Goal: Task Accomplishment & Management: Complete application form

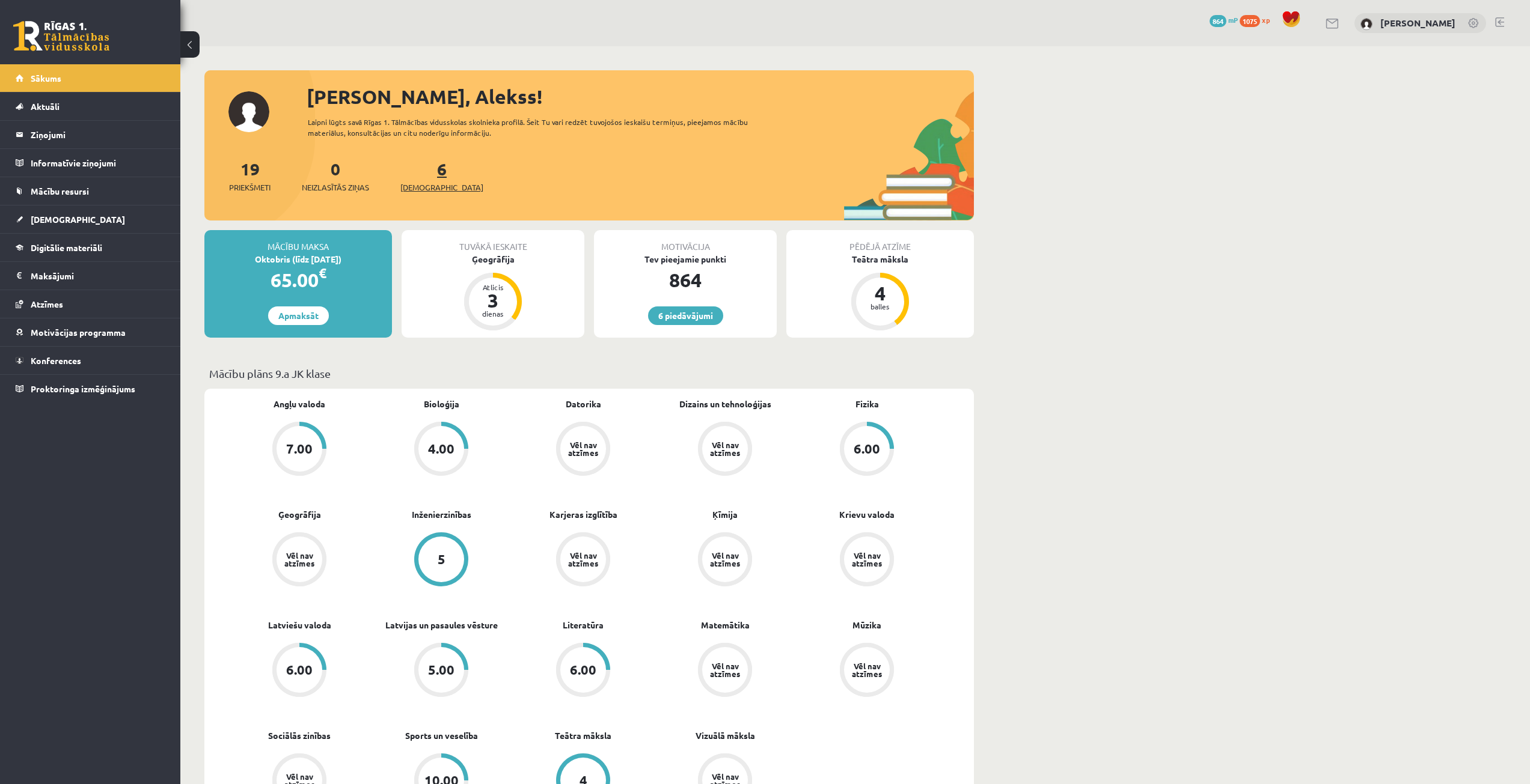
click at [422, 175] on link "6 Ieskaites" at bounding box center [442, 176] width 83 height 36
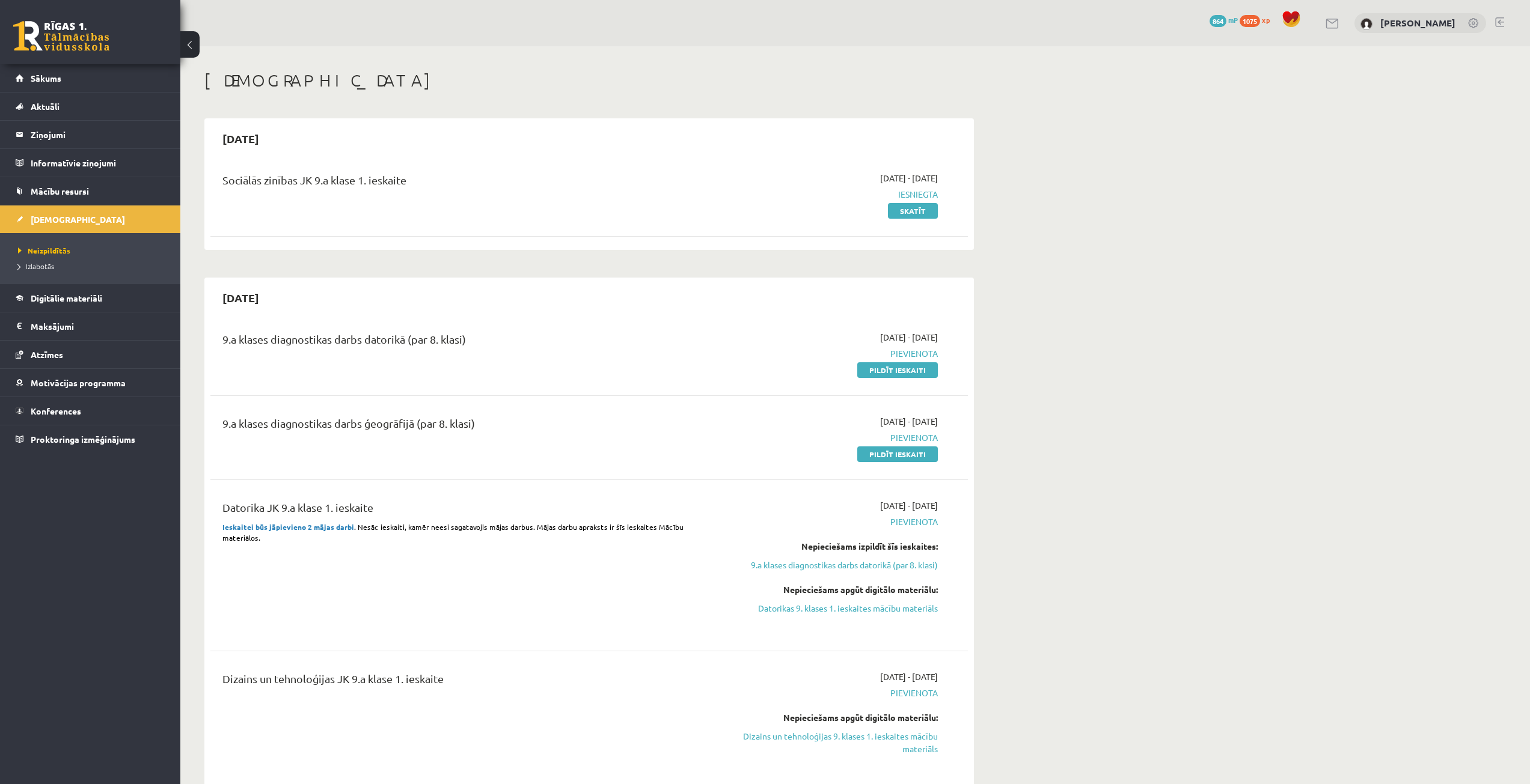
drag, startPoint x: 1467, startPoint y: 154, endPoint x: 1437, endPoint y: 158, distance: 30.3
click at [900, 371] on link "Pildīt ieskaiti" at bounding box center [897, 370] width 80 height 16
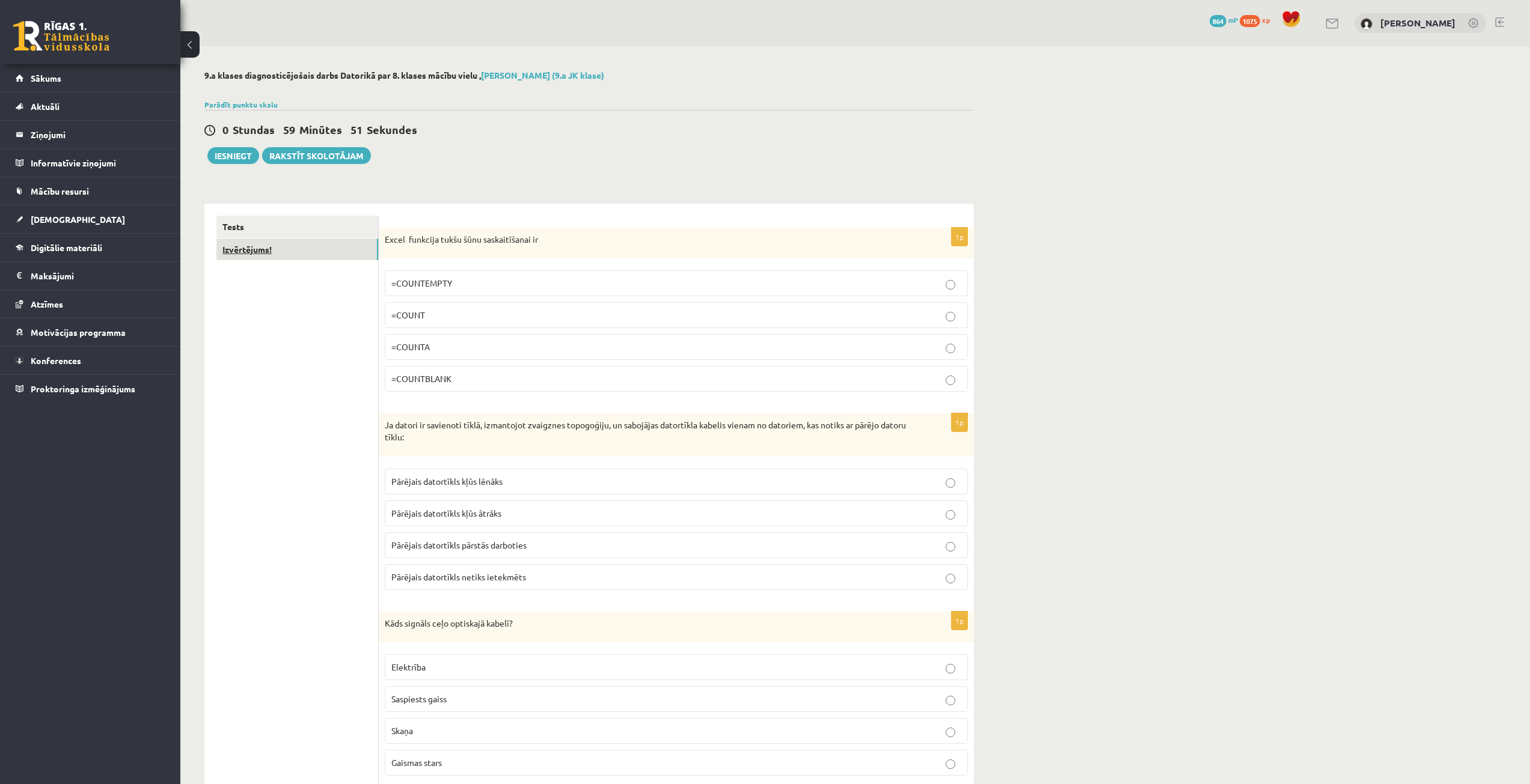
click at [347, 246] on link "Izvērtējums!" at bounding box center [297, 250] width 161 height 22
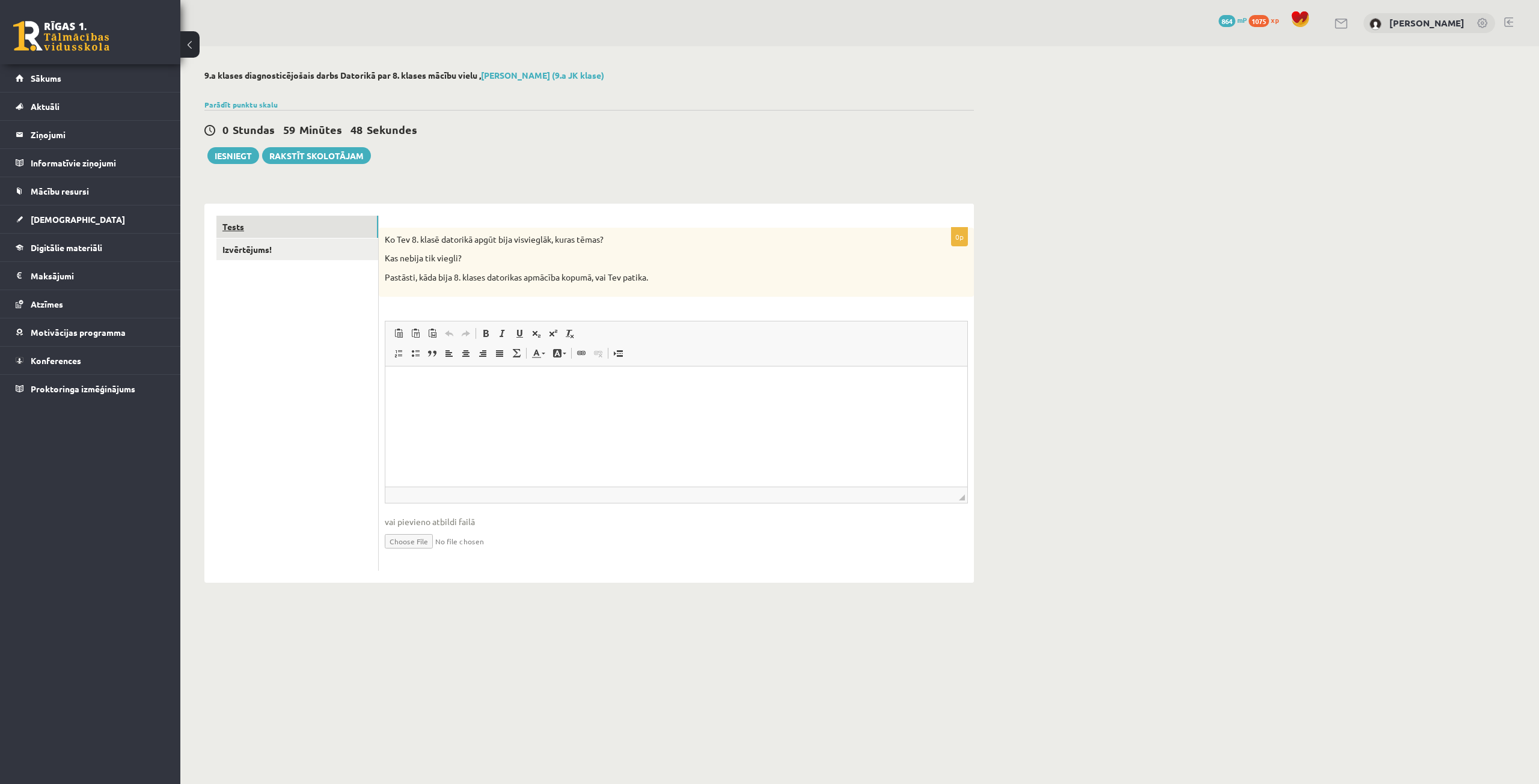
click at [347, 233] on link "Tests" at bounding box center [297, 227] width 161 height 22
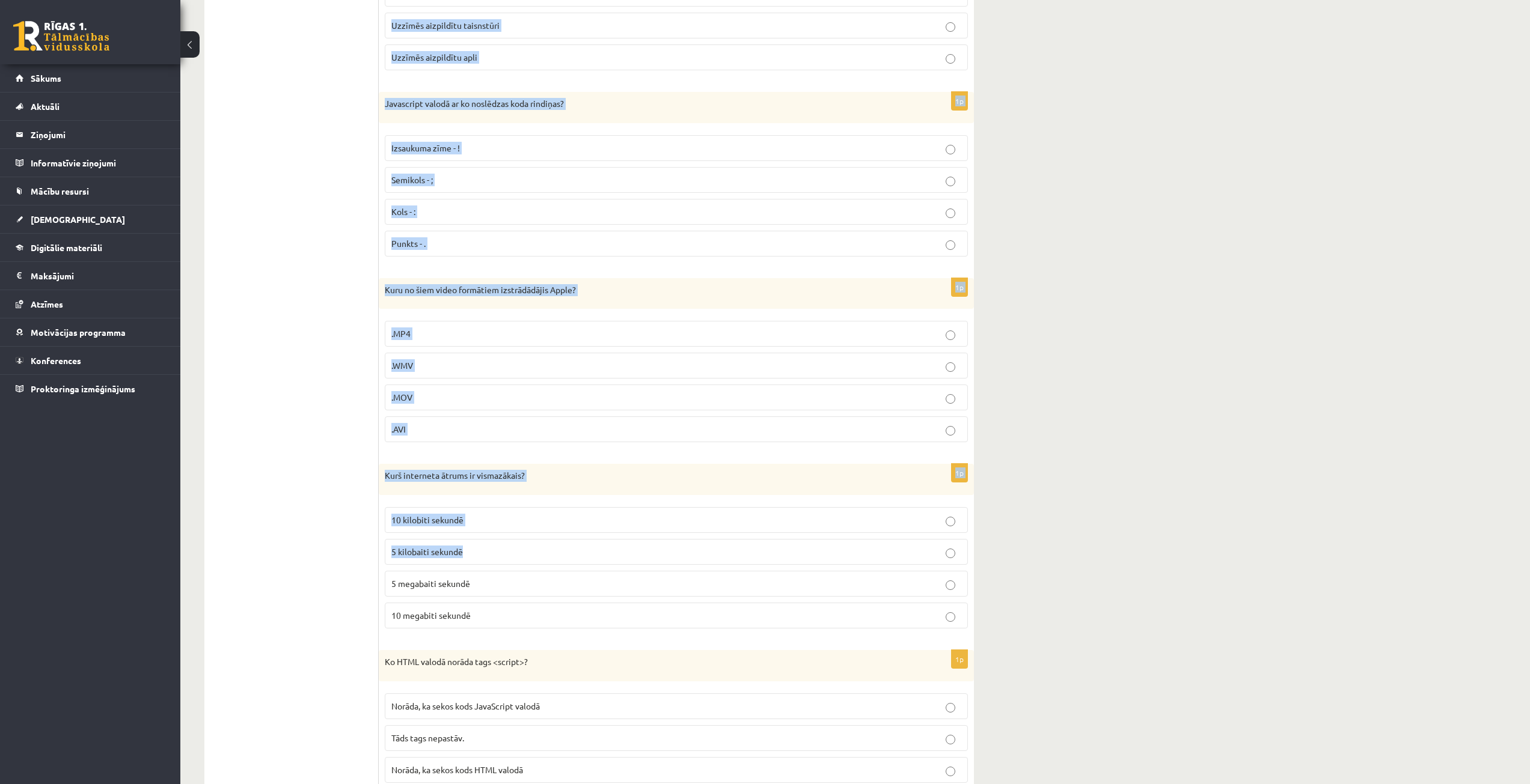
scroll to position [5204, 0]
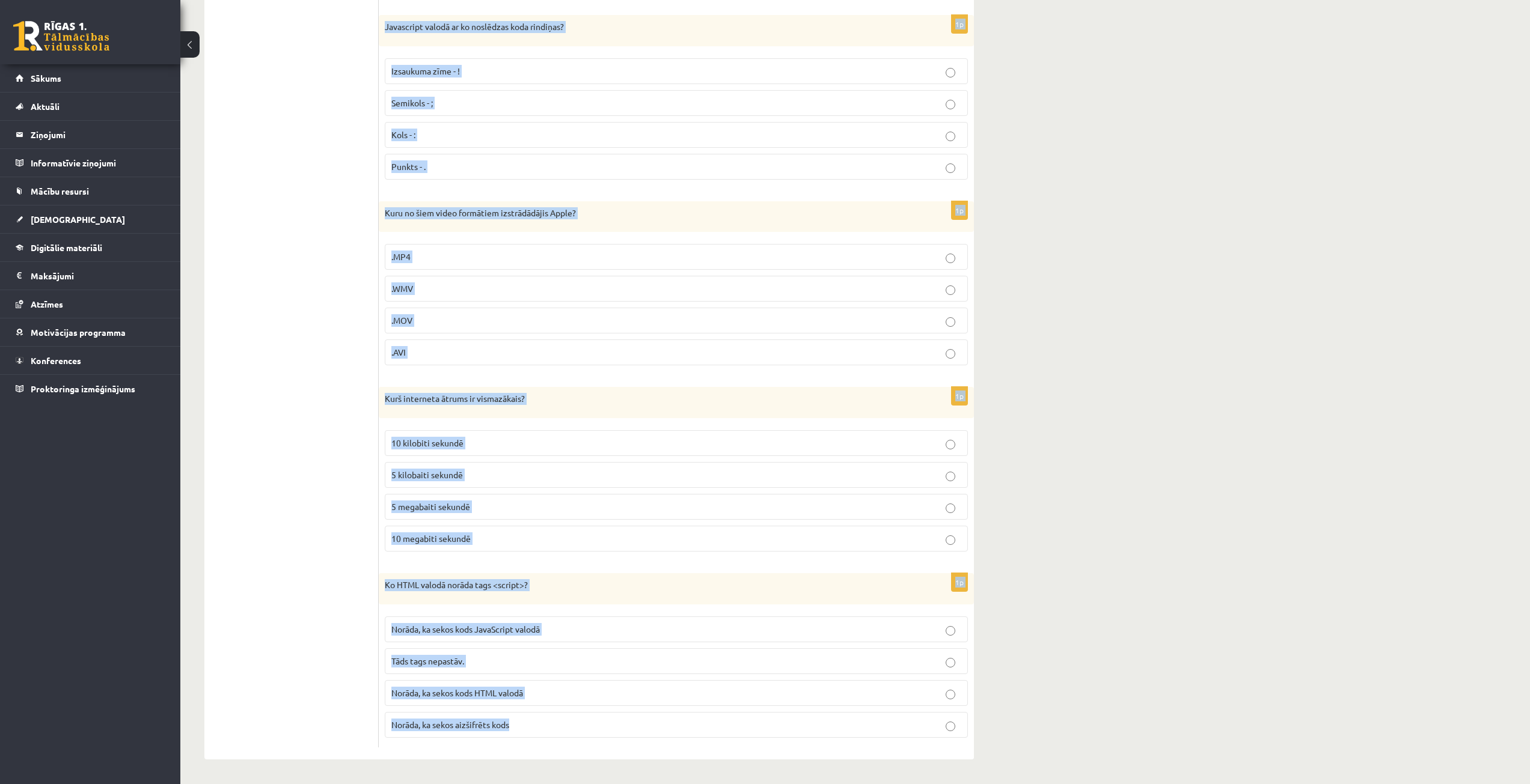
drag, startPoint x: 382, startPoint y: 239, endPoint x: 551, endPoint y: 731, distance: 520.2
copy form "Excel funkcija tukšu šūnu saskaitīšanai ir =COUNTEMPTY =COUNT =COUNTA =COUNTBLA…"
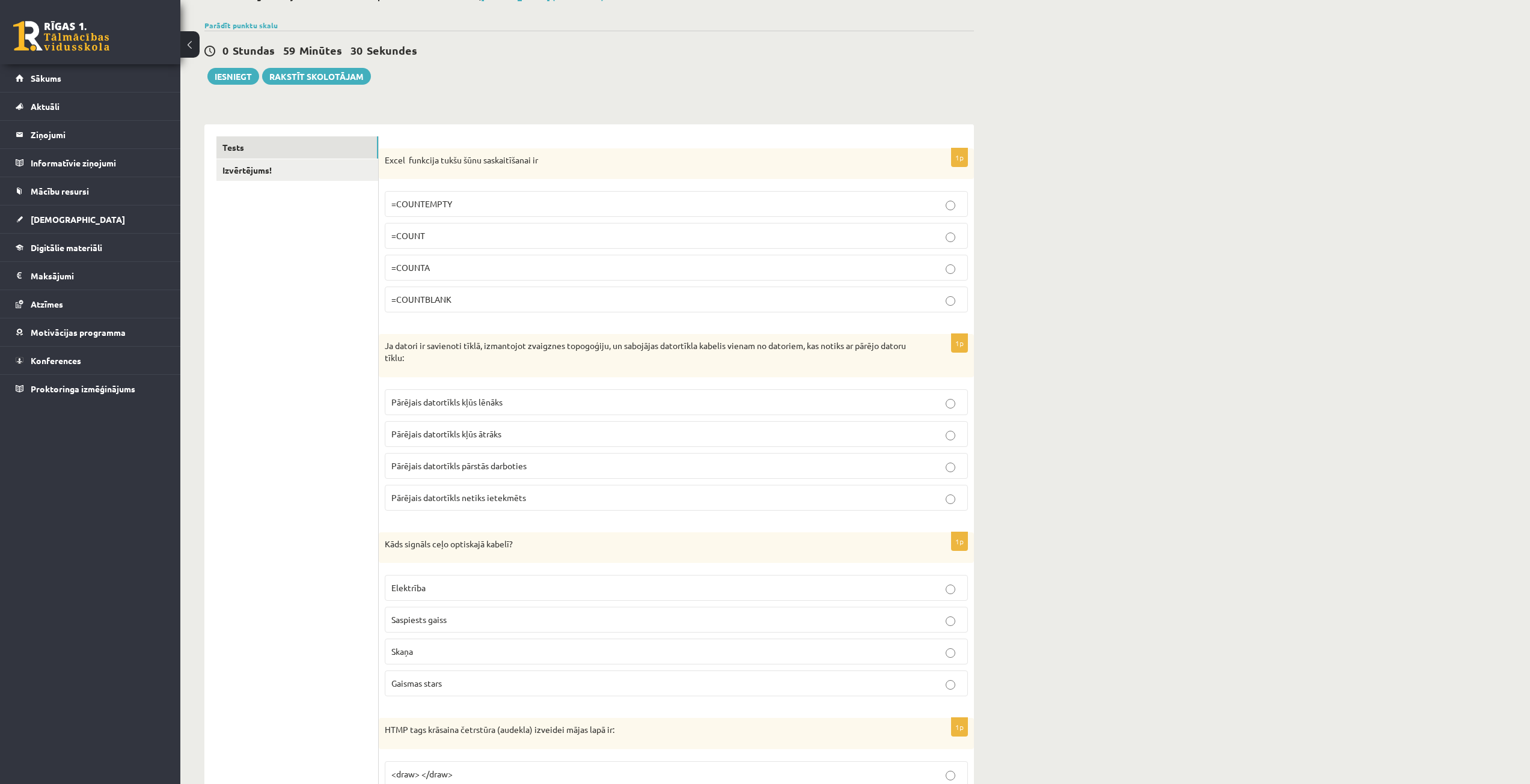
scroll to position [0, 0]
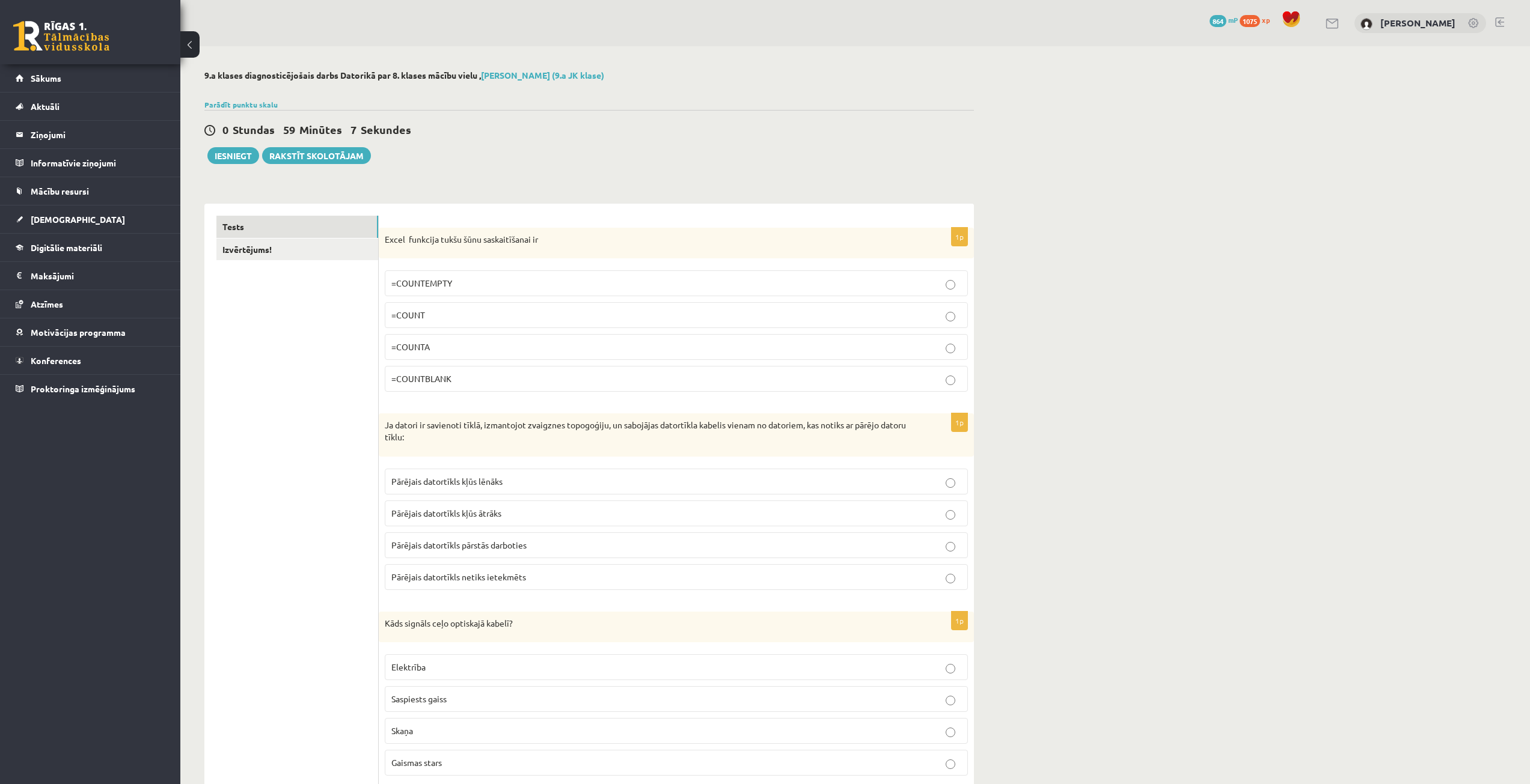
drag, startPoint x: 506, startPoint y: 28, endPoint x: 499, endPoint y: 22, distance: 9.2
click at [506, 27] on div "0 Dāvanas 864 mP 1075 xp Alekss Kozlovskis" at bounding box center [855, 23] width 1350 height 46
click at [470, 391] on label "=COUNTBLANK" at bounding box center [676, 379] width 583 height 26
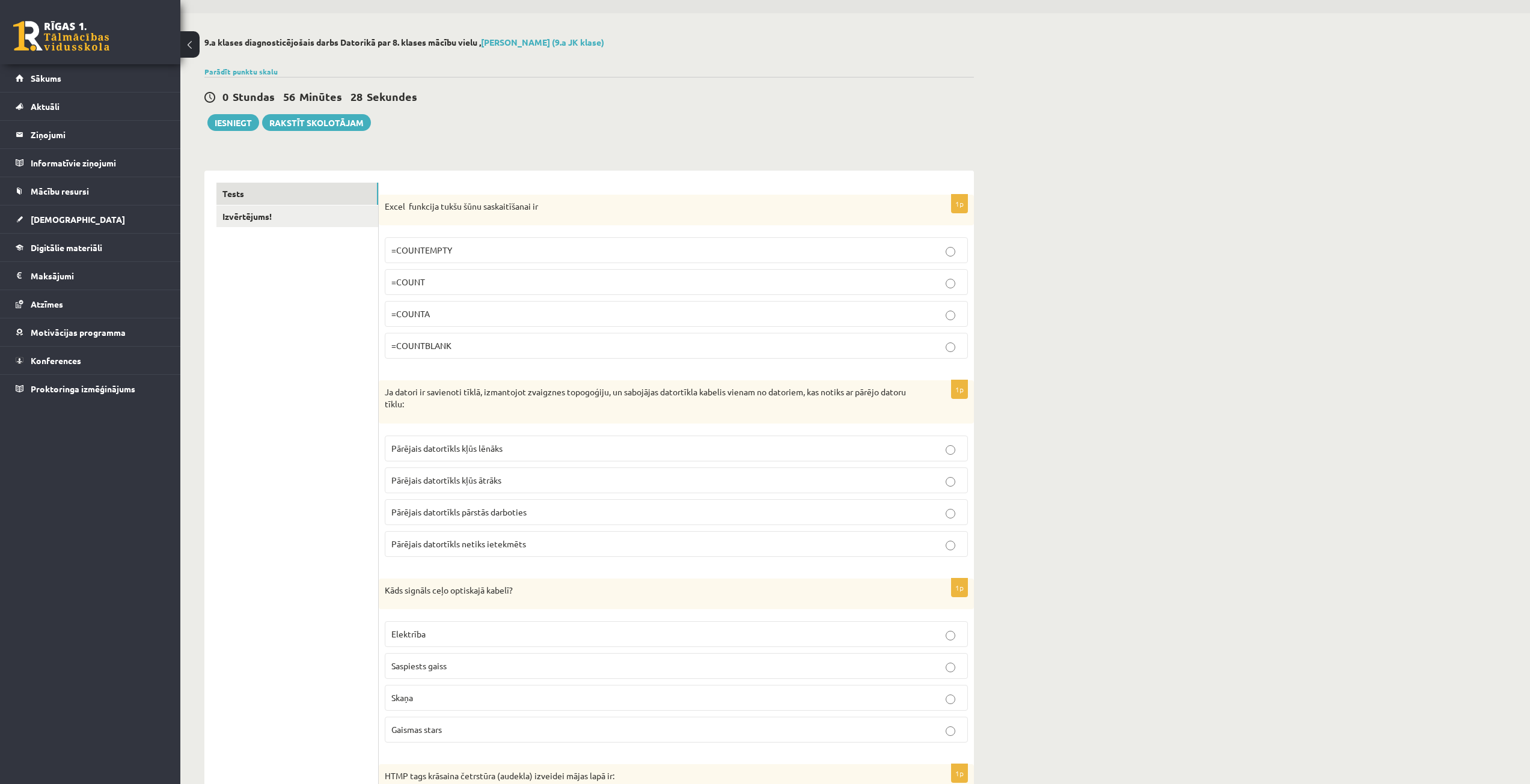
scroll to position [60, 0]
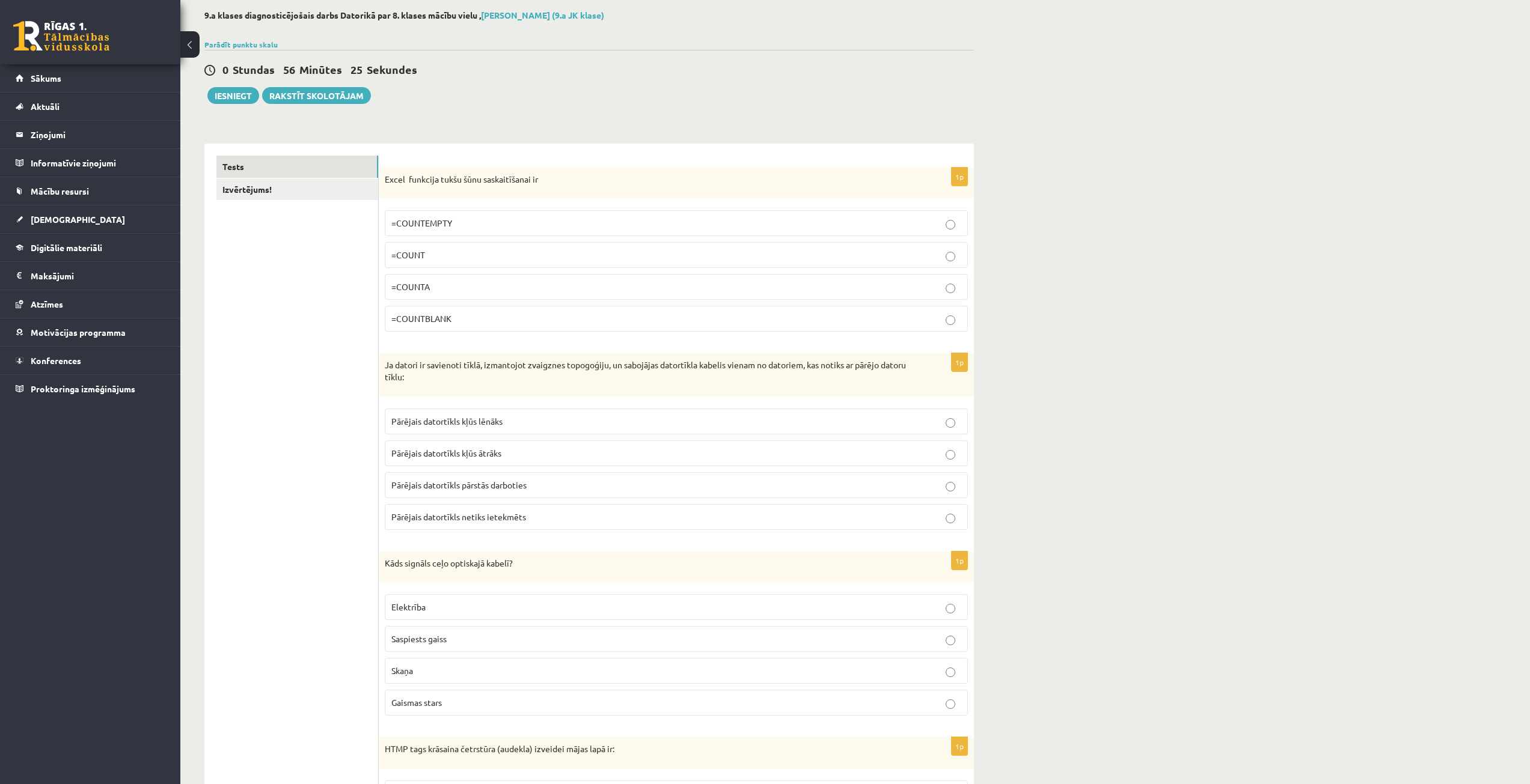
click at [493, 534] on div "1p Ja datori ir savienoti tīklā, izmantojot zvaigznes topogoģiju, un sabojājas …" at bounding box center [676, 446] width 595 height 186
click at [502, 515] on span "Pārējais datortīkls netiks ietekmēts" at bounding box center [458, 517] width 135 height 11
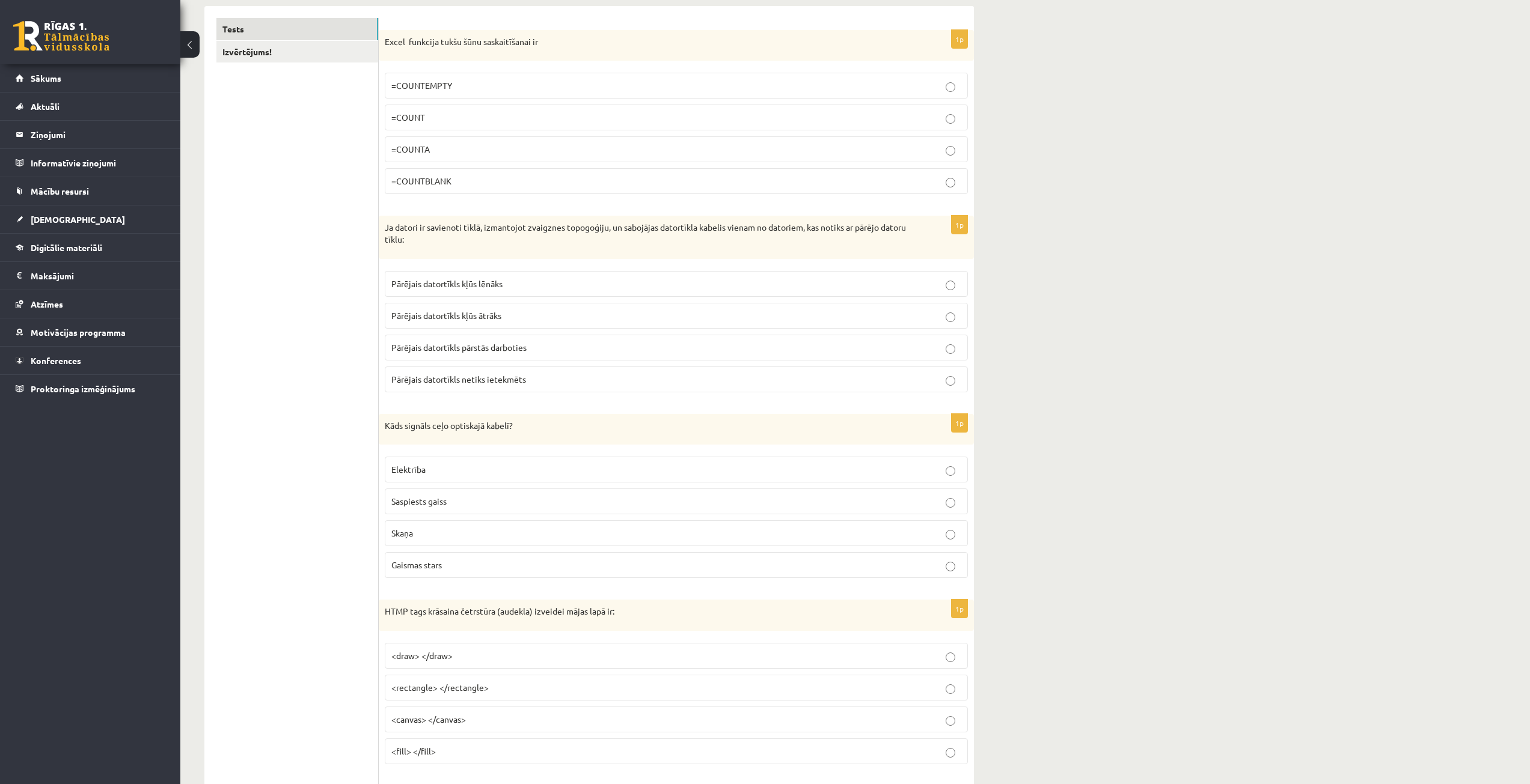
scroll to position [240, 0]
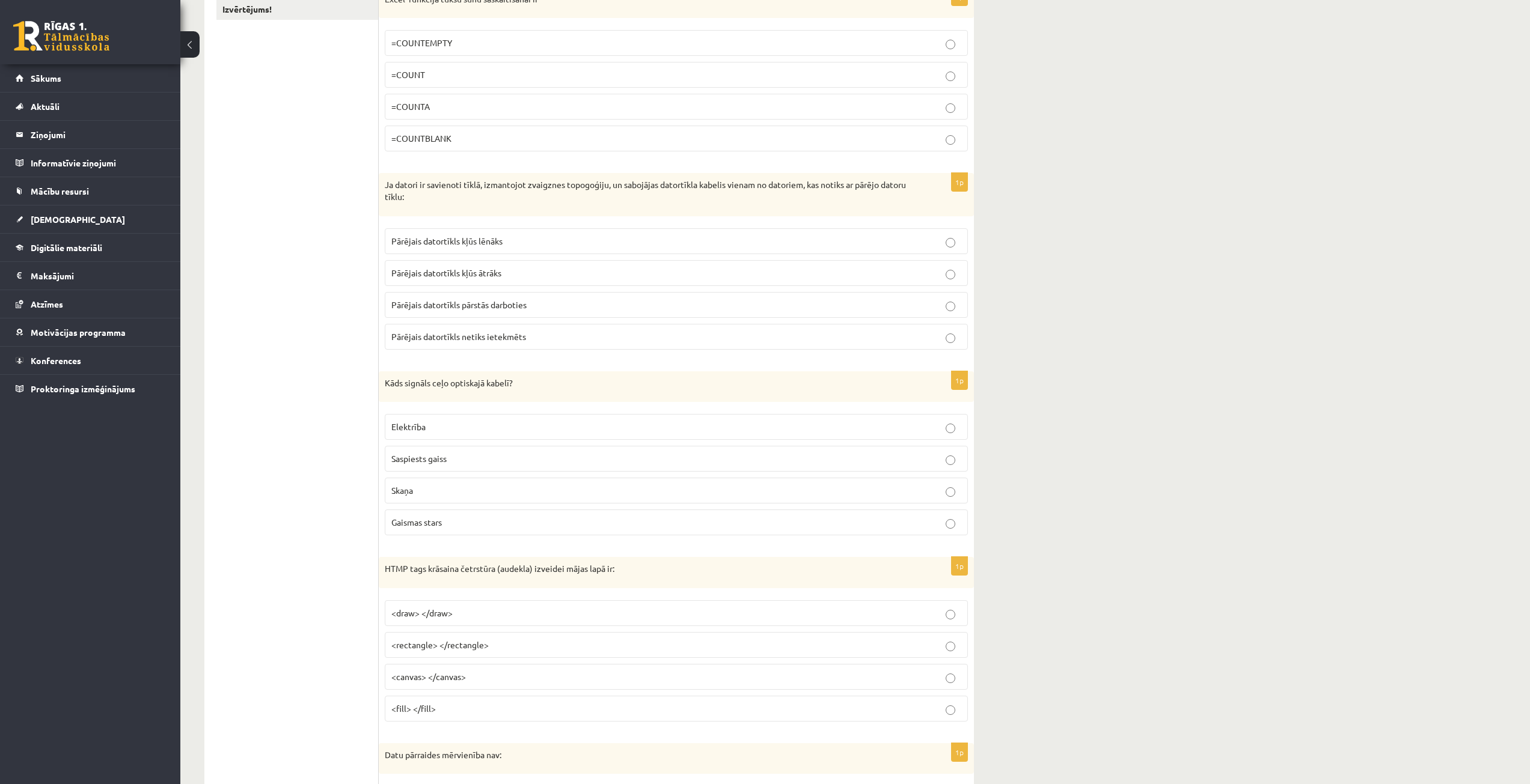
click at [474, 514] on label "Gaismas stars" at bounding box center [676, 522] width 583 height 26
click at [496, 675] on p "<canvas> </canvas>" at bounding box center [676, 677] width 570 height 13
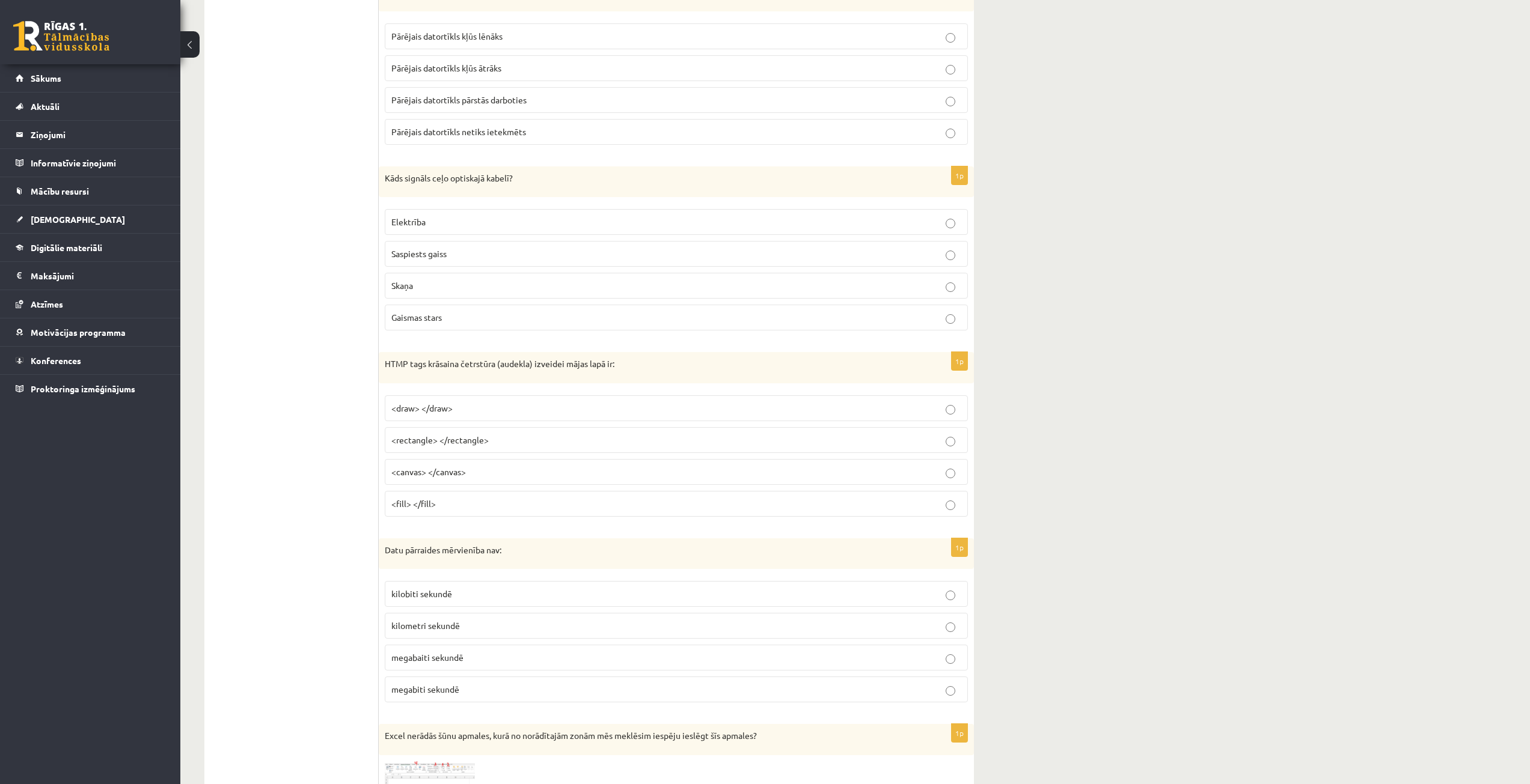
scroll to position [541, 0]
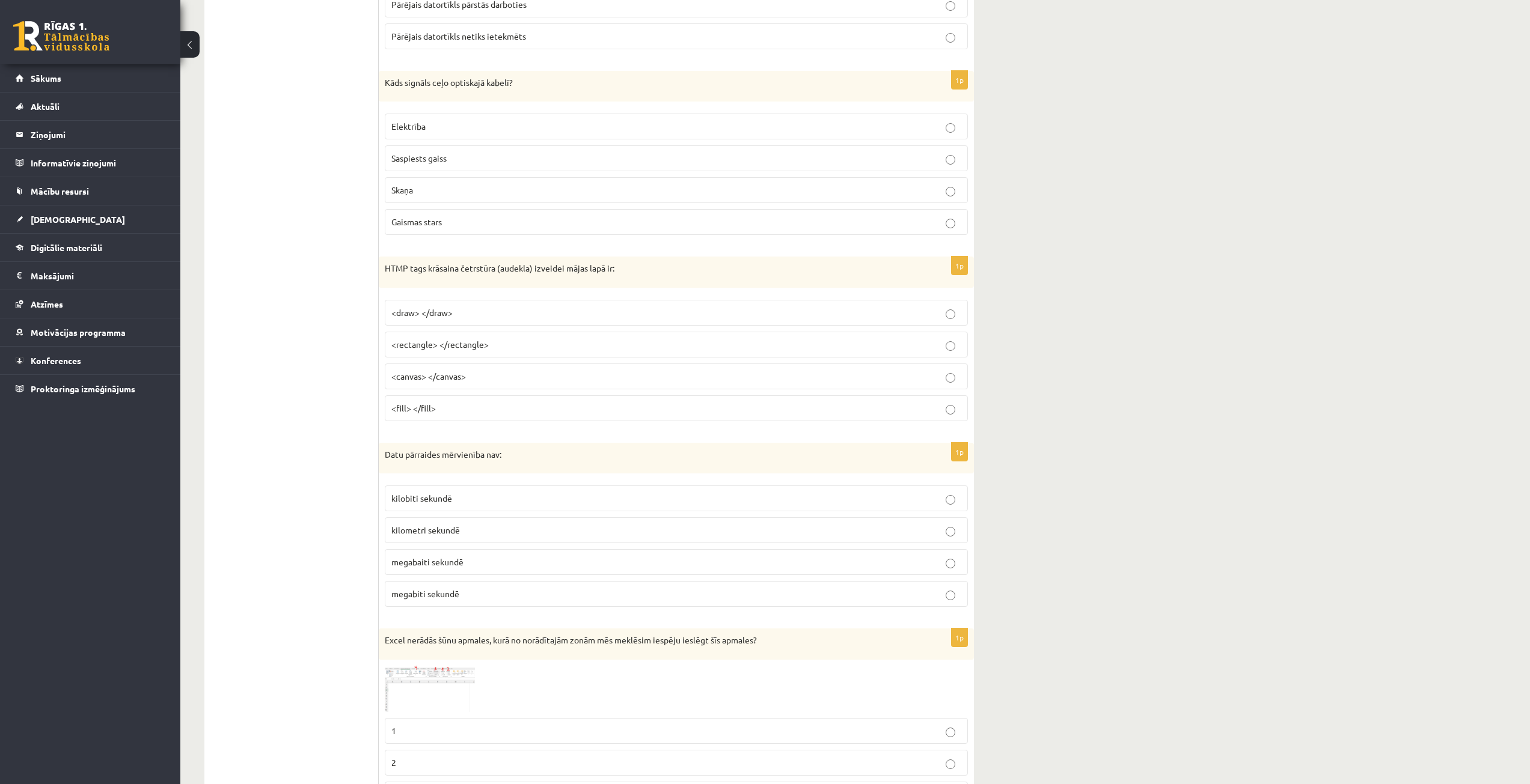
click at [496, 530] on p "kilometri sekundē" at bounding box center [676, 530] width 570 height 13
drag, startPoint x: 382, startPoint y: 455, endPoint x: 495, endPoint y: 590, distance: 176.1
click at [495, 590] on div "1p Datu pārraides mērvienība nav: kilobiti sekundē kilometri sekundē megabaiti …" at bounding box center [676, 530] width 595 height 174
copy div "Datu pārraides mērvienība nav: kilobiti sekundē kilometri sekundē megabaiti sek…"
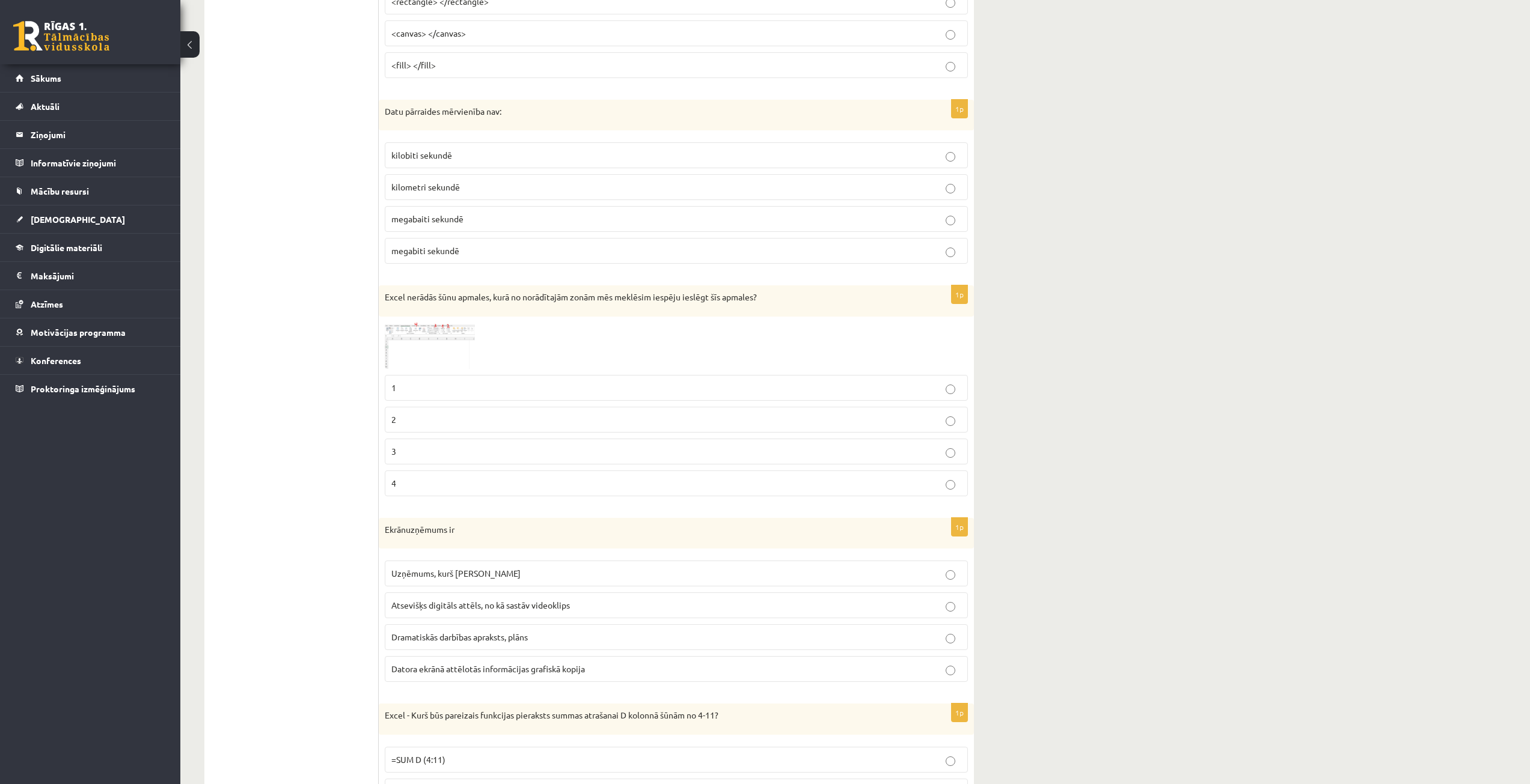
scroll to position [902, 0]
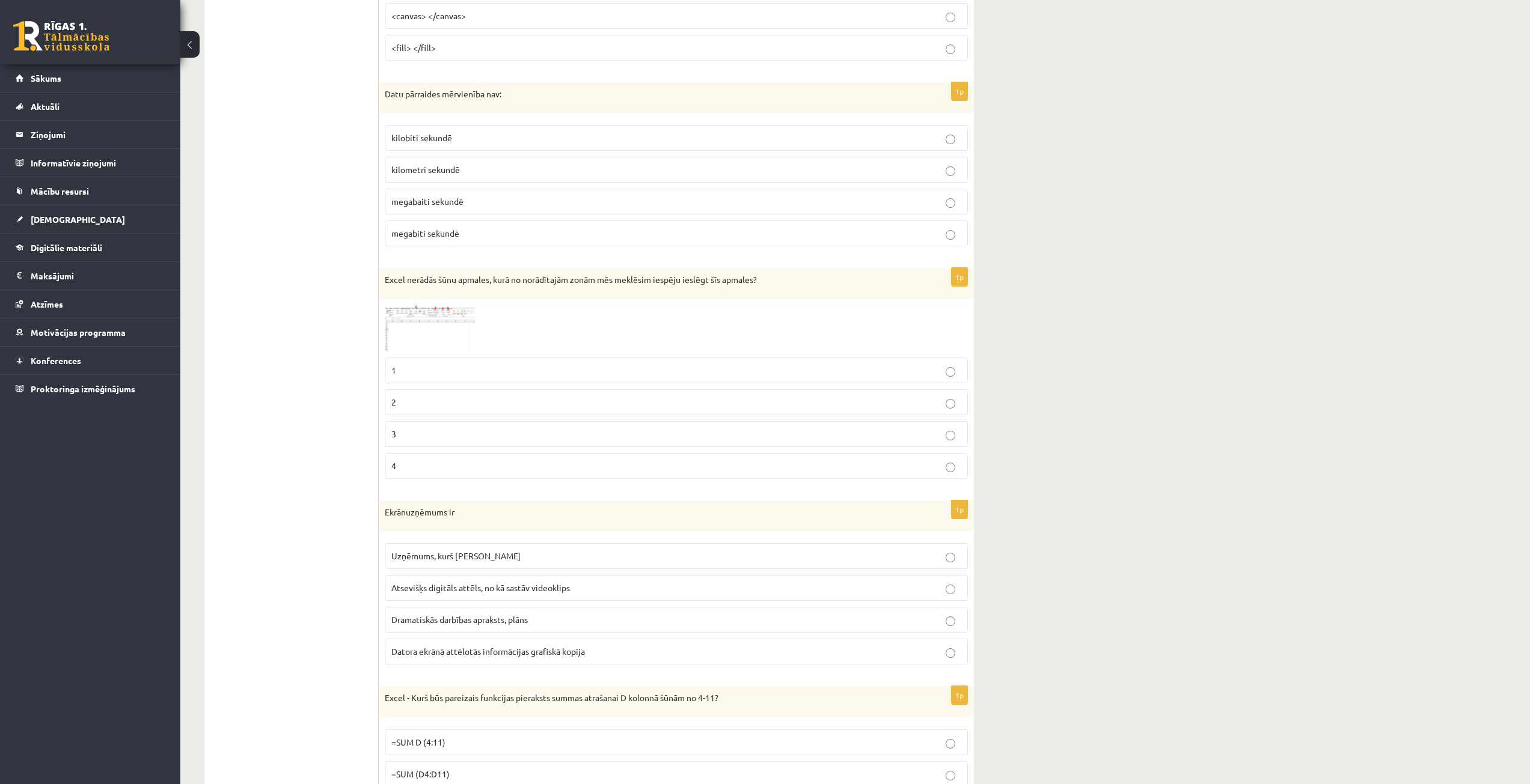
click at [409, 405] on p "2" at bounding box center [676, 402] width 570 height 13
click at [482, 382] on label "1" at bounding box center [676, 370] width 583 height 26
click at [507, 645] on label "Datora ekrānā attēlotās informācijas grafiskā kopija" at bounding box center [676, 652] width 583 height 26
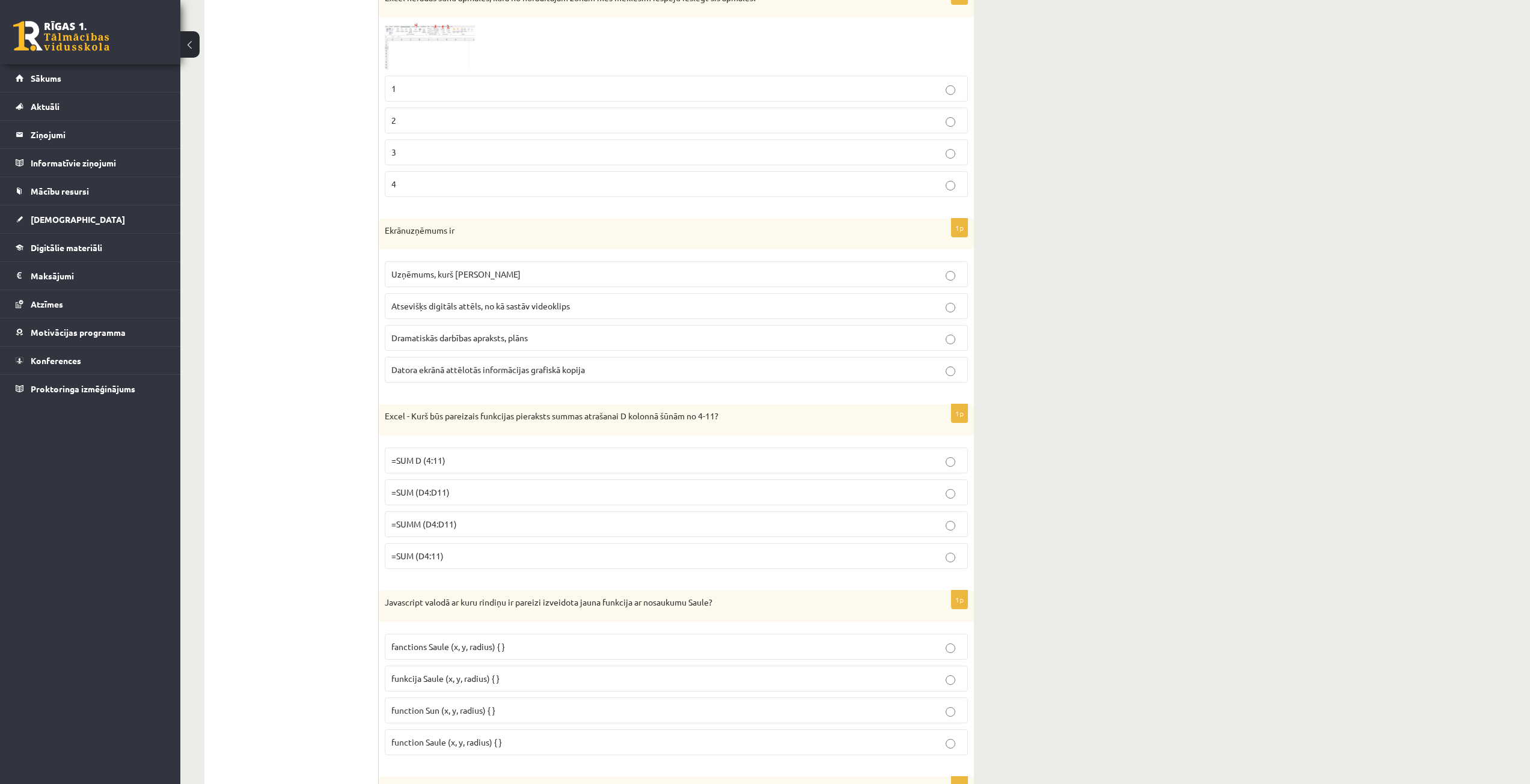
scroll to position [1202, 0]
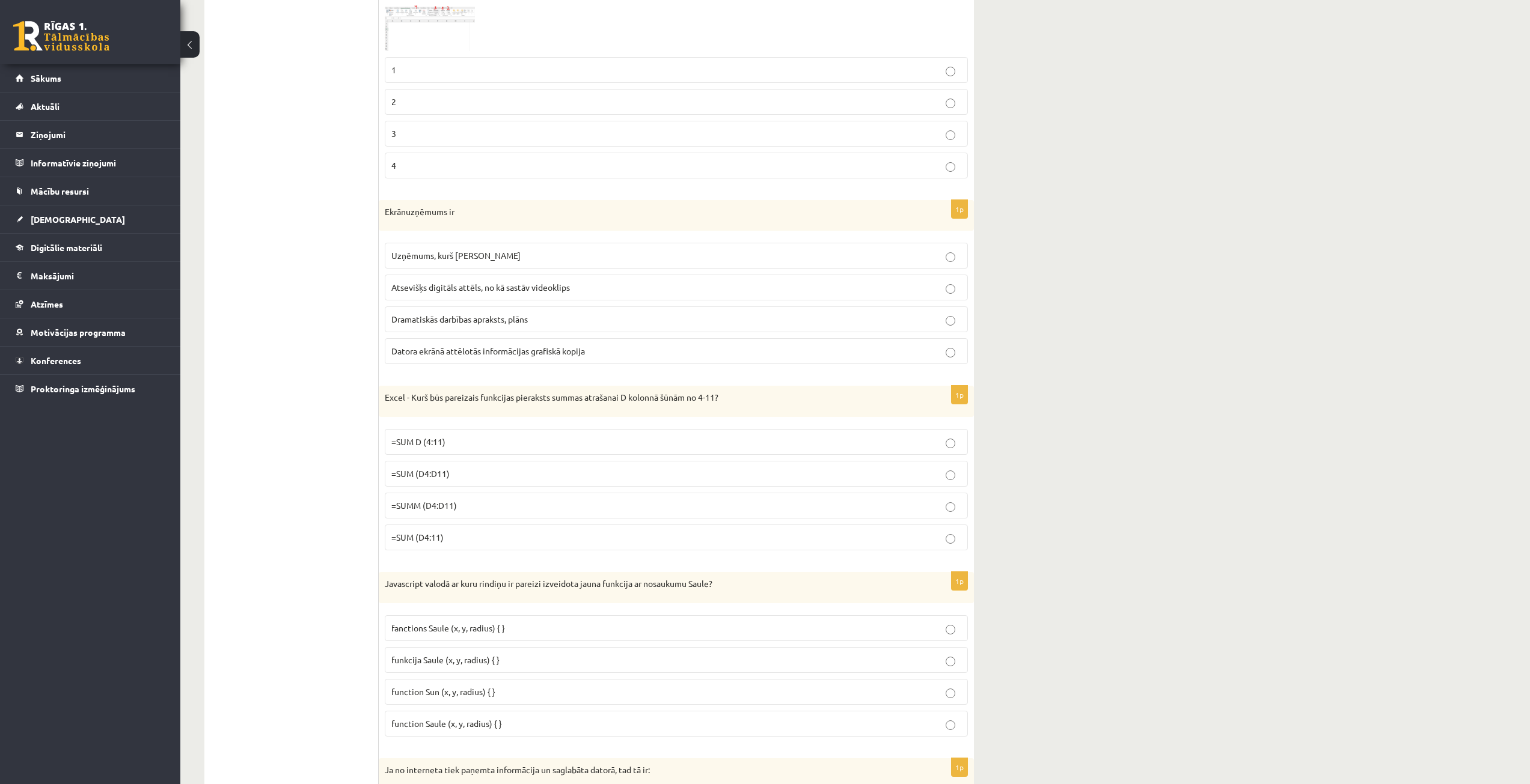
click at [483, 512] on p "=SUMM (D4:D11)" at bounding box center [676, 505] width 570 height 13
click at [471, 478] on p "=SUM (D4:D11)" at bounding box center [676, 474] width 570 height 13
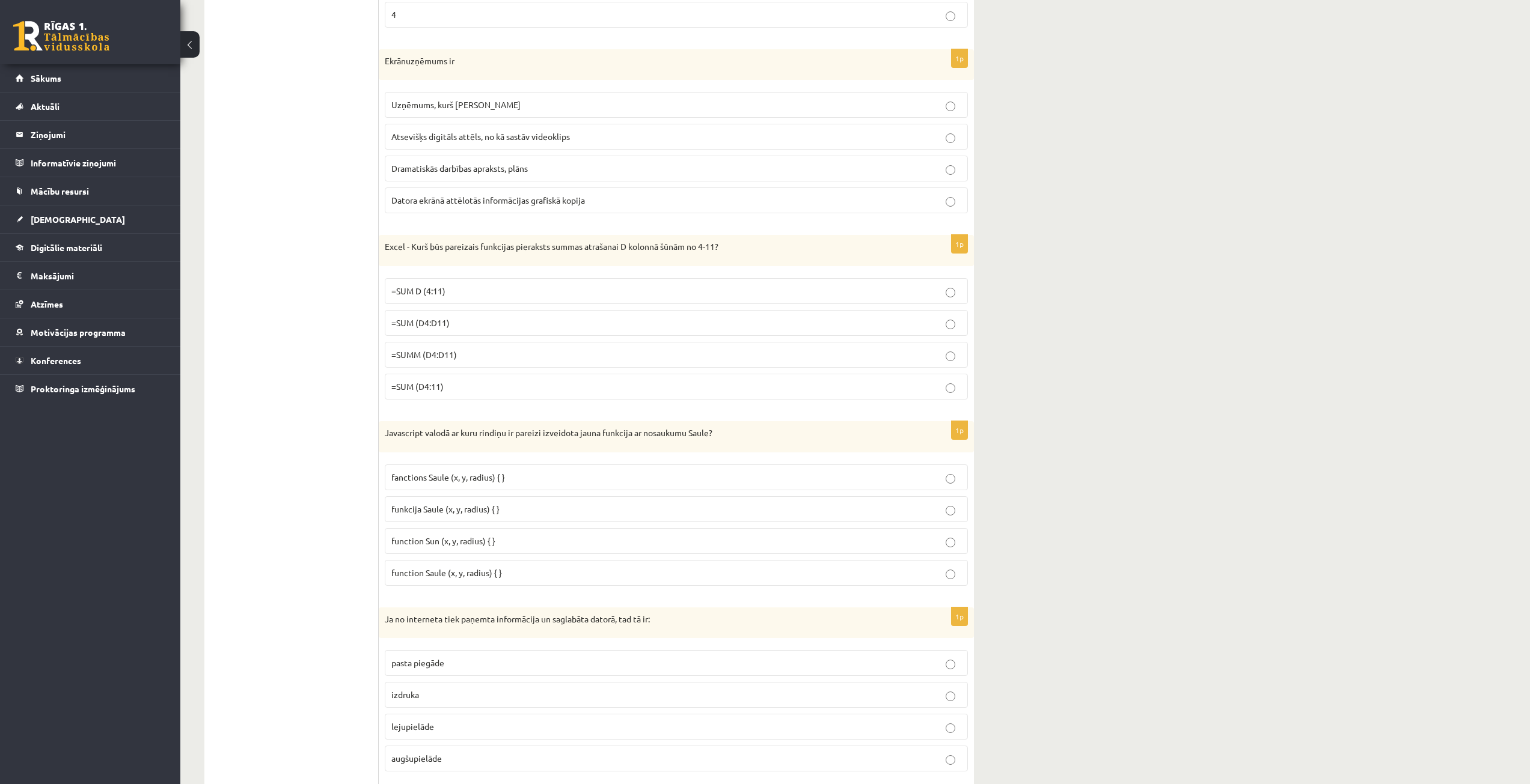
scroll to position [1382, 0]
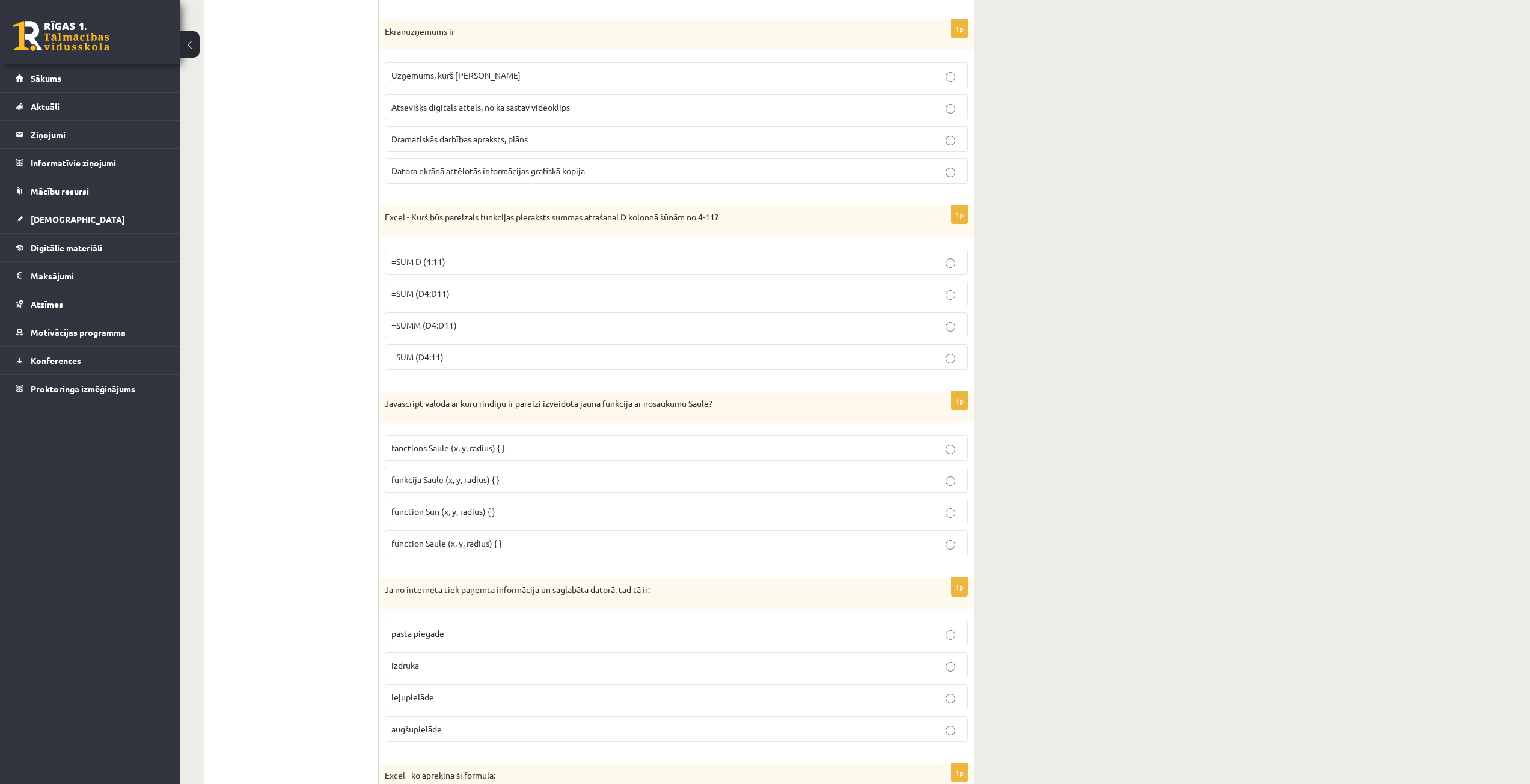
click at [433, 696] on span "lejupielāde" at bounding box center [412, 697] width 42 height 11
click at [543, 475] on p "funkcija Saule (x, y, radius) { }" at bounding box center [676, 480] width 570 height 13
click at [449, 446] on span "fanctions Saule (x, y, radius) { }" at bounding box center [448, 448] width 114 height 11
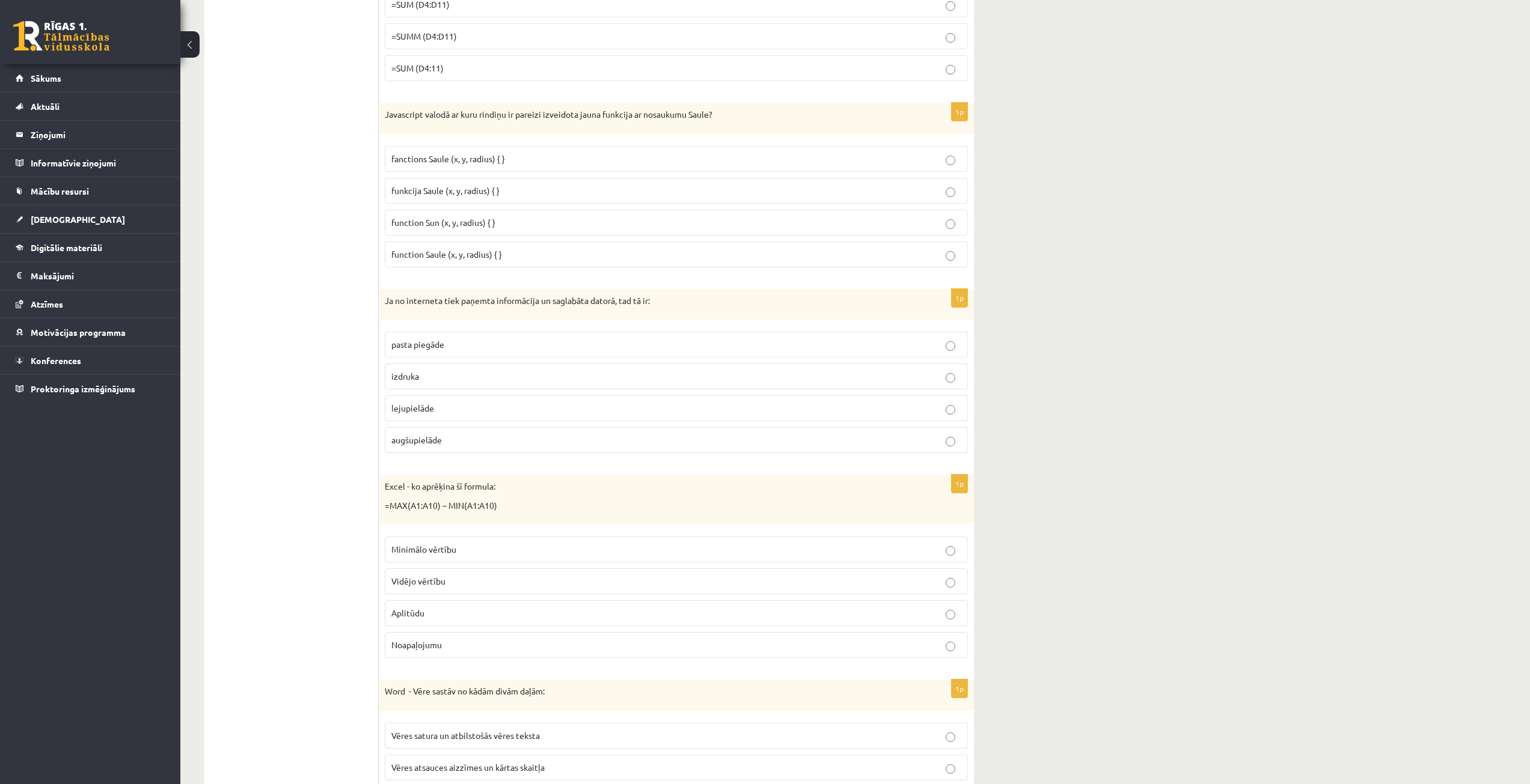
scroll to position [1803, 0]
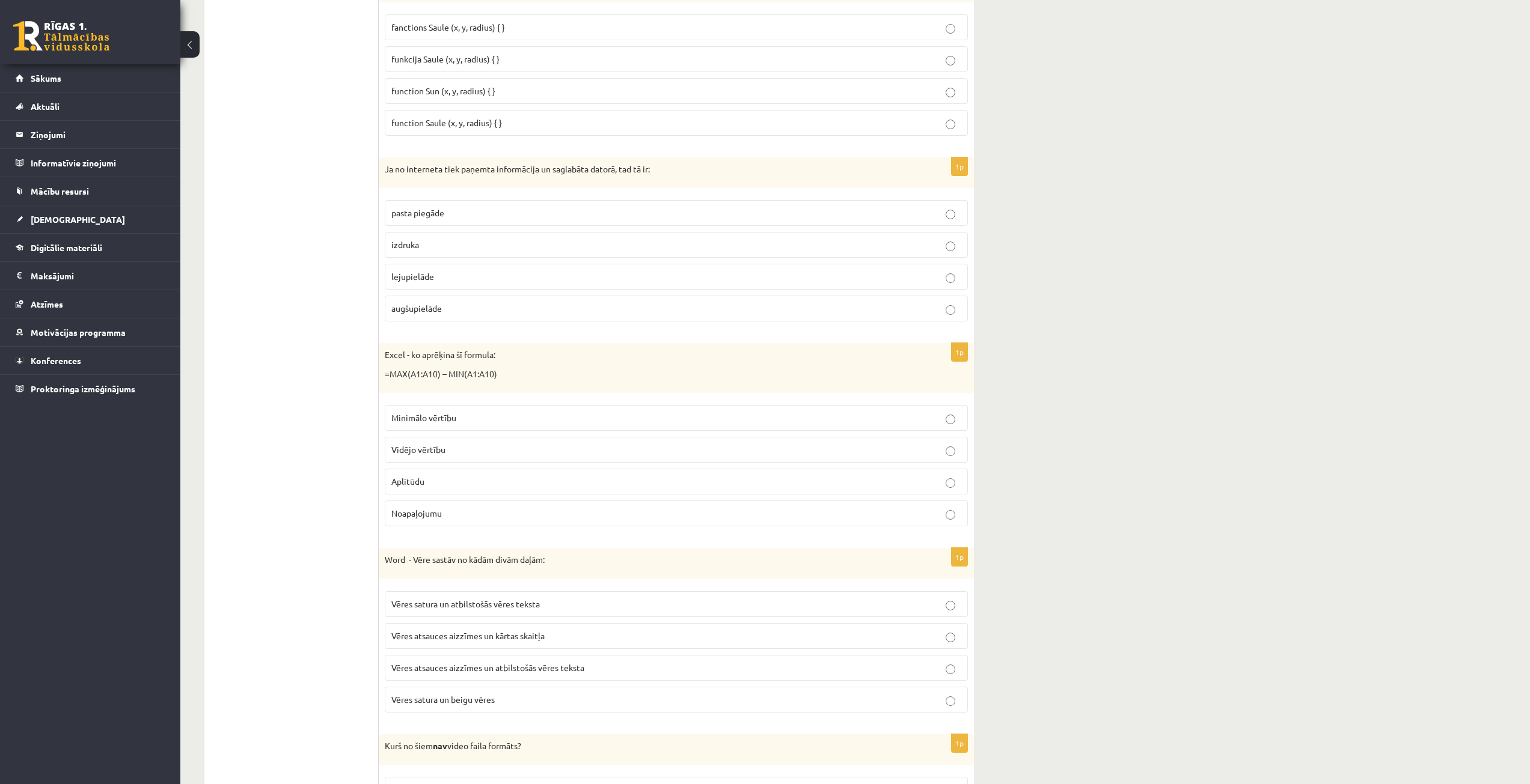
click at [495, 481] on p "Aplitūdu" at bounding box center [676, 481] width 570 height 13
click at [569, 669] on span "Vēres atsauces aizzīmes un atbilstošās vēres teksta" at bounding box center [487, 667] width 193 height 11
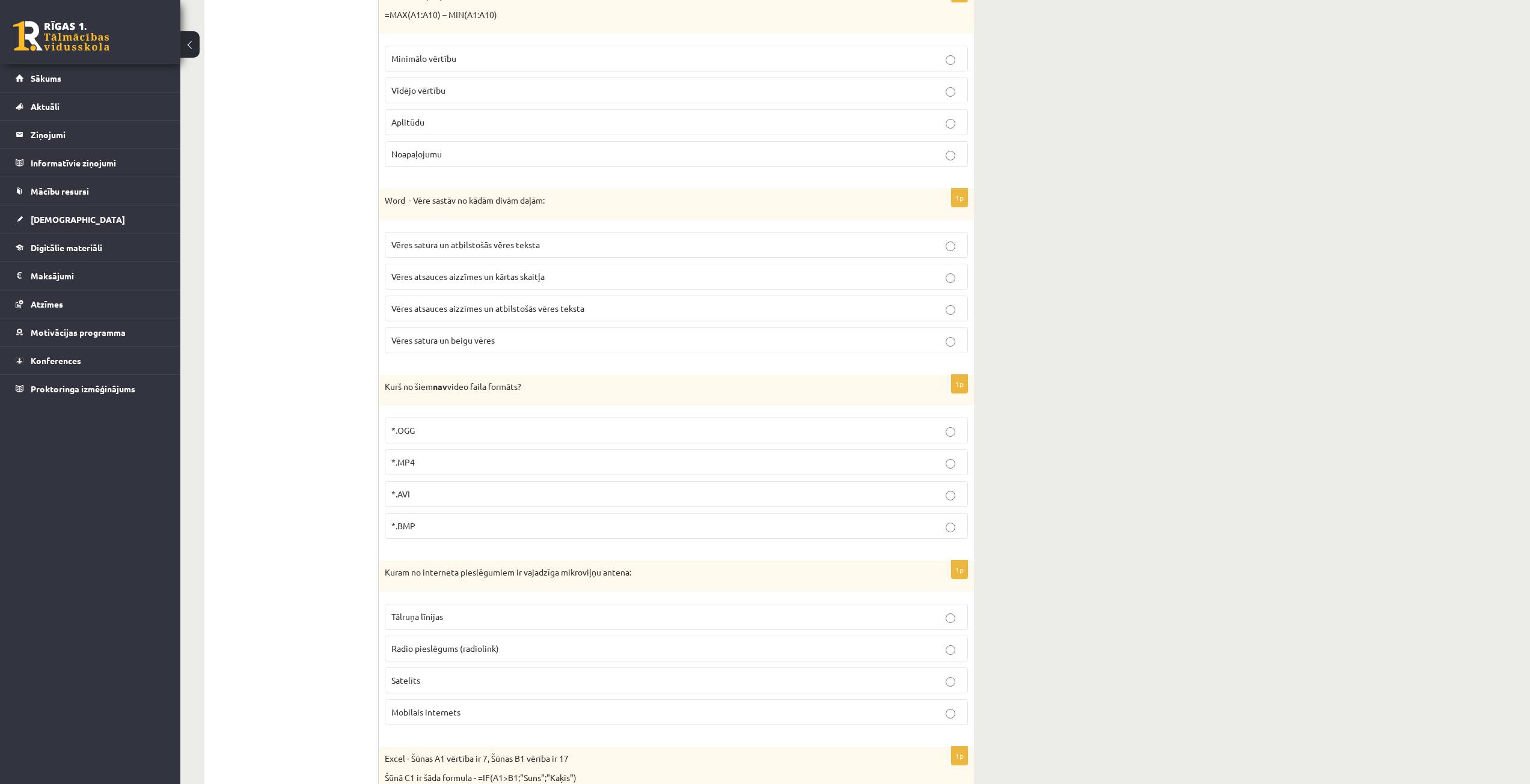
scroll to position [2164, 0]
click at [496, 521] on p "*.BMP" at bounding box center [676, 524] width 570 height 13
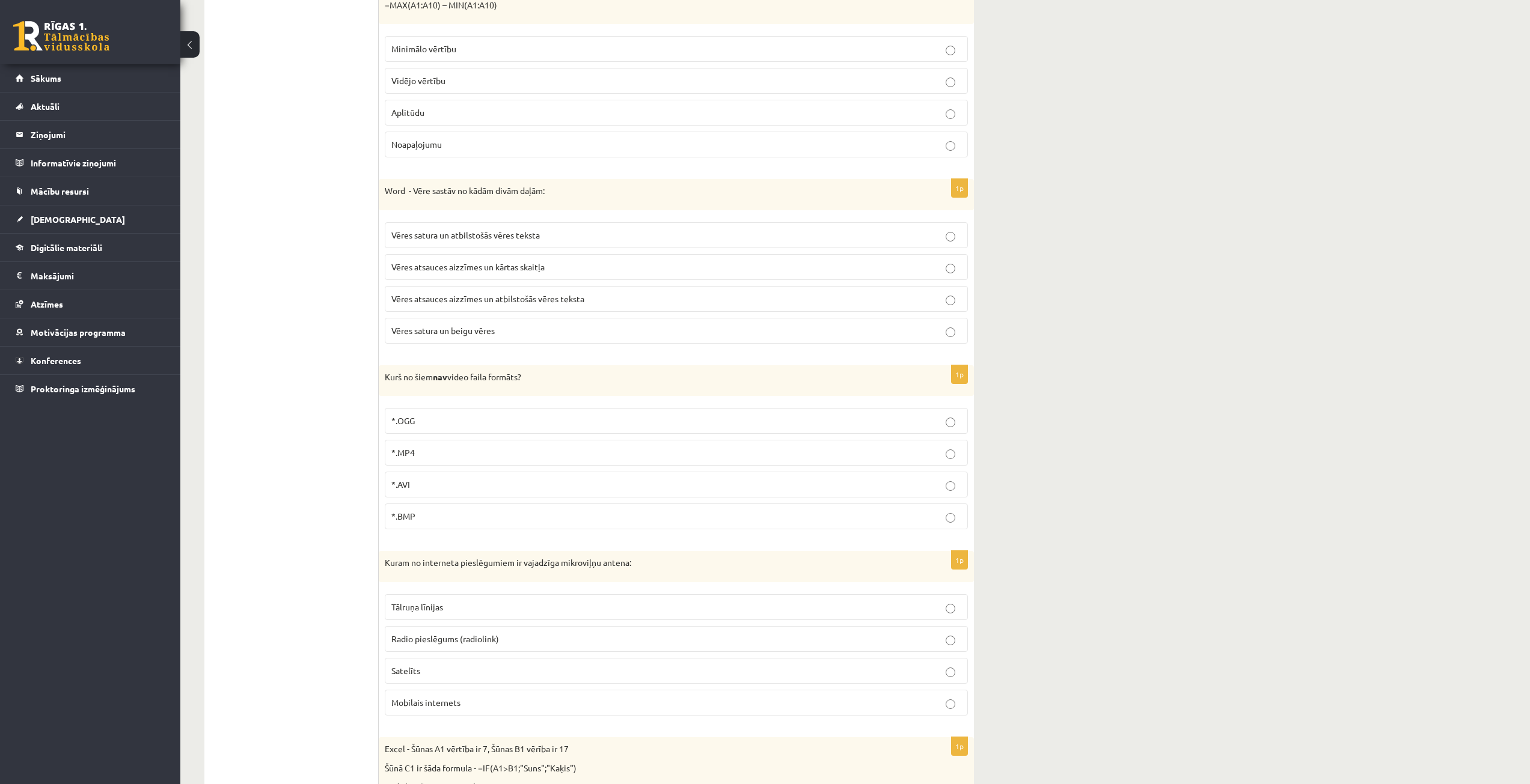
scroll to position [2344, 0]
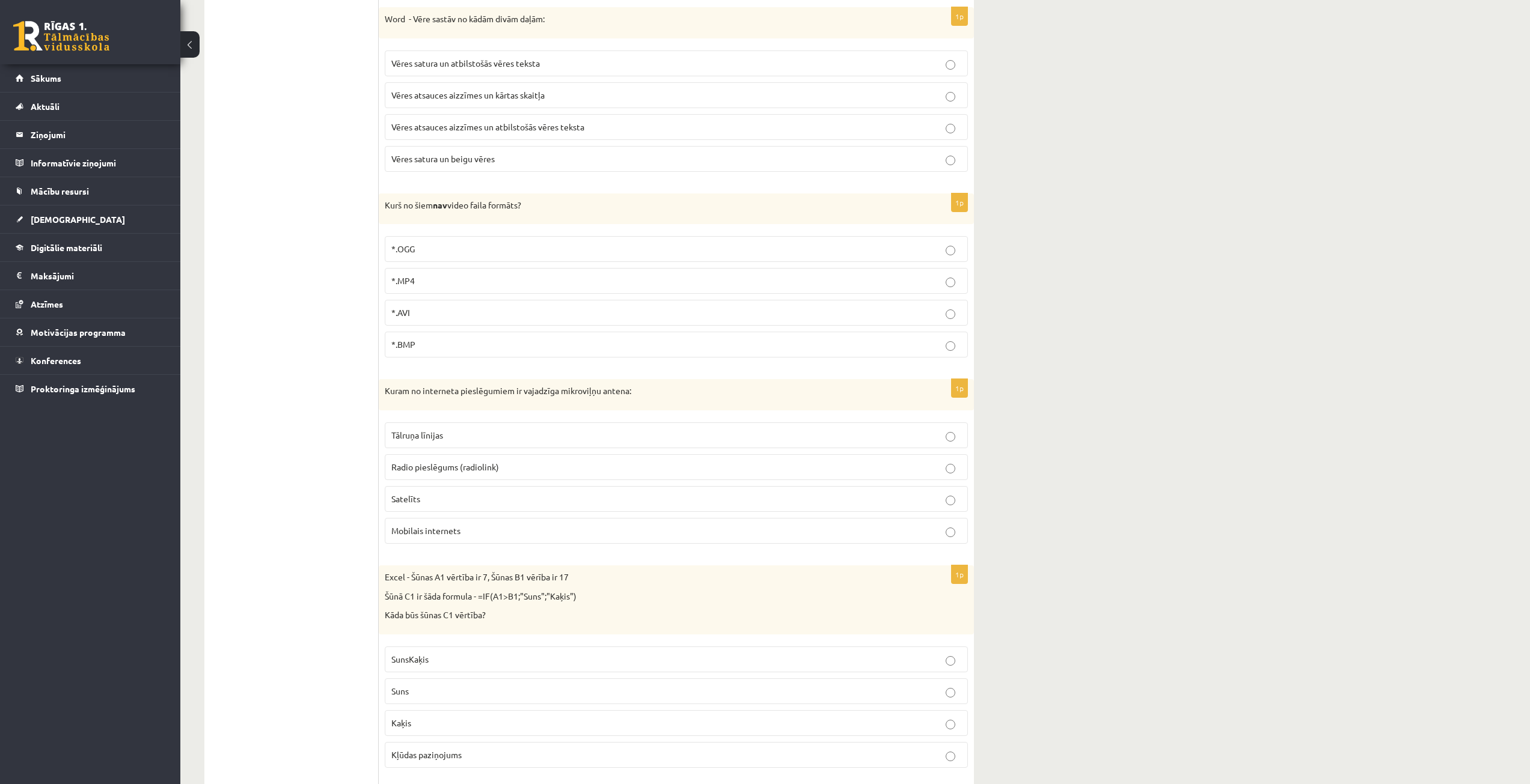
click at [543, 469] on p "Radio pieslēgums (radiolink)" at bounding box center [676, 467] width 570 height 13
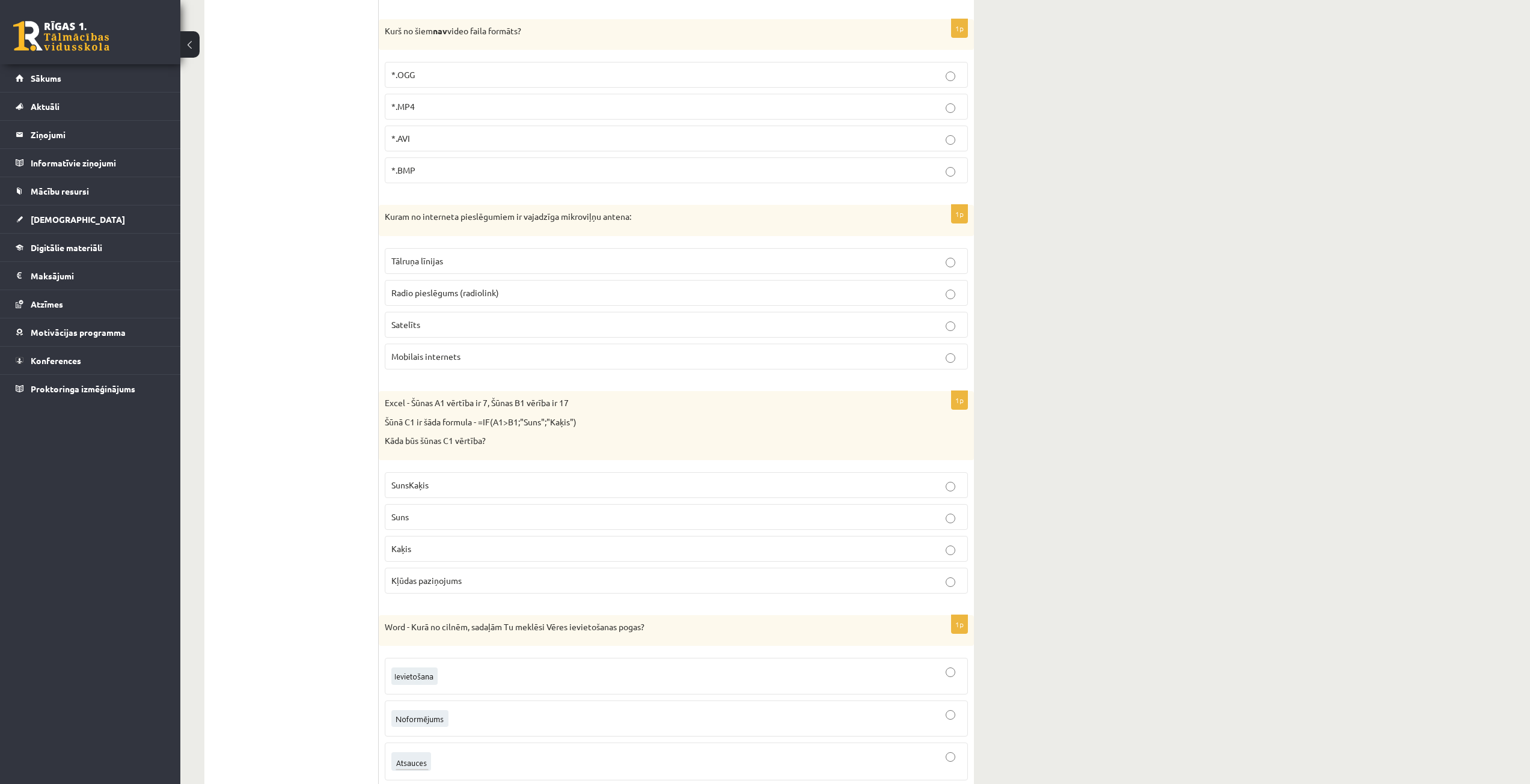
scroll to position [2525, 0]
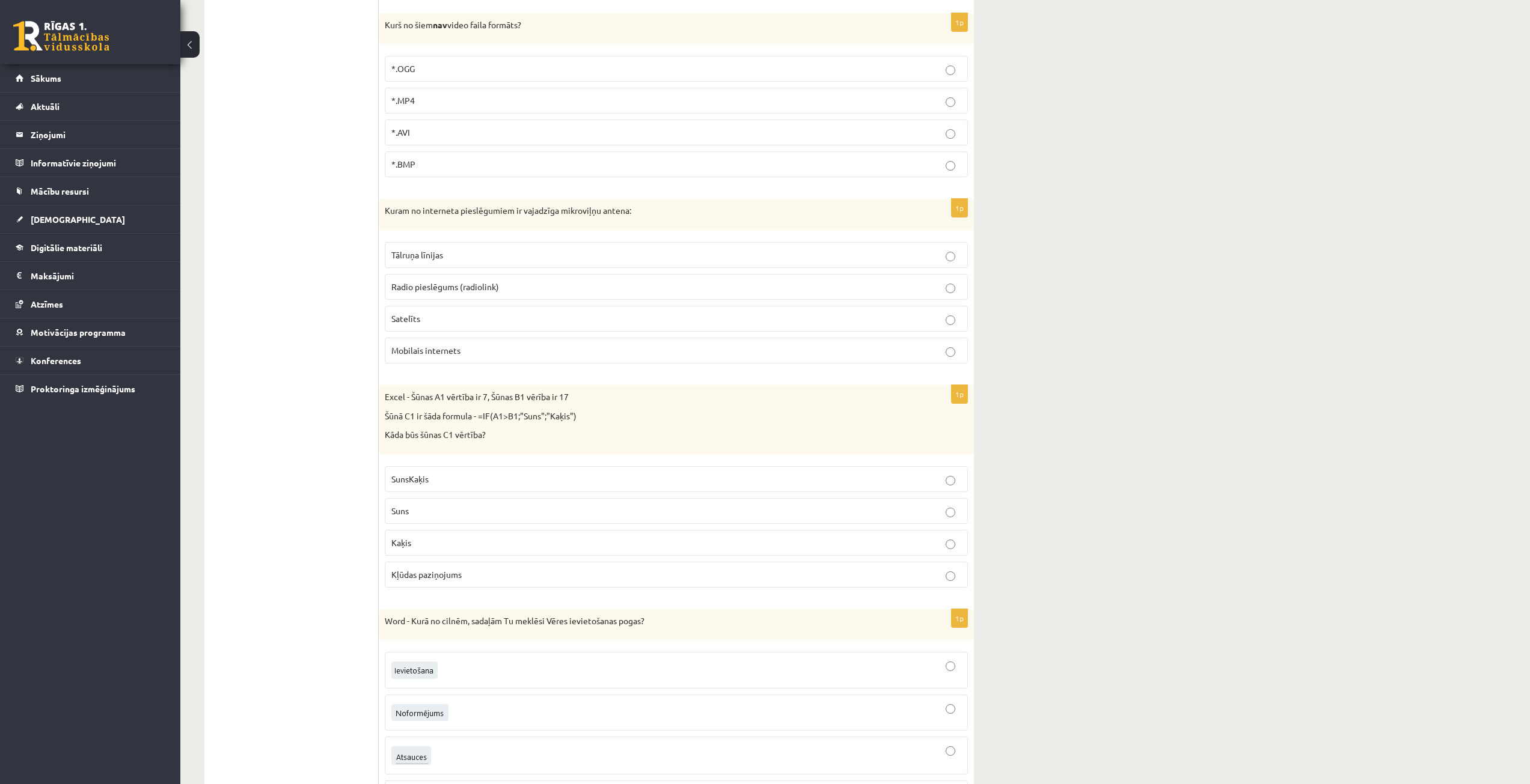
click at [531, 543] on p "Kaķis" at bounding box center [676, 543] width 570 height 13
click at [606, 436] on p "Kāda būs šūnas C1 vērtība?" at bounding box center [646, 435] width 523 height 12
click at [493, 516] on p "Suns" at bounding box center [676, 511] width 570 height 13
click at [496, 533] on label "Kaķis" at bounding box center [676, 543] width 583 height 26
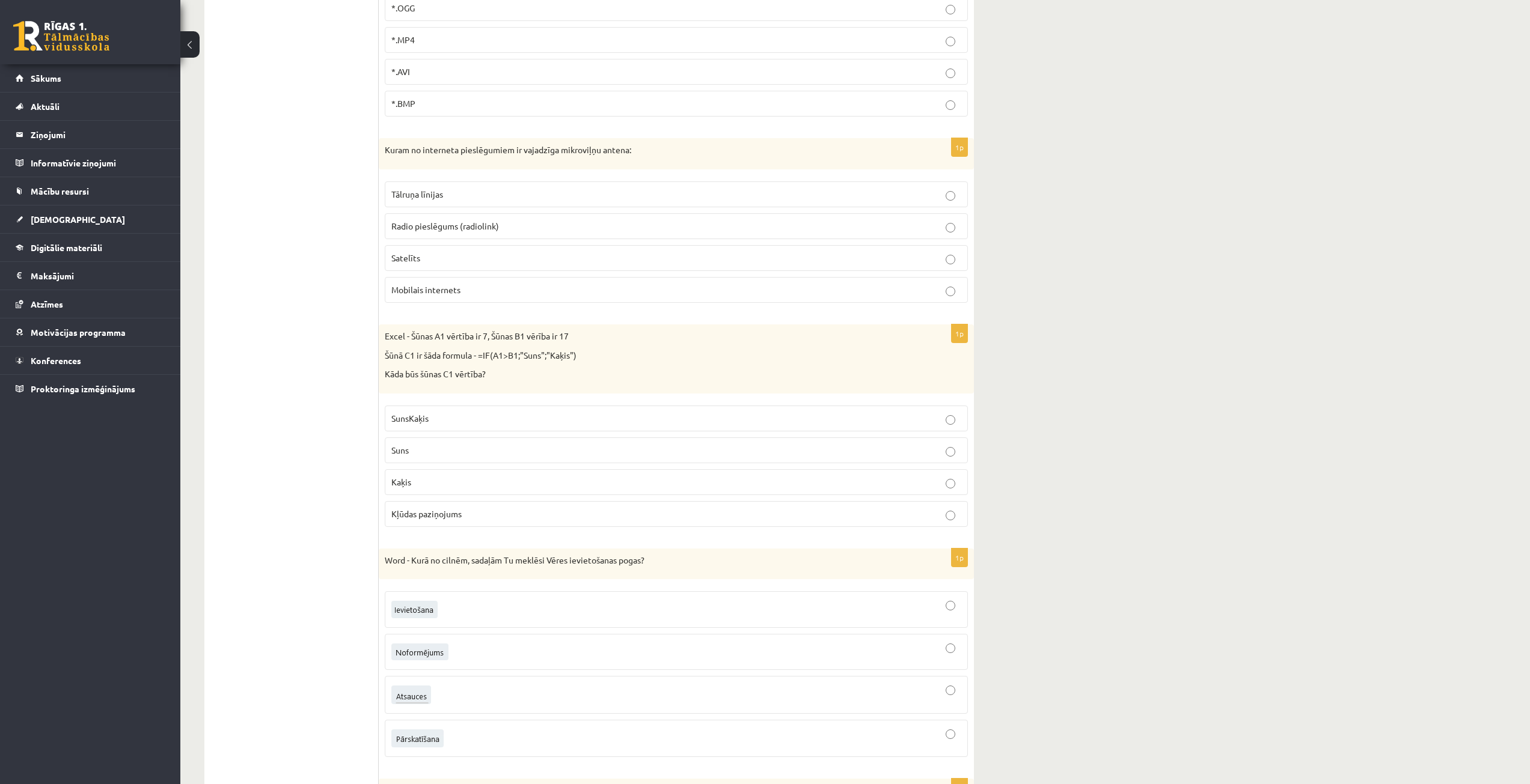
scroll to position [2705, 0]
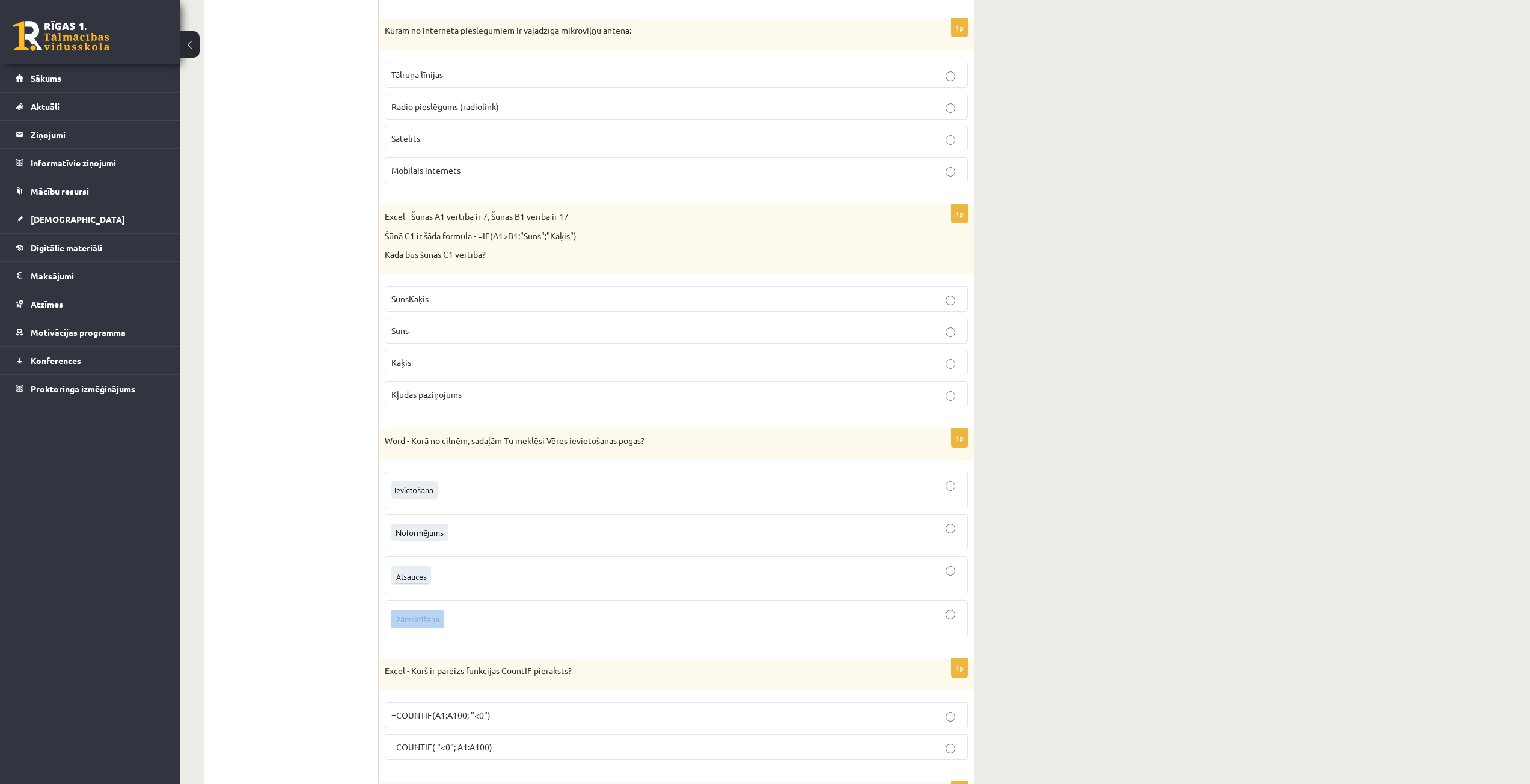
drag, startPoint x: 470, startPoint y: 611, endPoint x: 502, endPoint y: 582, distance: 43.2
click at [501, 584] on fieldset at bounding box center [676, 553] width 583 height 176
click at [507, 575] on div at bounding box center [676, 575] width 570 height 25
click at [502, 608] on div at bounding box center [676, 619] width 570 height 24
click at [512, 530] on div at bounding box center [676, 533] width 570 height 23
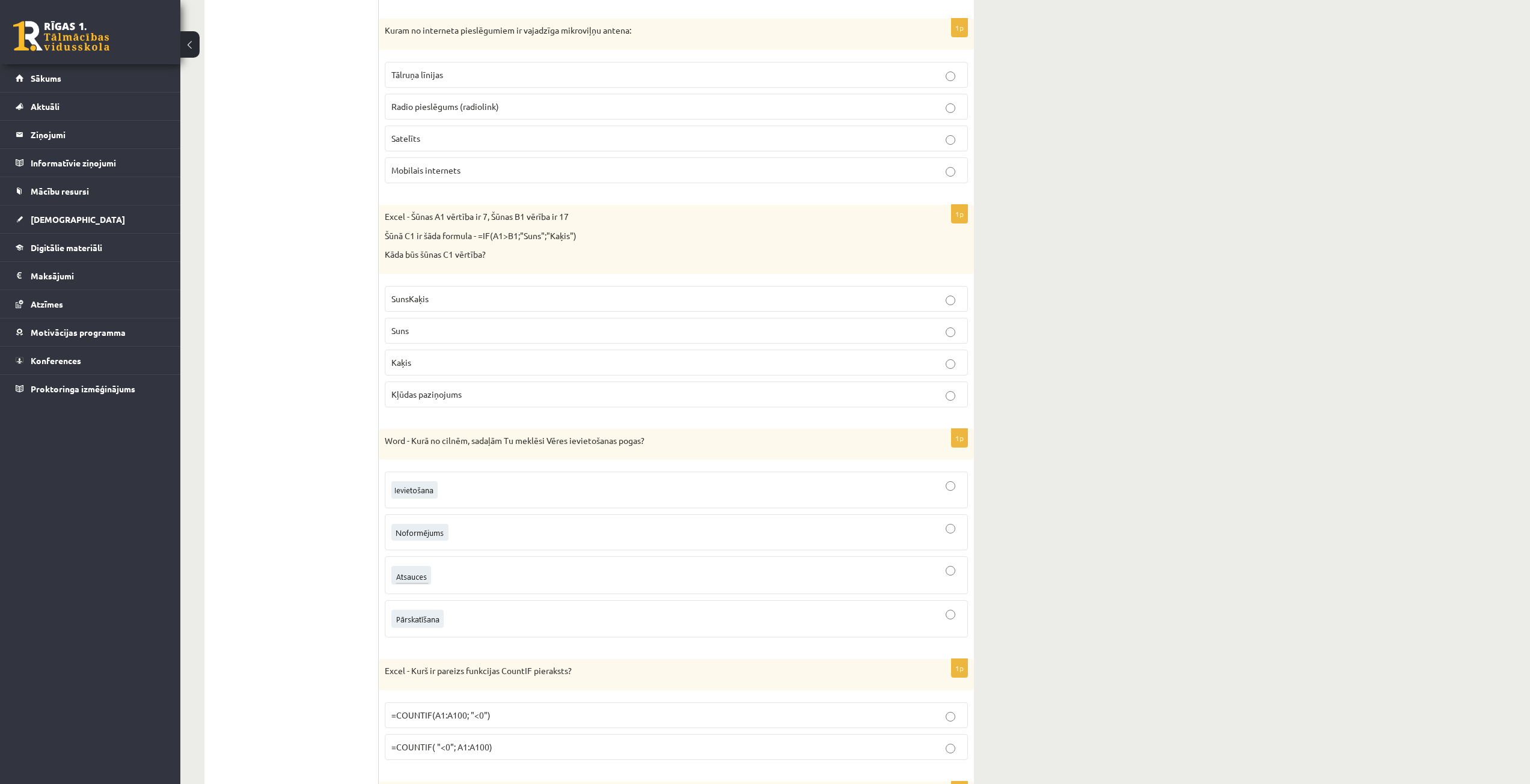
click at [525, 486] on div at bounding box center [676, 490] width 570 height 24
click at [522, 527] on div at bounding box center [676, 533] width 570 height 23
click at [528, 579] on div at bounding box center [676, 575] width 570 height 25
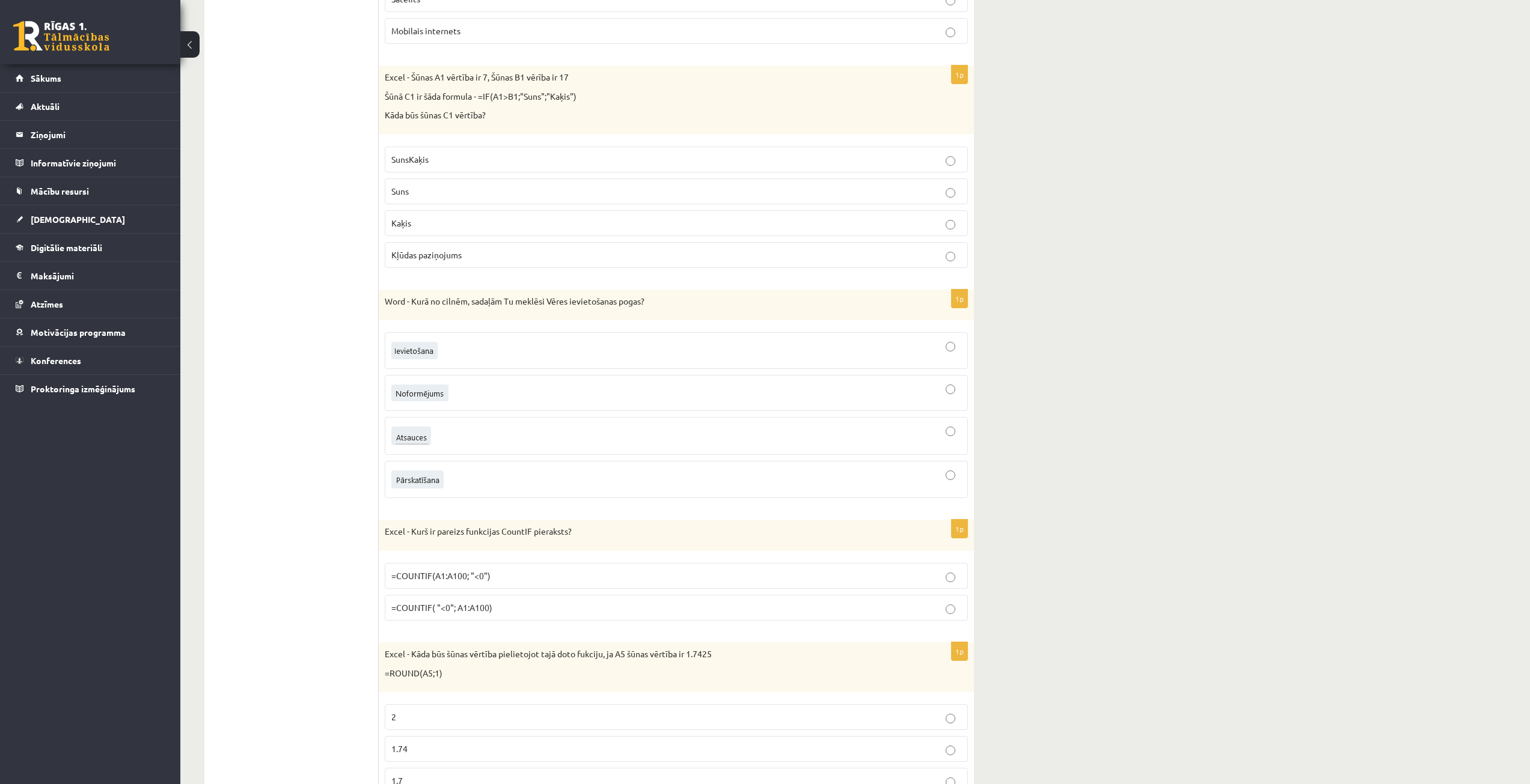
scroll to position [2885, 0]
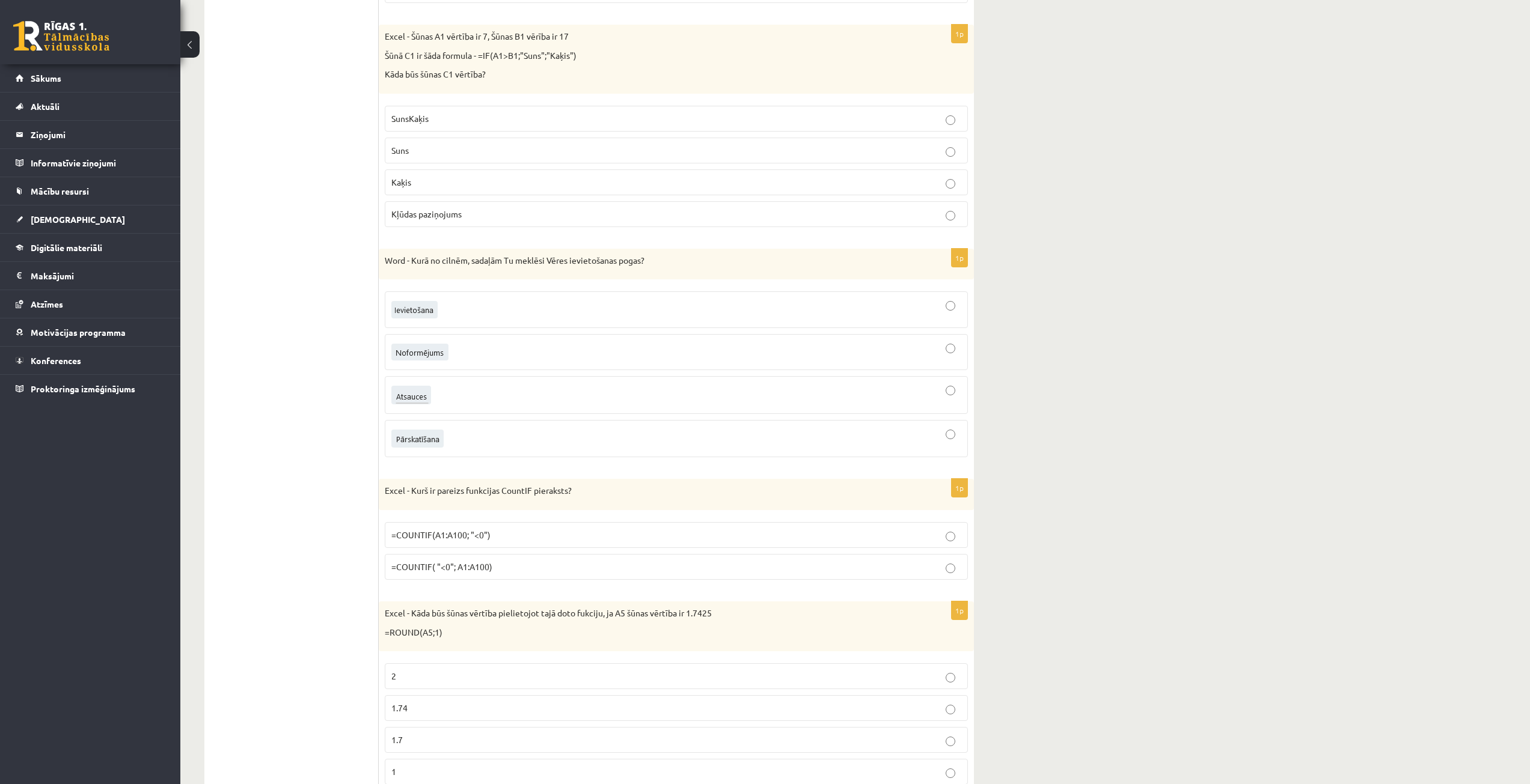
click at [1180, 68] on div "**********" at bounding box center [855, 132] width 1350 height 5940
click at [522, 557] on label "=COUNTIF( "<0"; A1:A100)" at bounding box center [676, 567] width 583 height 26
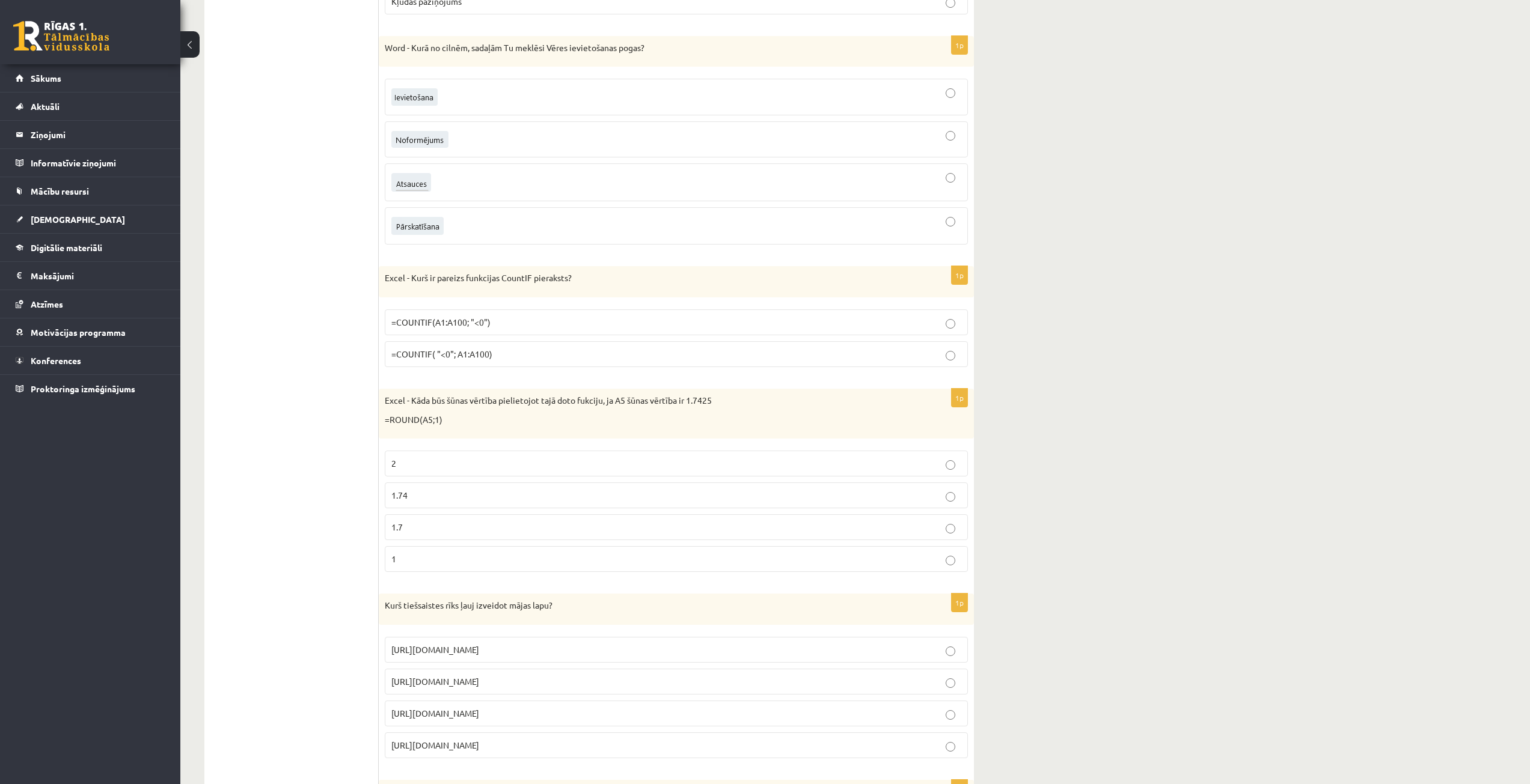
scroll to position [3126, 0]
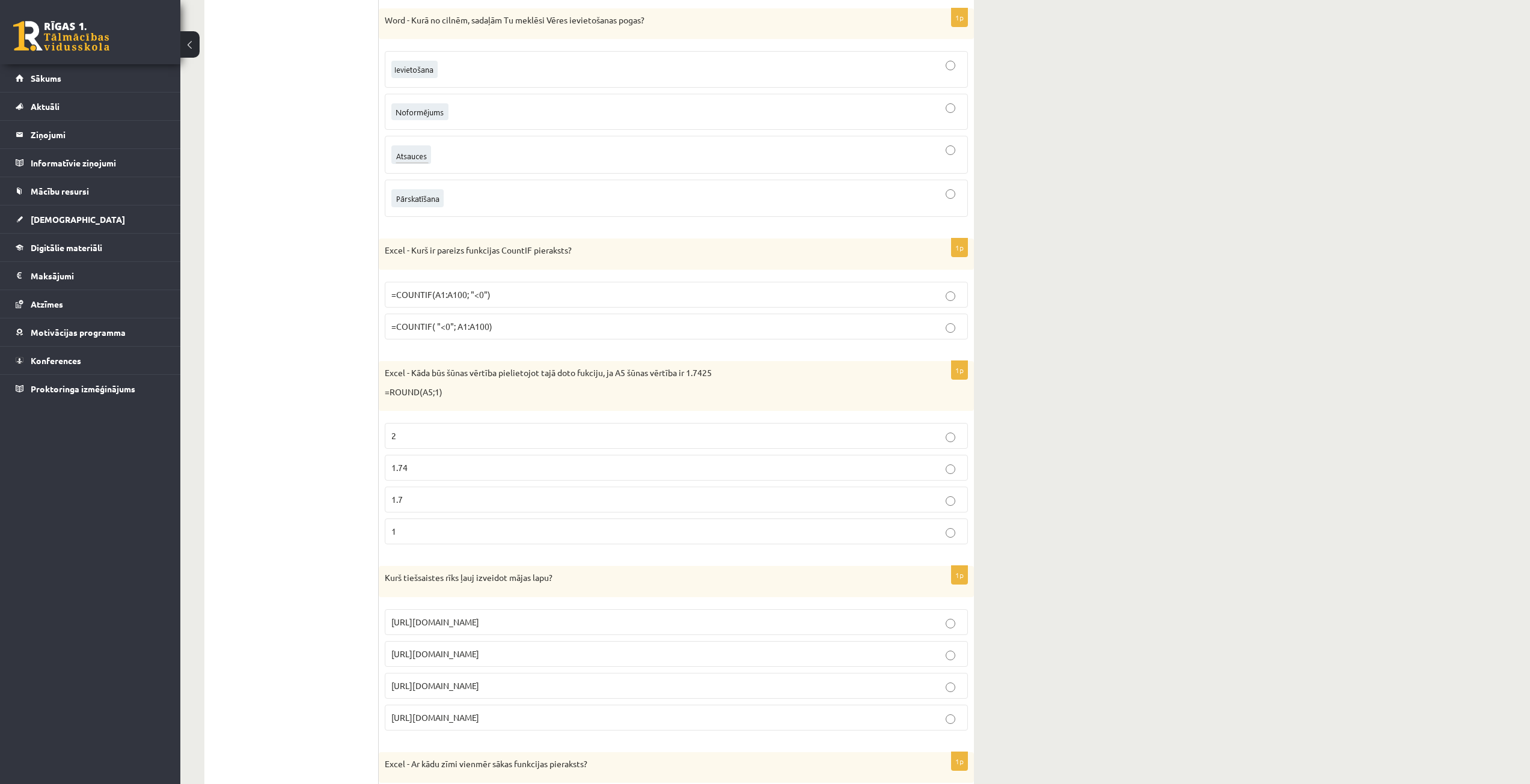
click at [433, 498] on p "1.7" at bounding box center [676, 499] width 570 height 13
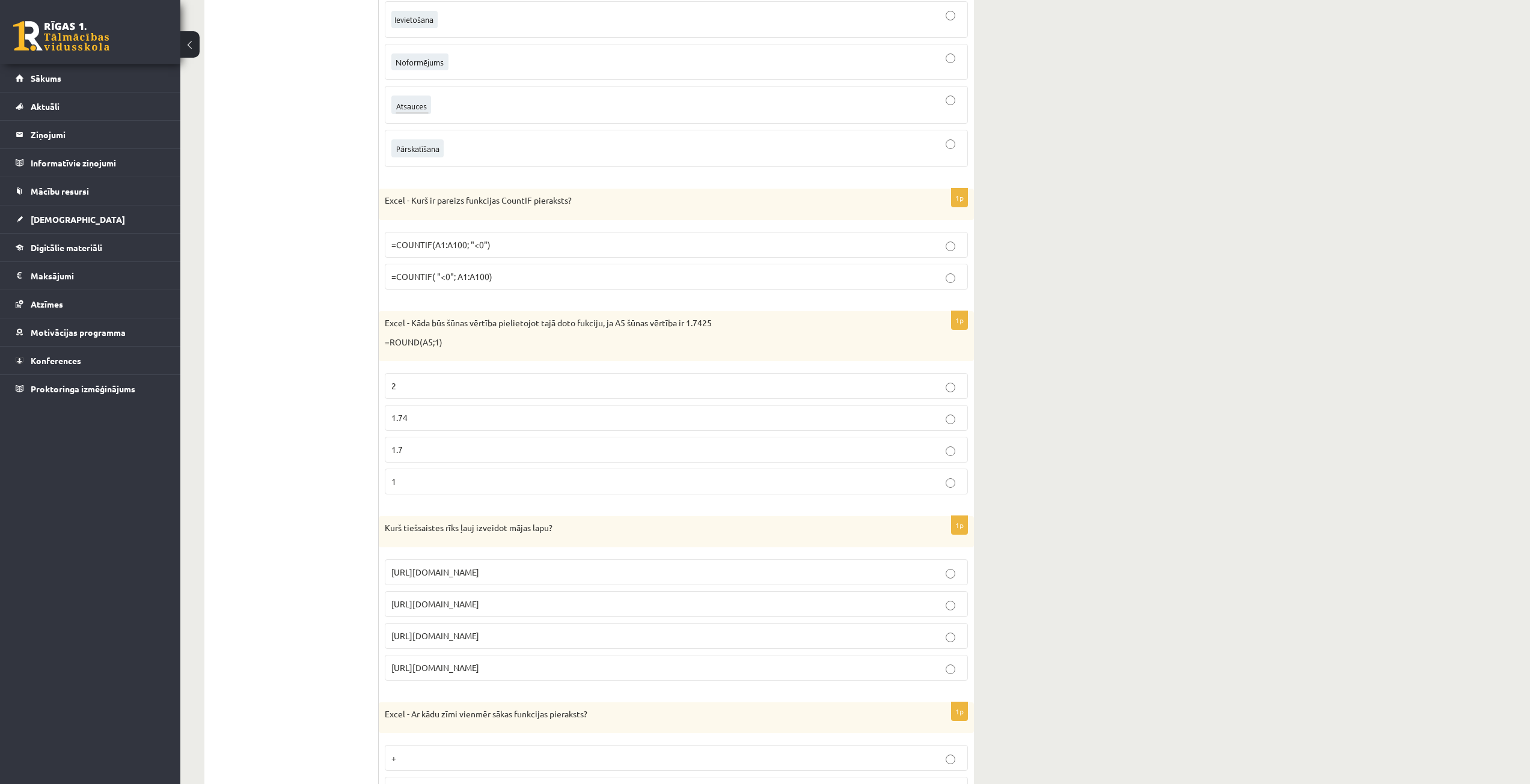
scroll to position [3245, 0]
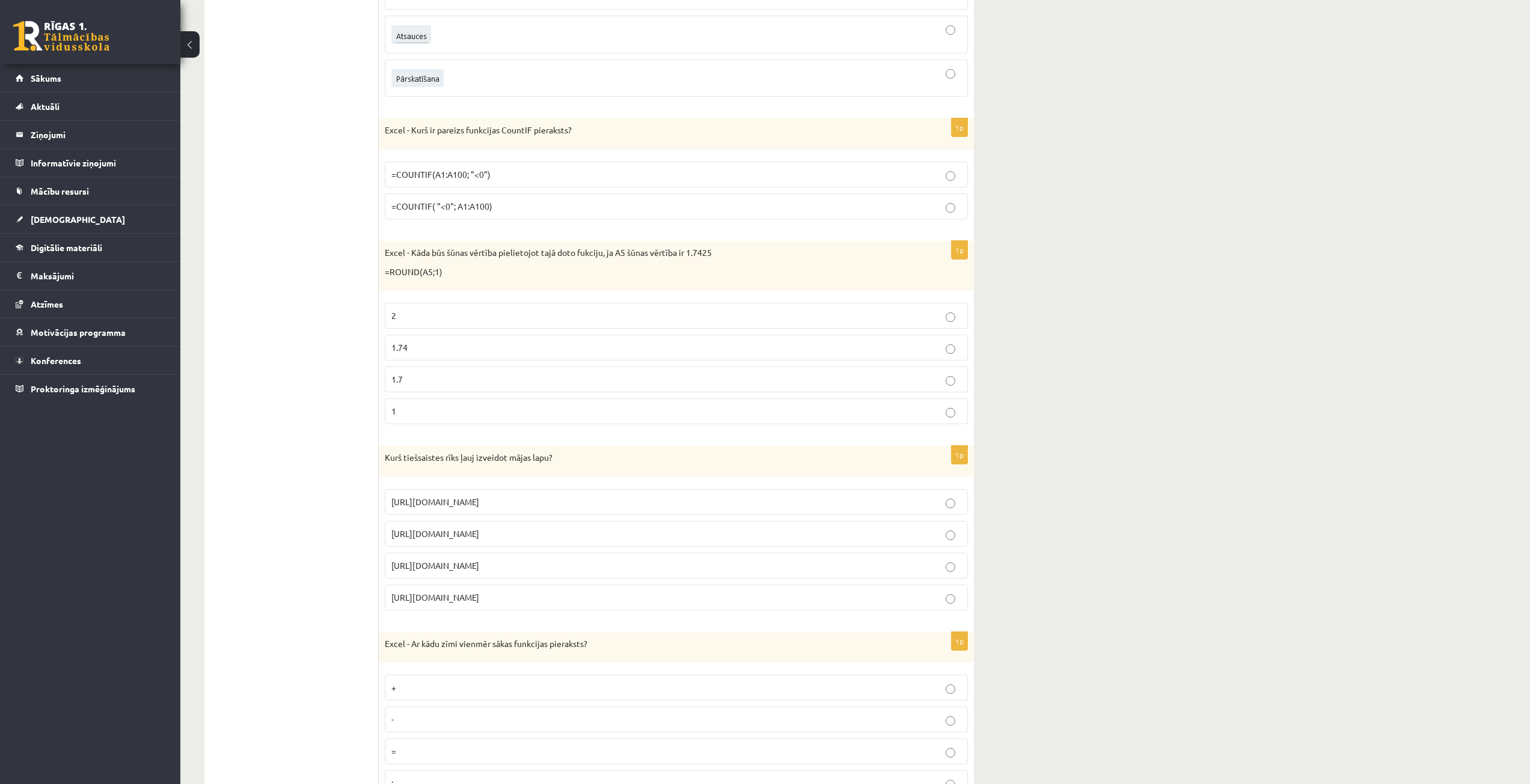
click at [461, 568] on span "[URL][DOMAIN_NAME]" at bounding box center [435, 565] width 88 height 11
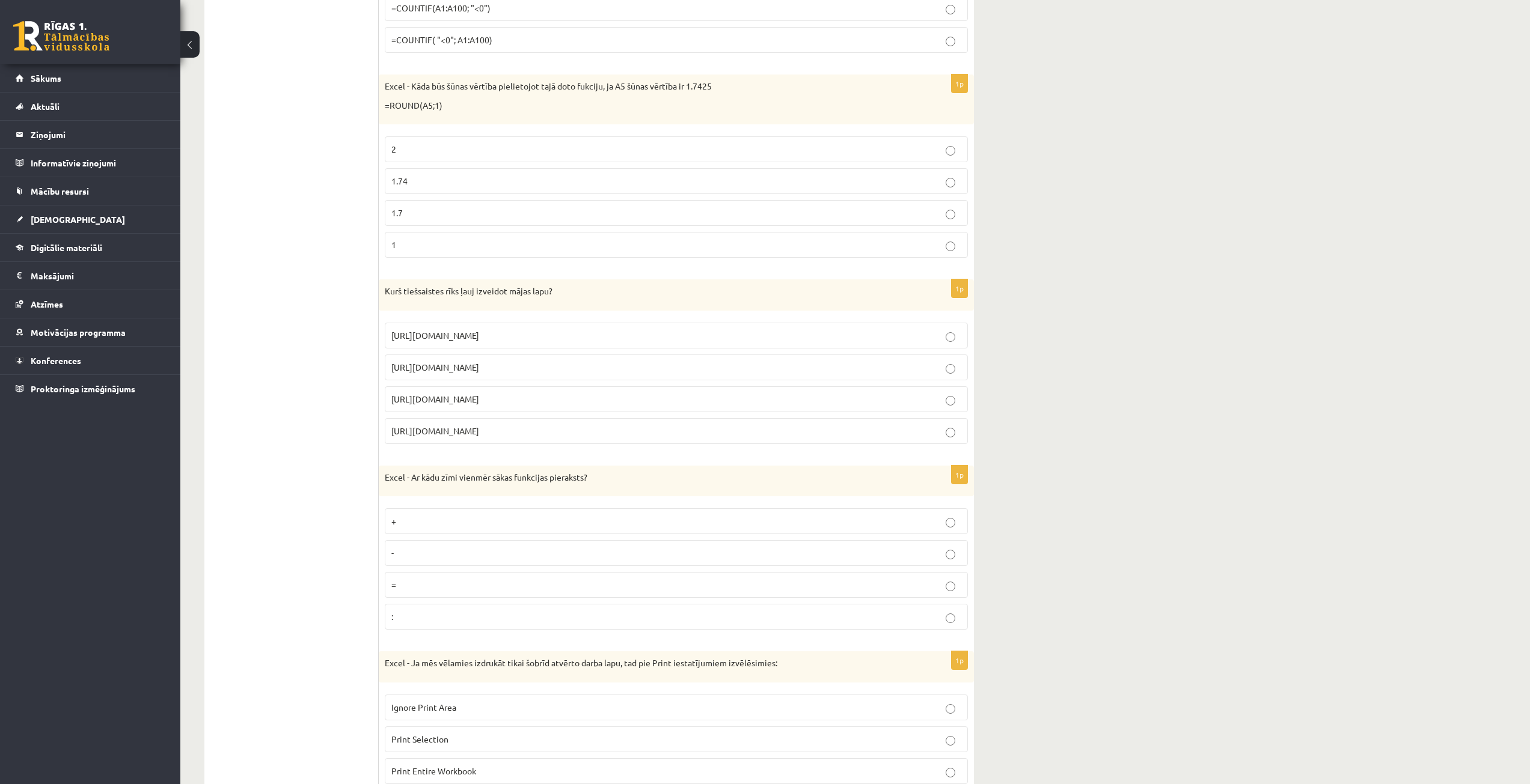
scroll to position [3426, 0]
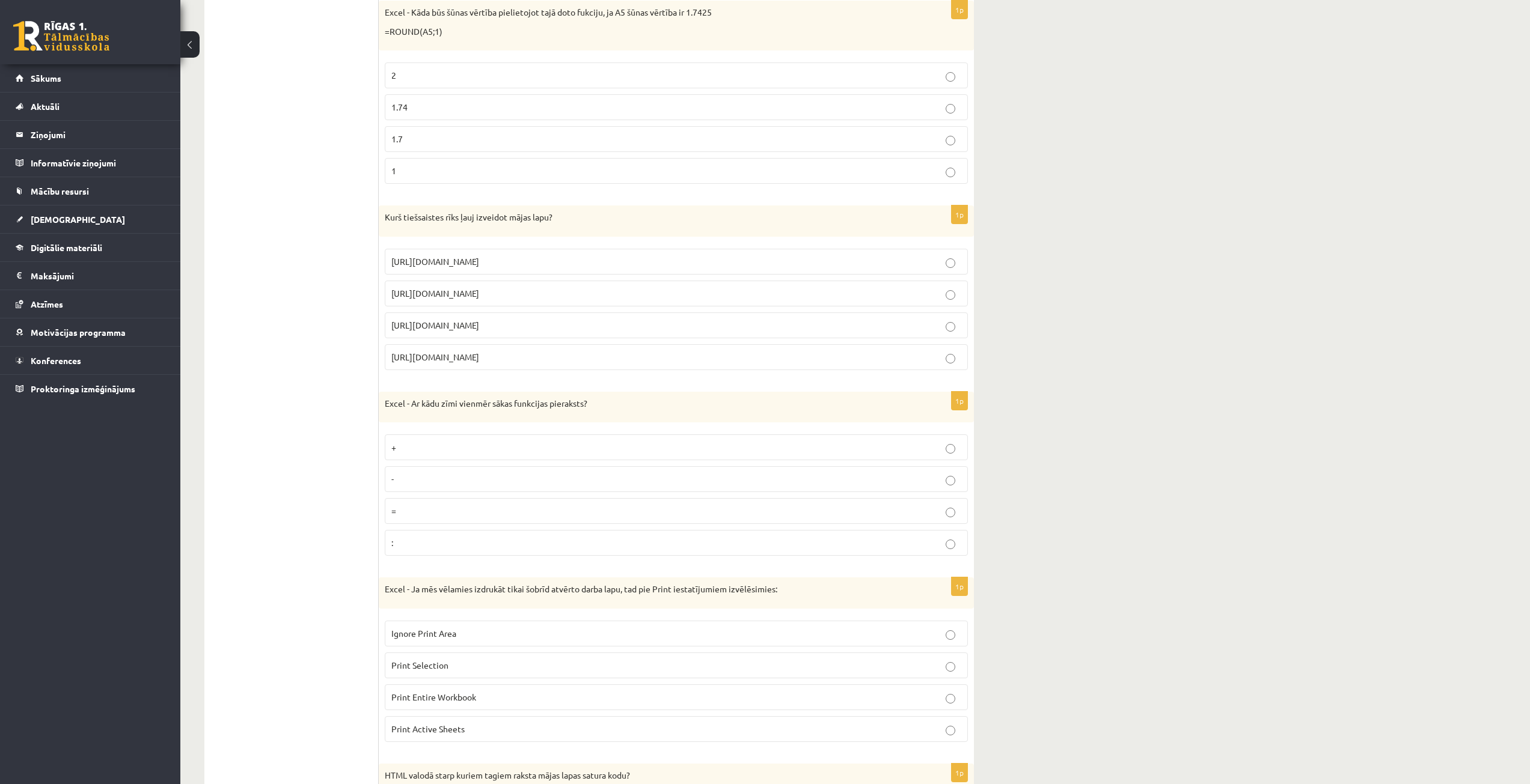
click at [426, 513] on p "=" at bounding box center [676, 511] width 570 height 13
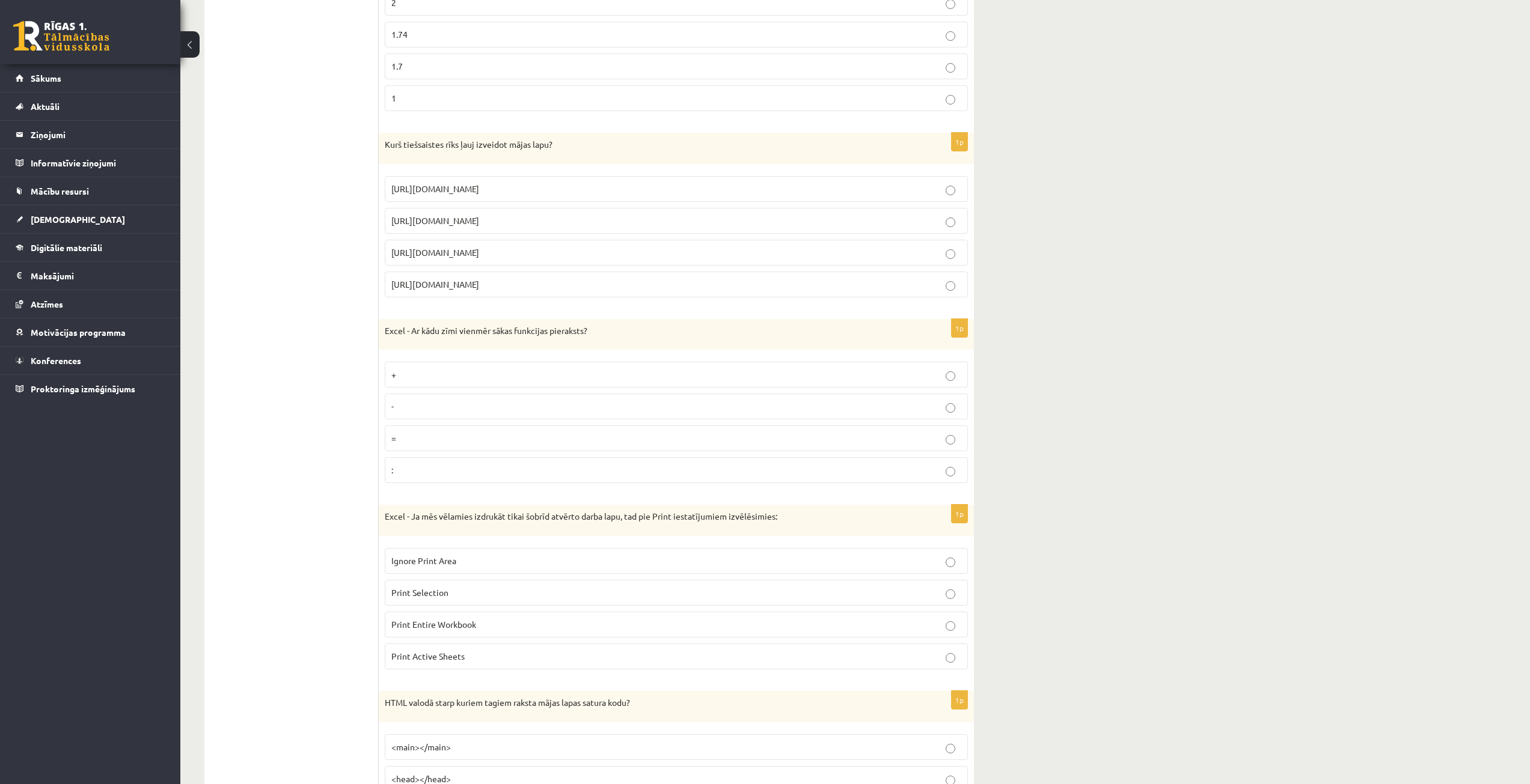
scroll to position [3666, 0]
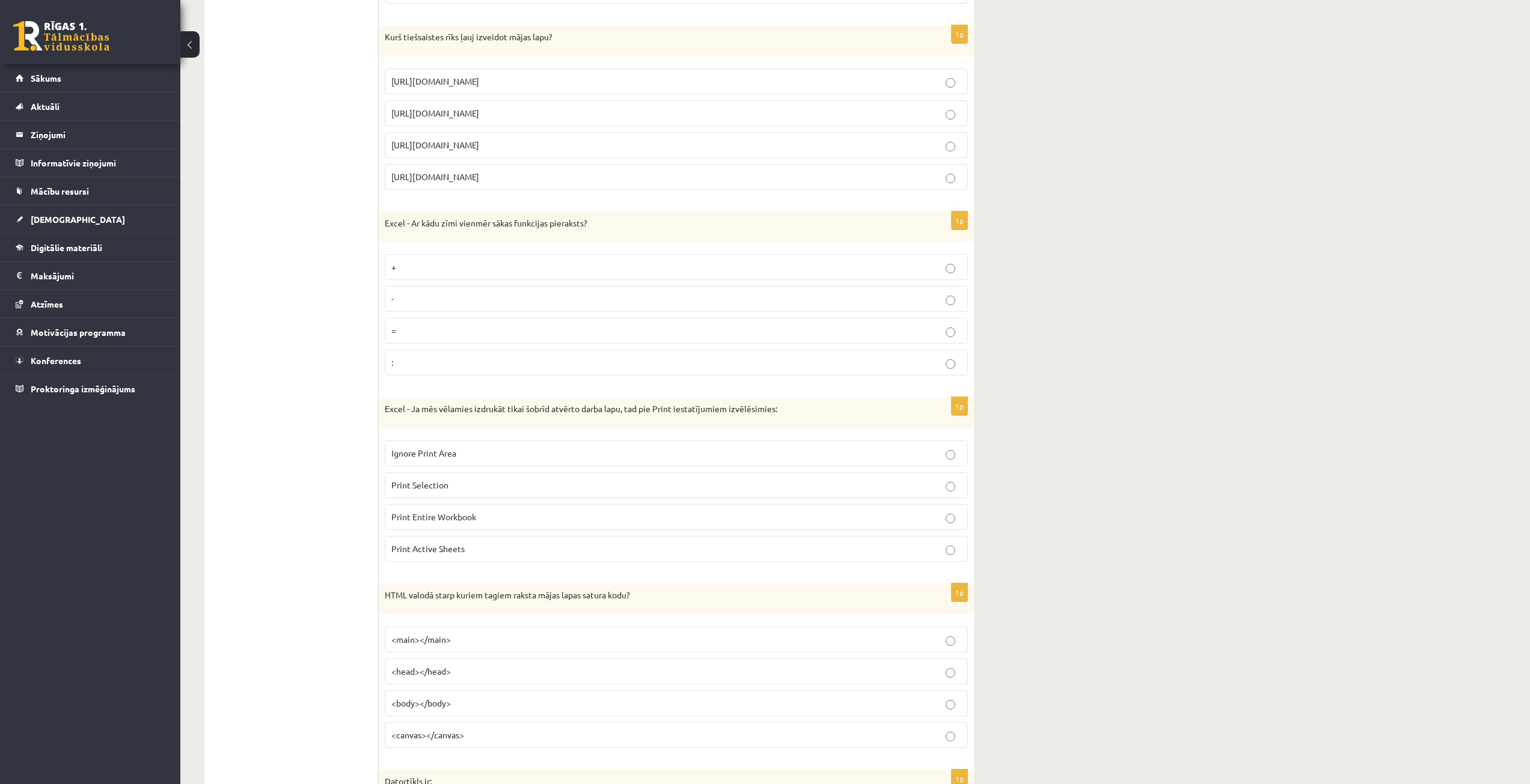
click at [518, 543] on p "Print Active Sheets" at bounding box center [676, 549] width 570 height 13
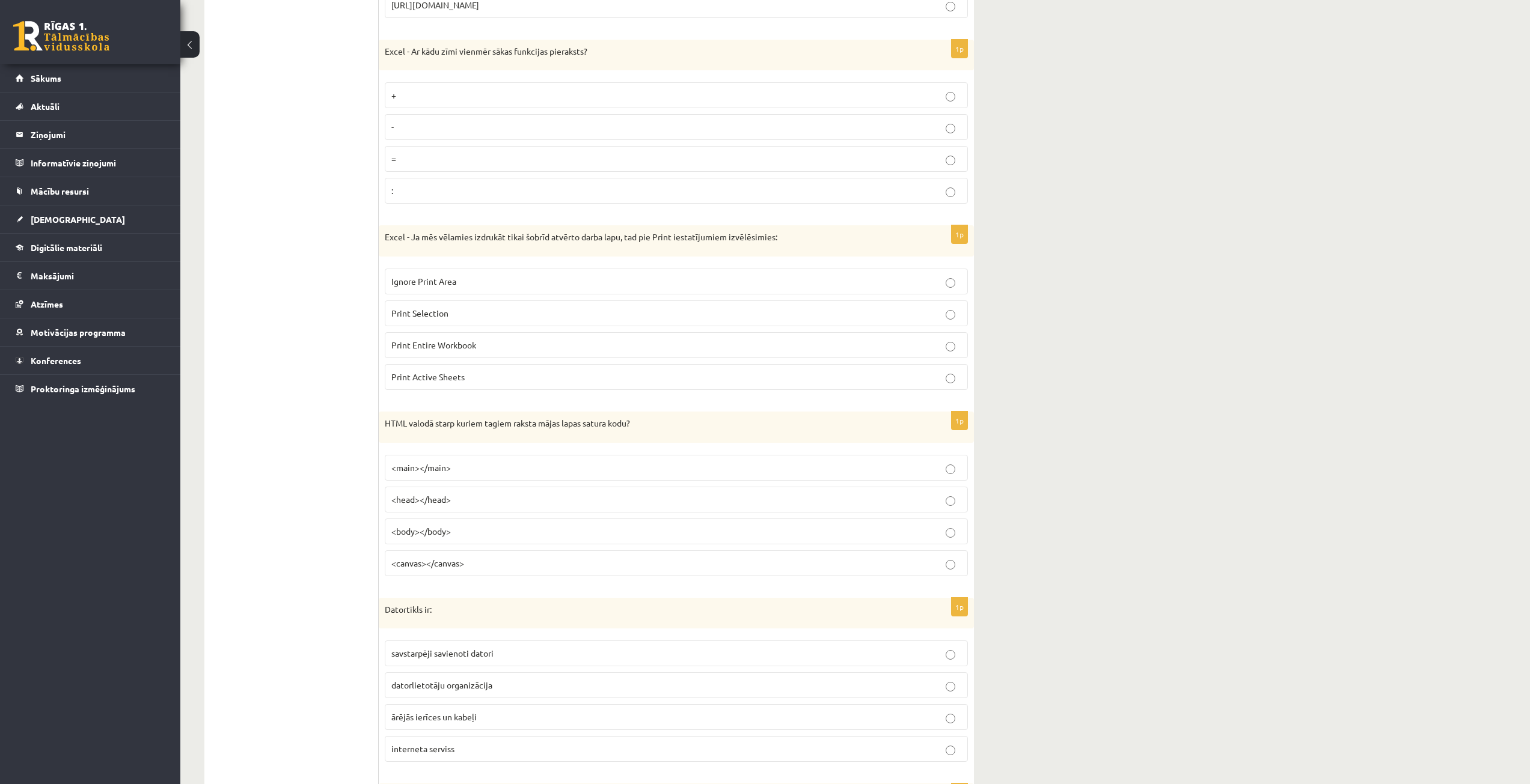
scroll to position [3907, 0]
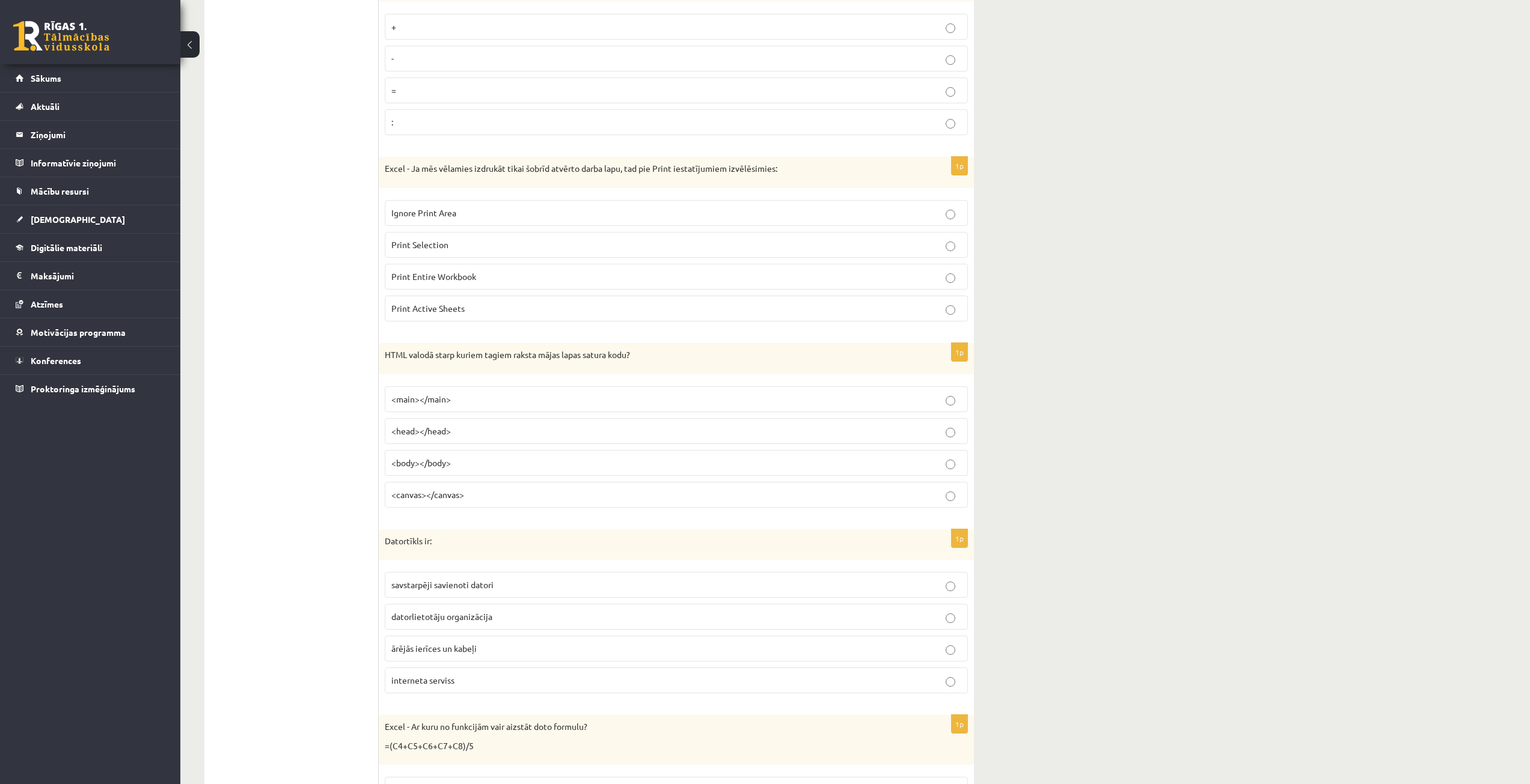
click at [513, 462] on p "<body></body>" at bounding box center [676, 463] width 570 height 13
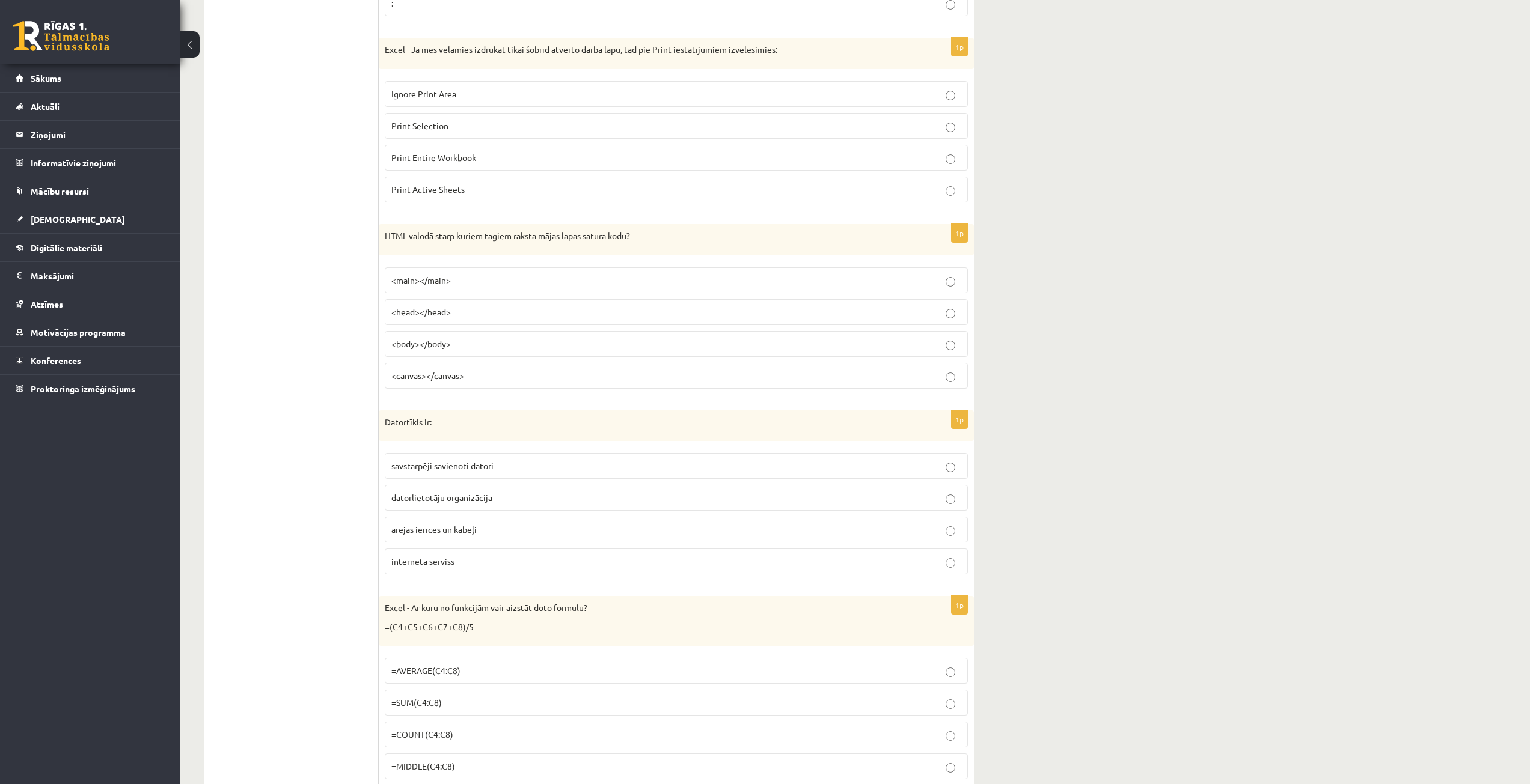
scroll to position [4026, 0]
click at [496, 474] on label "savstarpēji savienoti datori" at bounding box center [676, 465] width 583 height 26
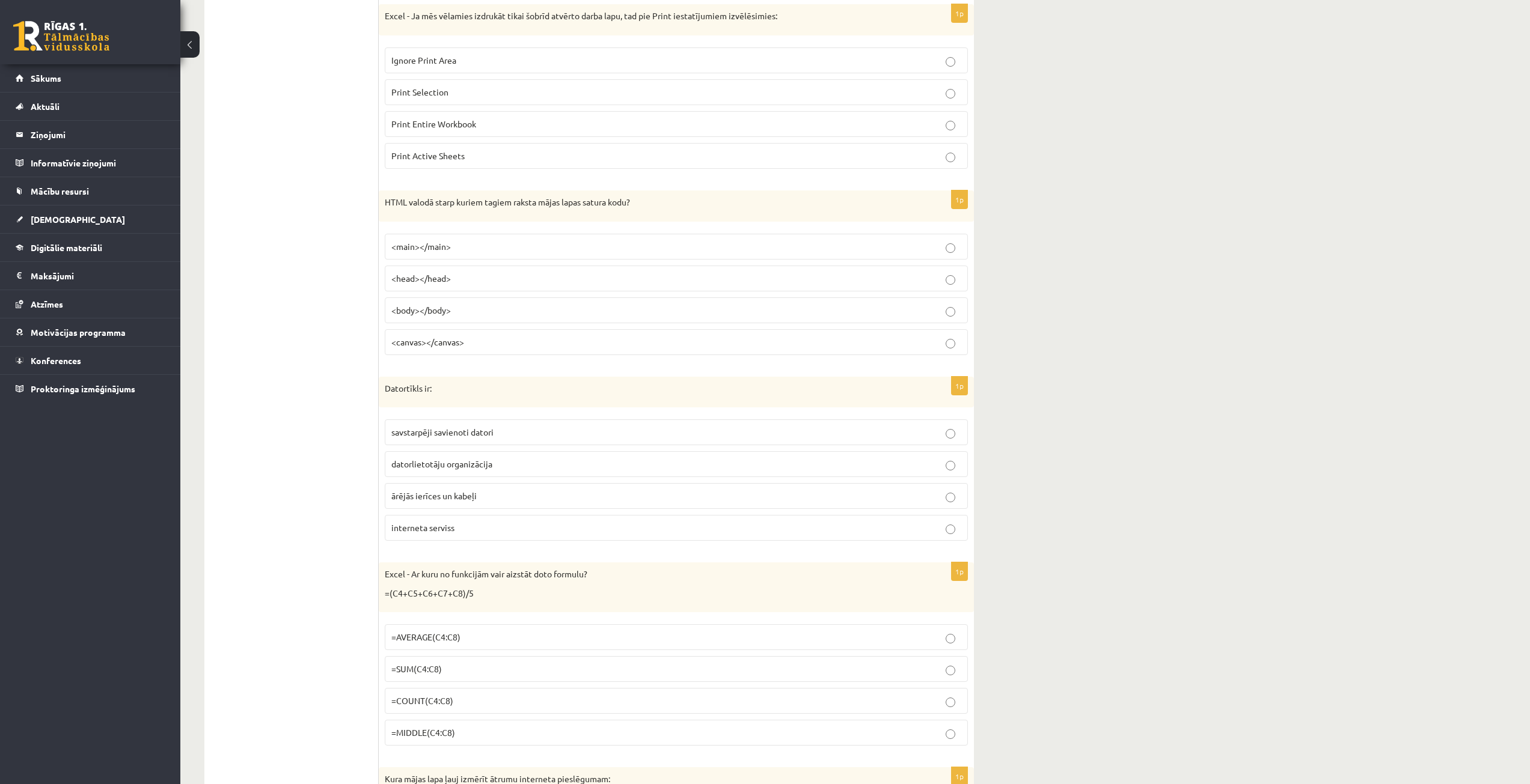
scroll to position [4087, 0]
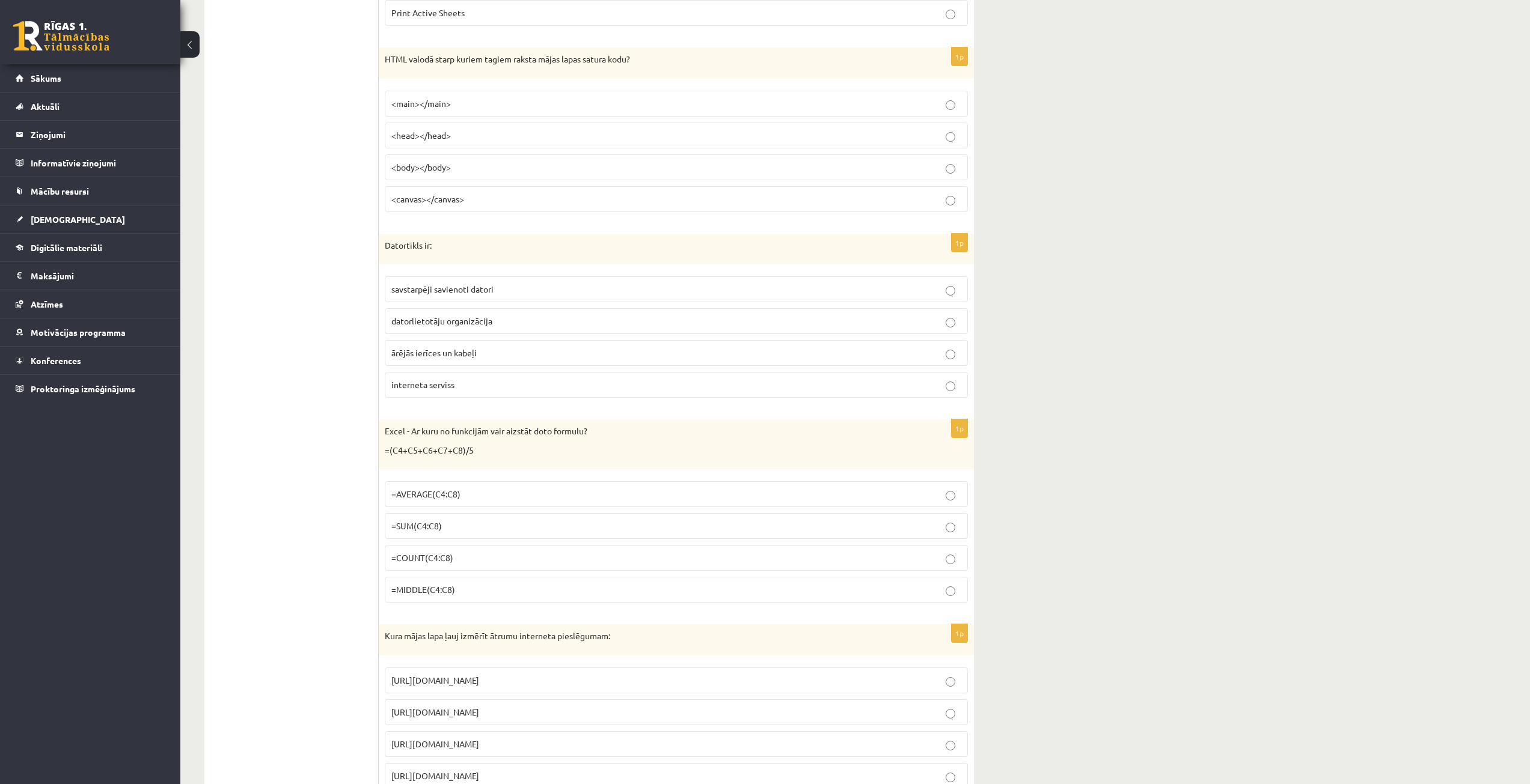
scroll to position [4207, 0]
click at [750, 526] on p "=SUM(C4:C8)" at bounding box center [676, 521] width 570 height 13
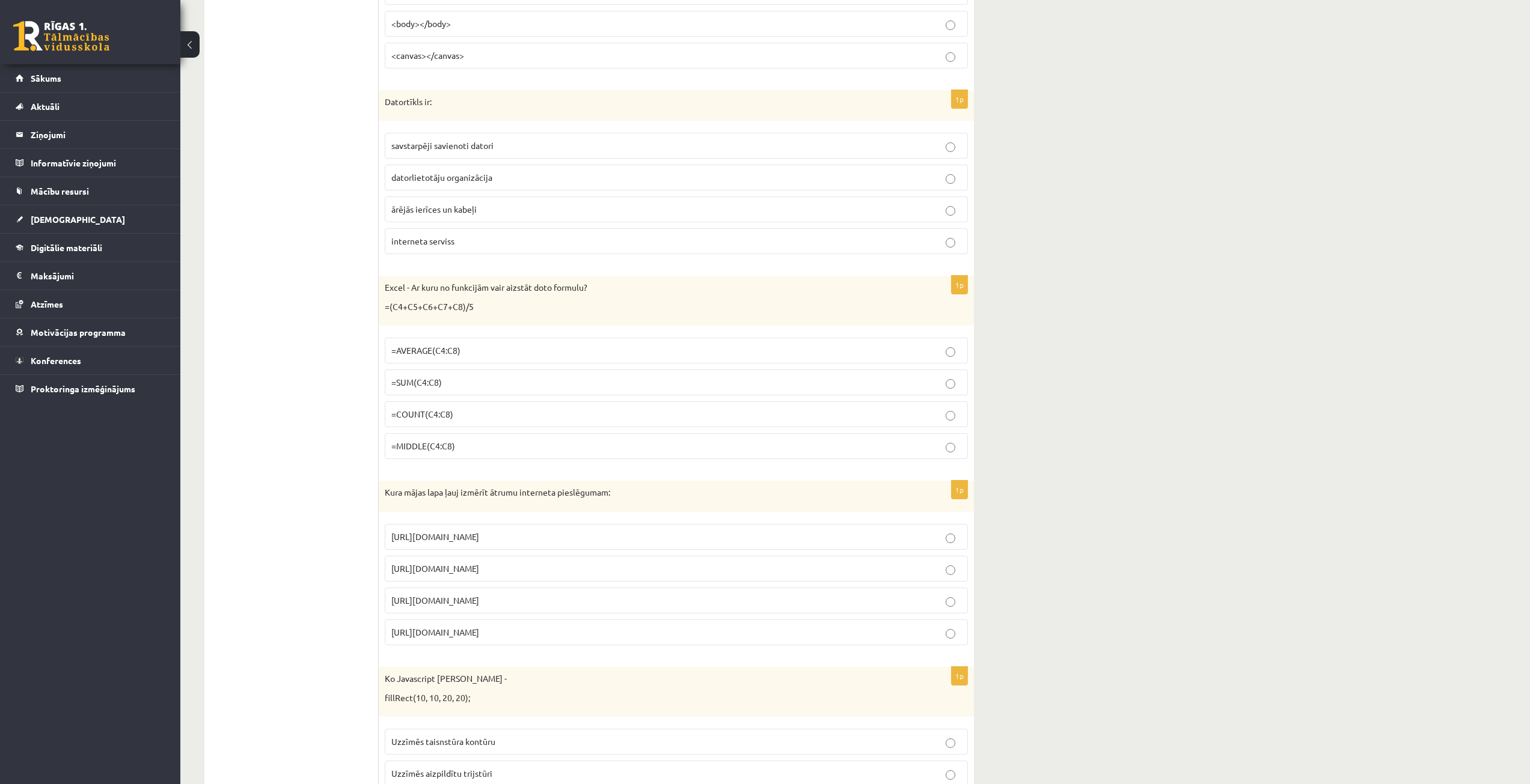
scroll to position [4387, 0]
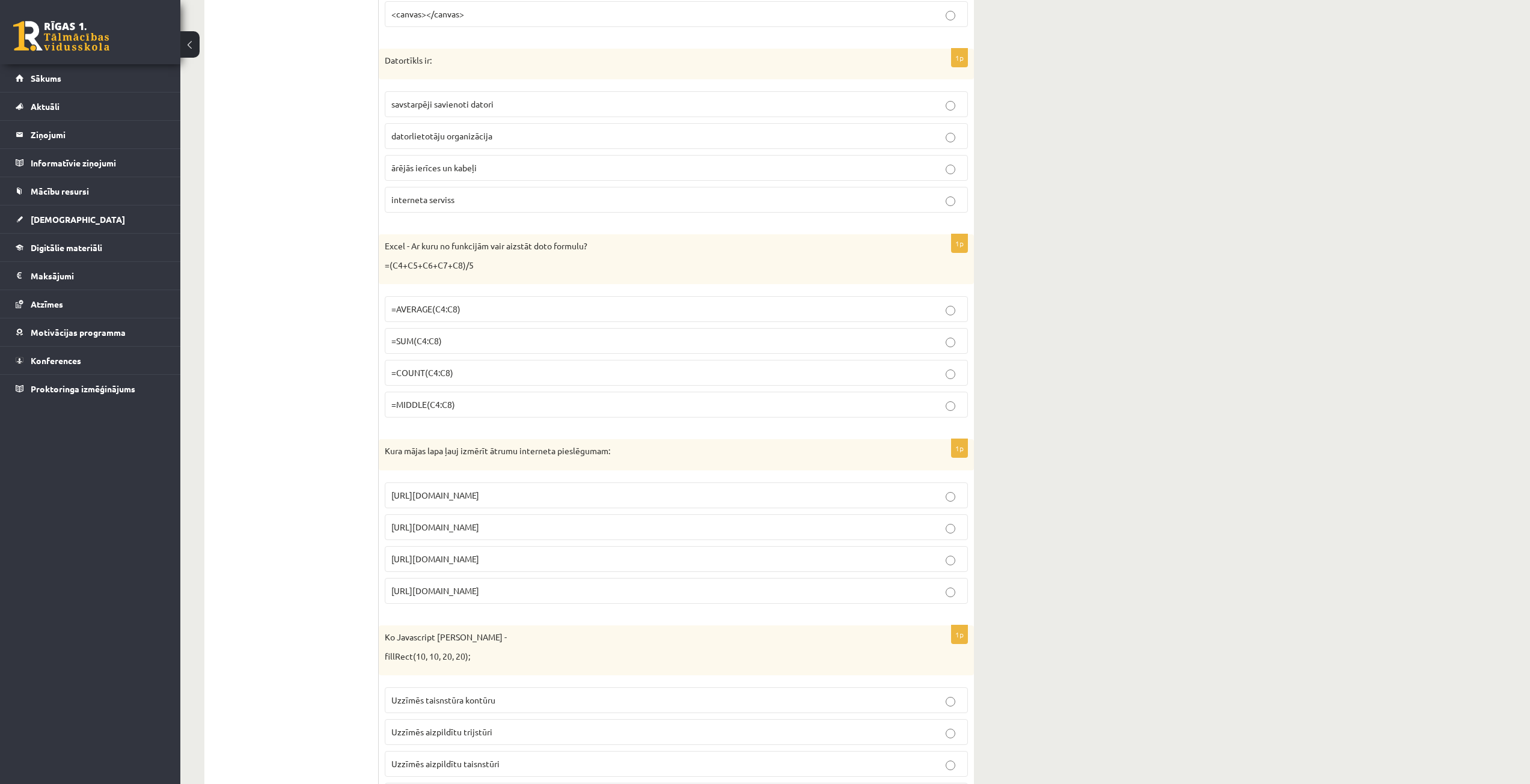
click at [720, 315] on p "=AVERAGE(C4:C8)" at bounding box center [676, 309] width 570 height 13
click at [723, 349] on label "=SUM(C4:C8)" at bounding box center [676, 341] width 583 height 26
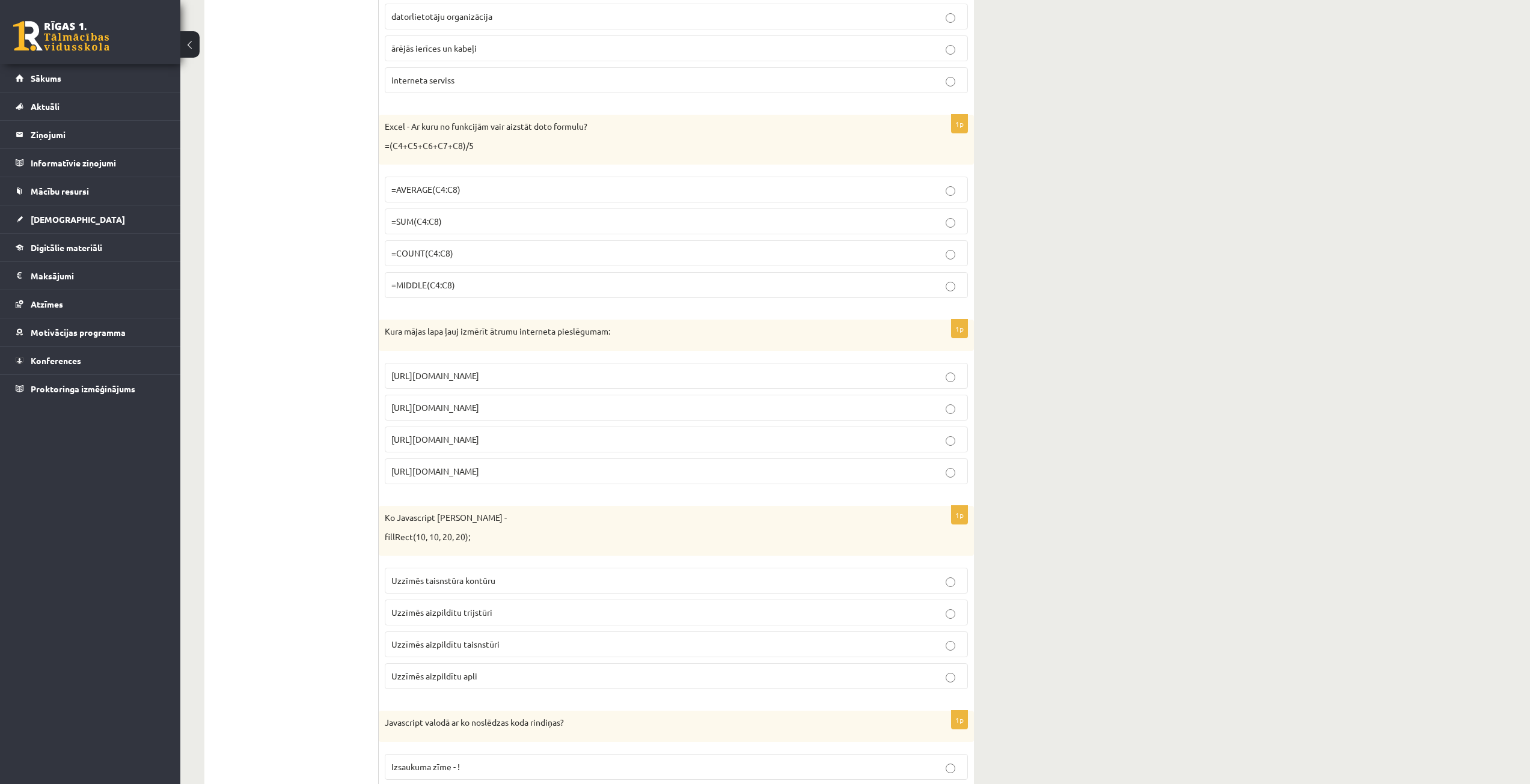
scroll to position [4508, 0]
click at [508, 408] on p "[URL][DOMAIN_NAME]" at bounding box center [676, 407] width 570 height 13
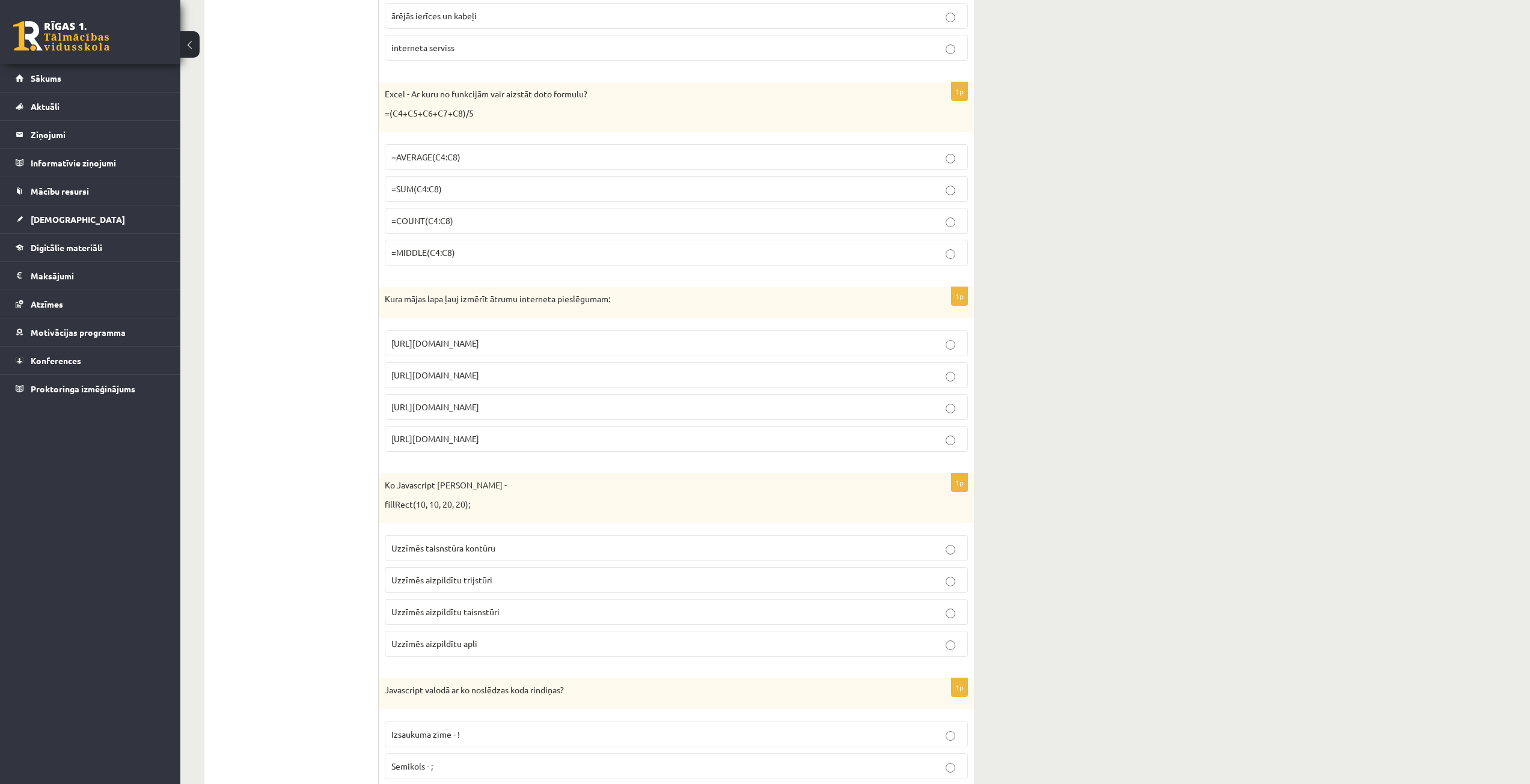
scroll to position [4568, 0]
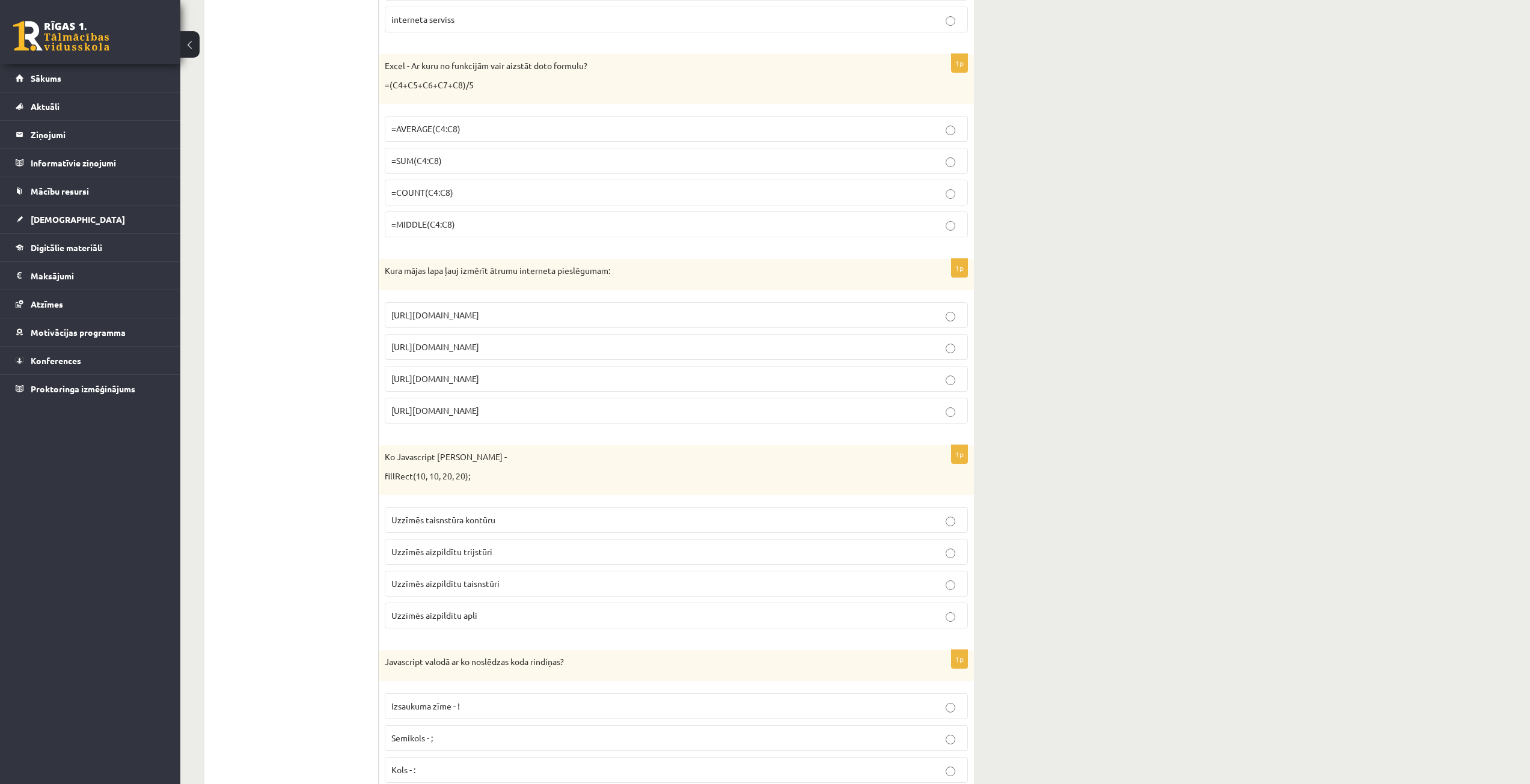
click at [515, 552] on p "Uzzīmēs aizpildītu trijstūri" at bounding box center [676, 552] width 570 height 13
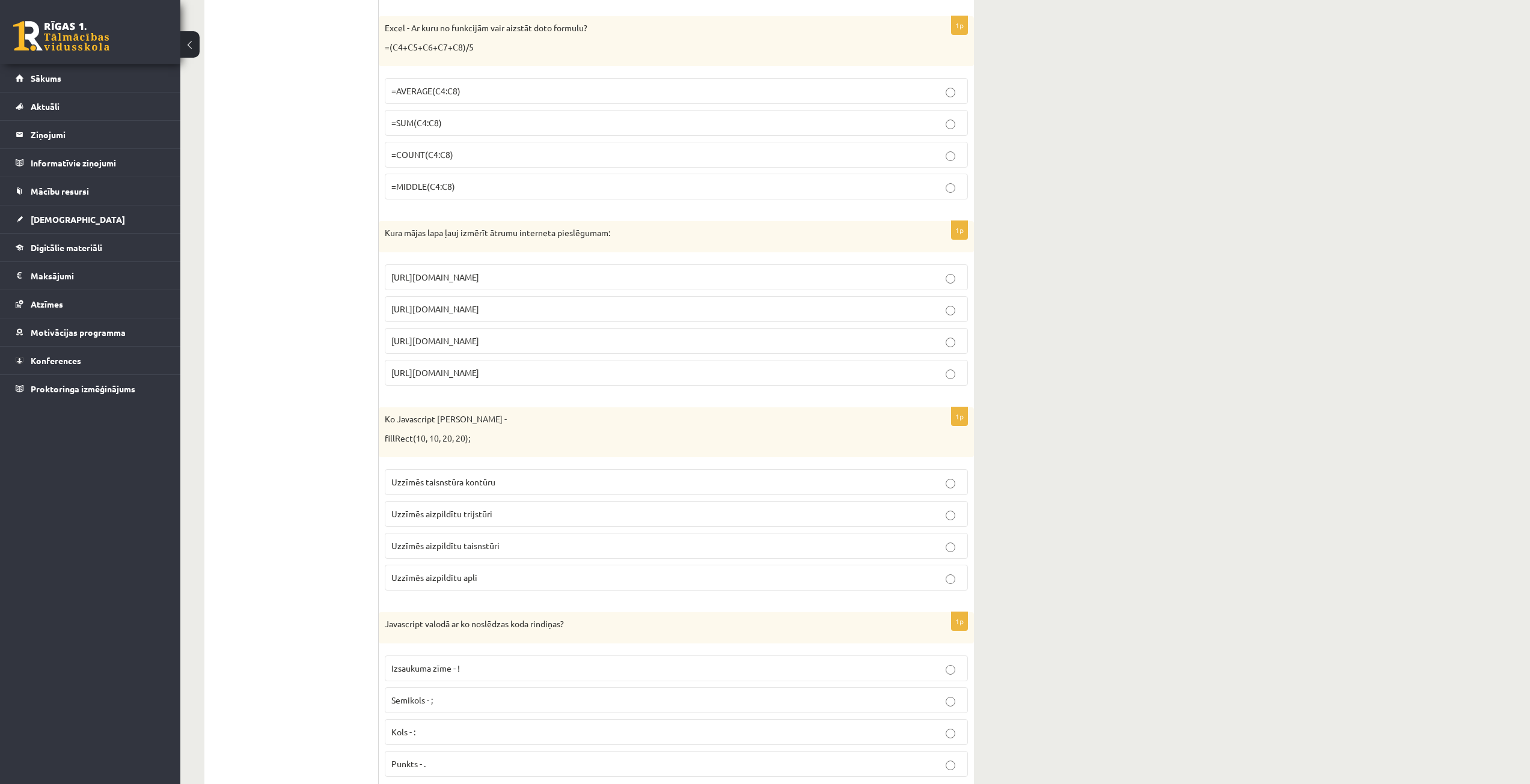
scroll to position [4688, 0]
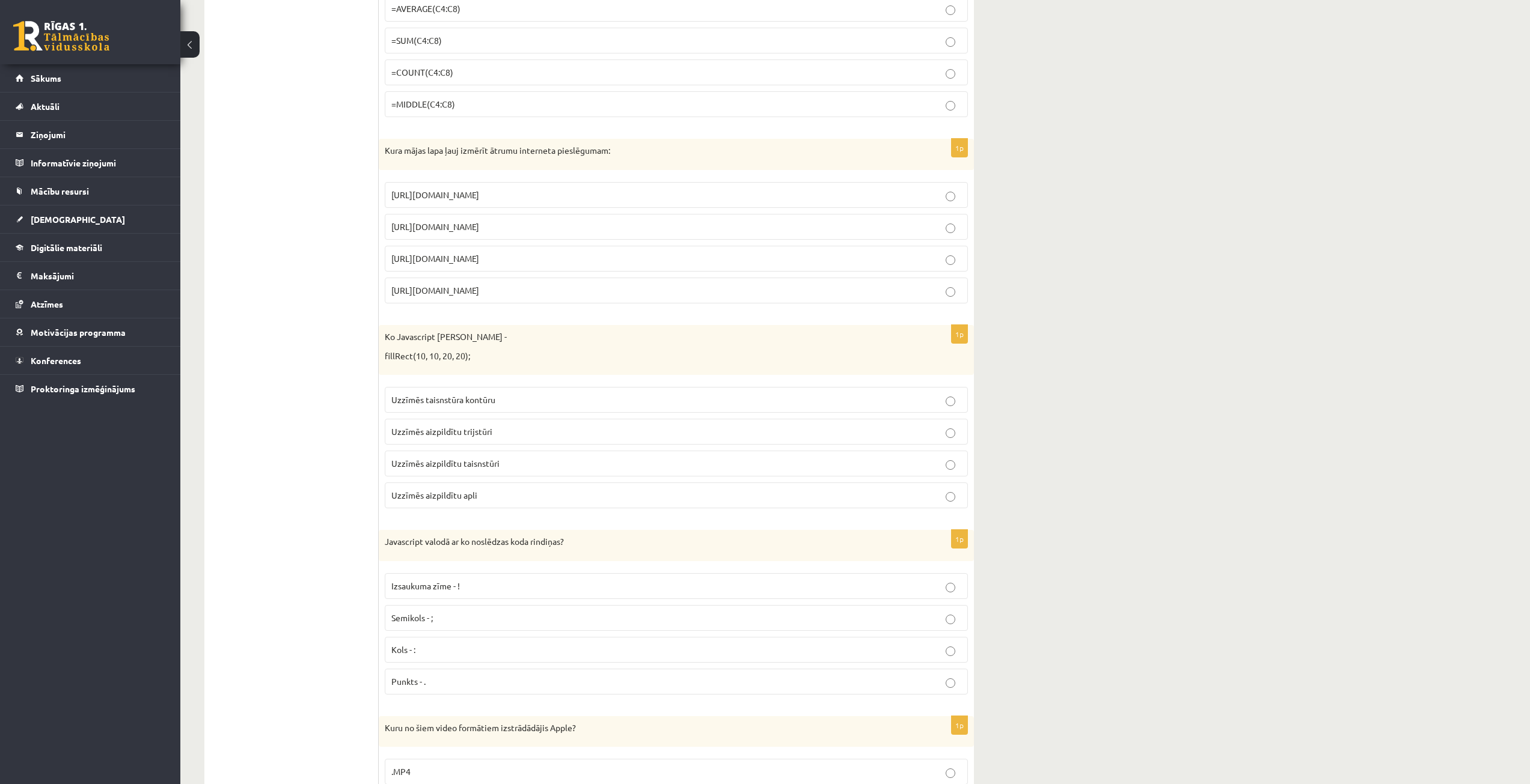
click at [465, 625] on label "Semikols - ;" at bounding box center [676, 618] width 583 height 26
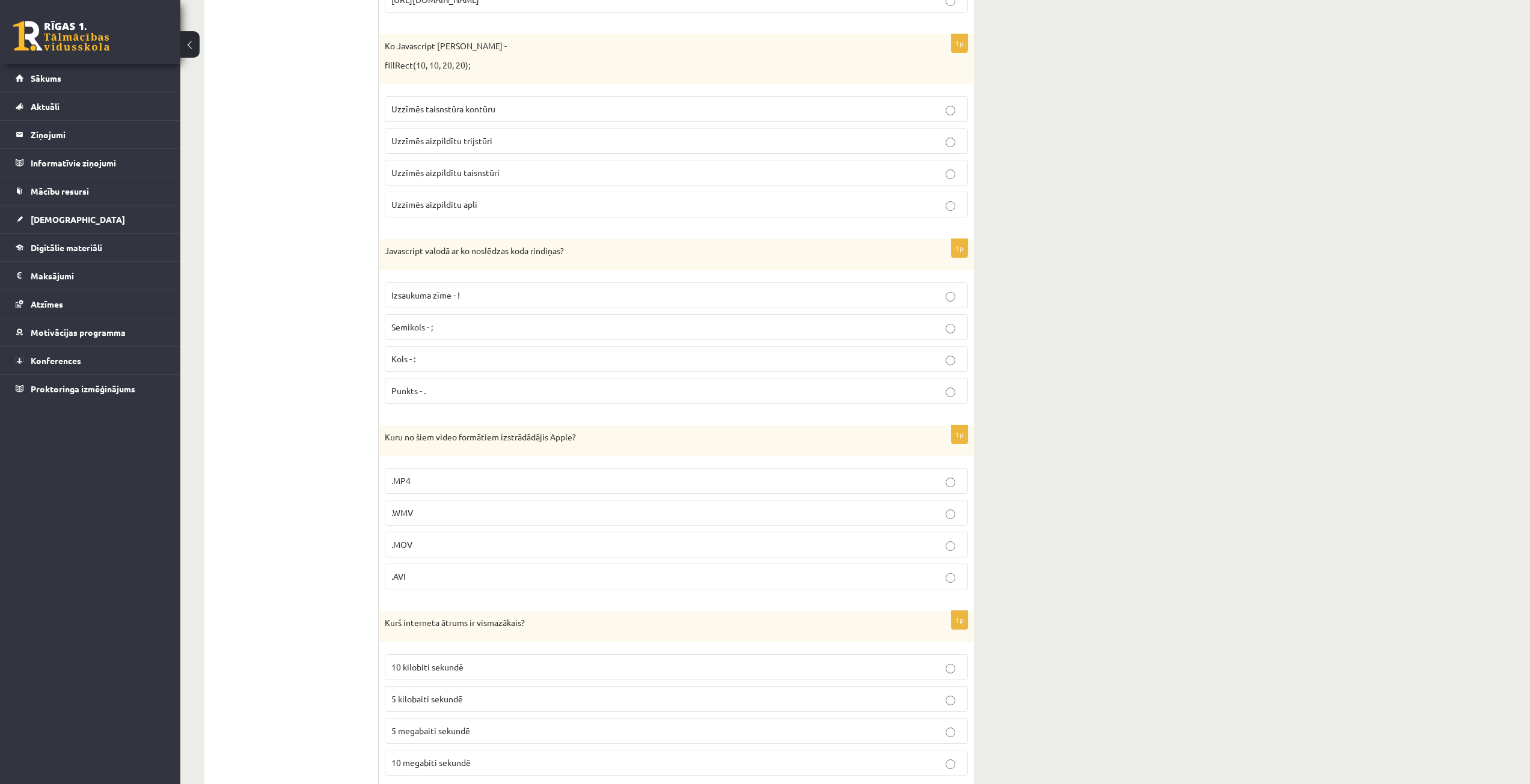
scroll to position [4988, 0]
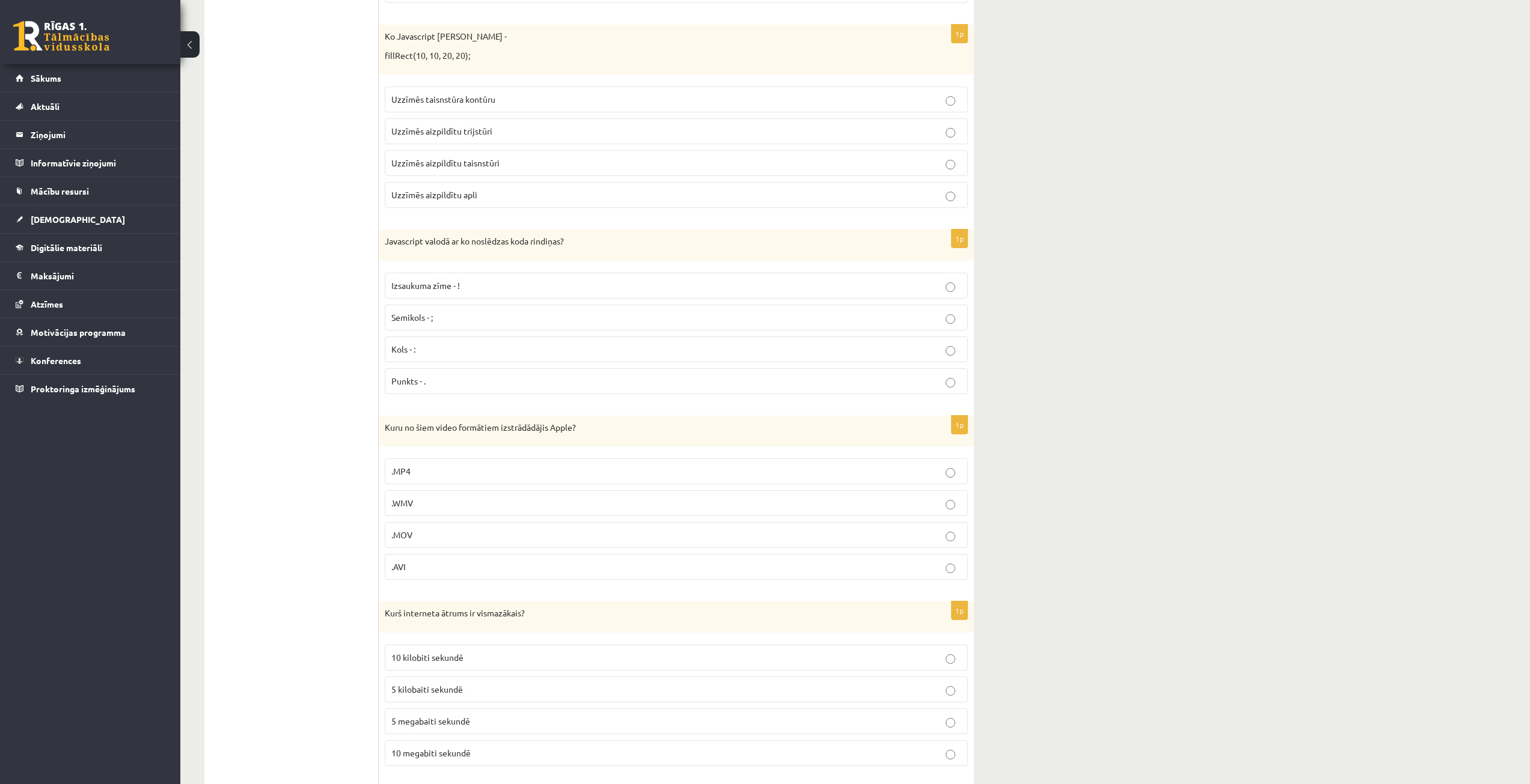
click at [505, 506] on p ".WMV" at bounding box center [676, 503] width 570 height 13
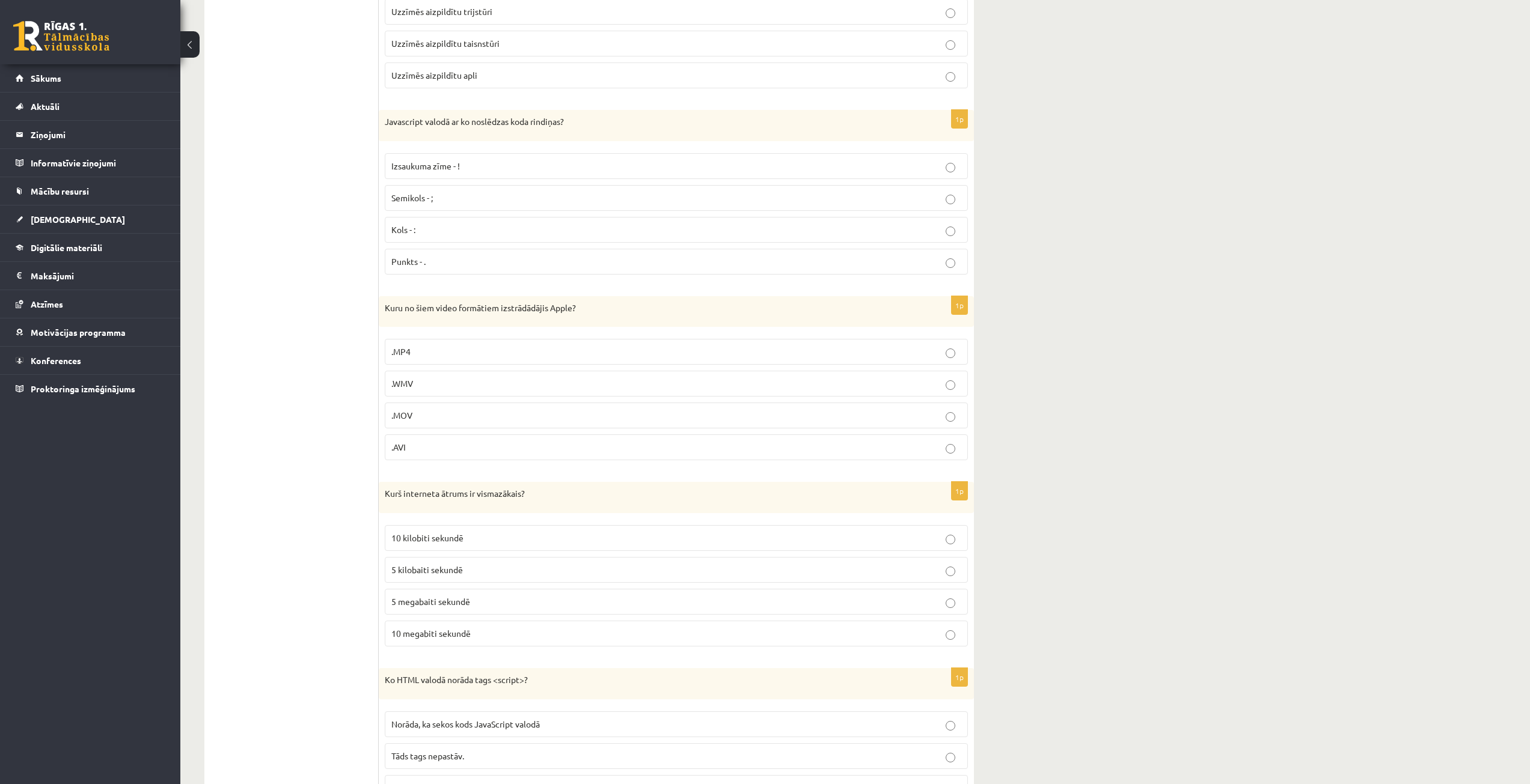
scroll to position [5109, 0]
click at [518, 571] on p "5 kilobaiti sekundē" at bounding box center [676, 569] width 570 height 13
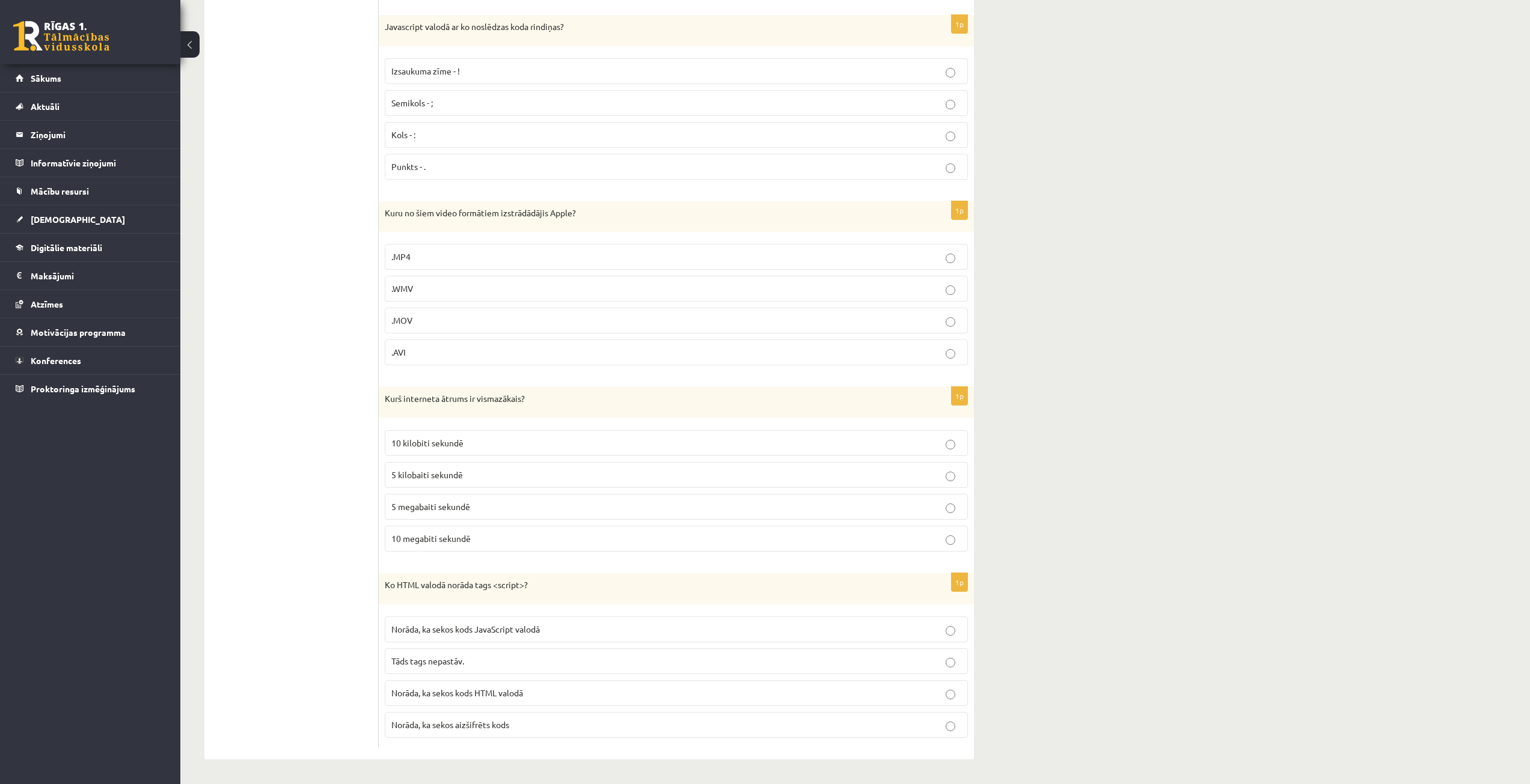
scroll to position [5204, 0]
click at [535, 633] on span "Norāda, ka sekos kods JavaScript valodā" at bounding box center [466, 629] width 149 height 11
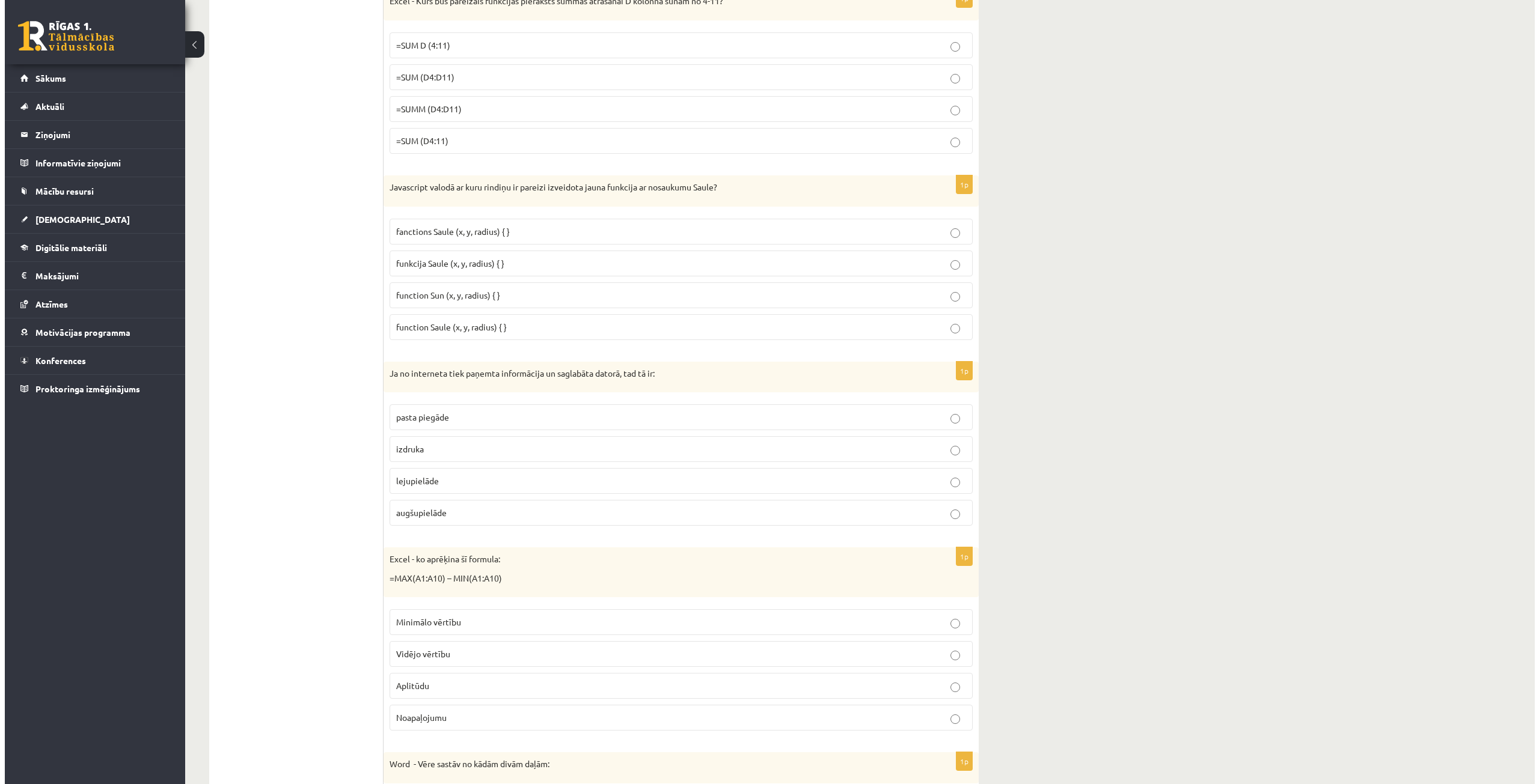
scroll to position [0, 0]
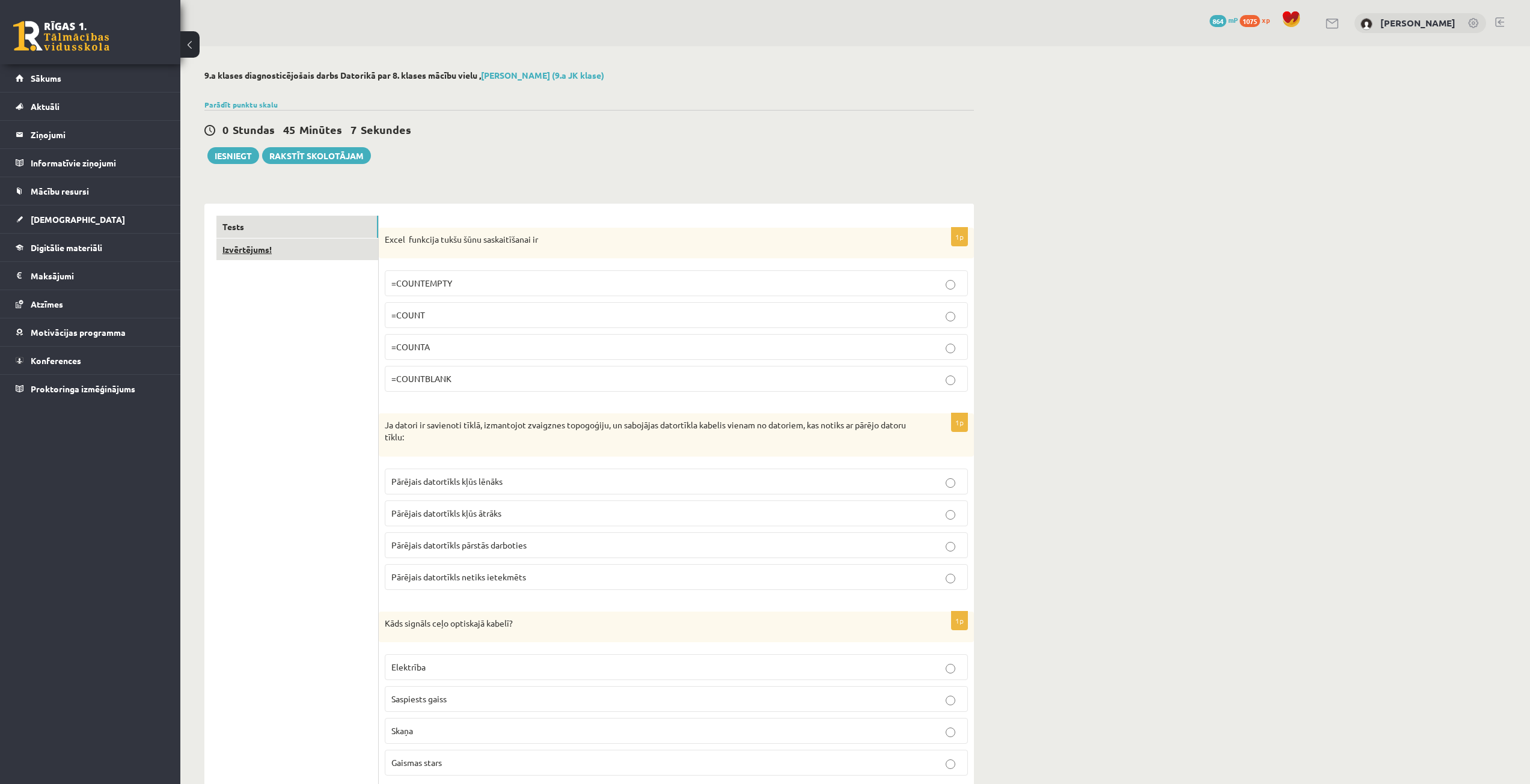
click at [289, 250] on link "Izvērtējums!" at bounding box center [297, 250] width 161 height 22
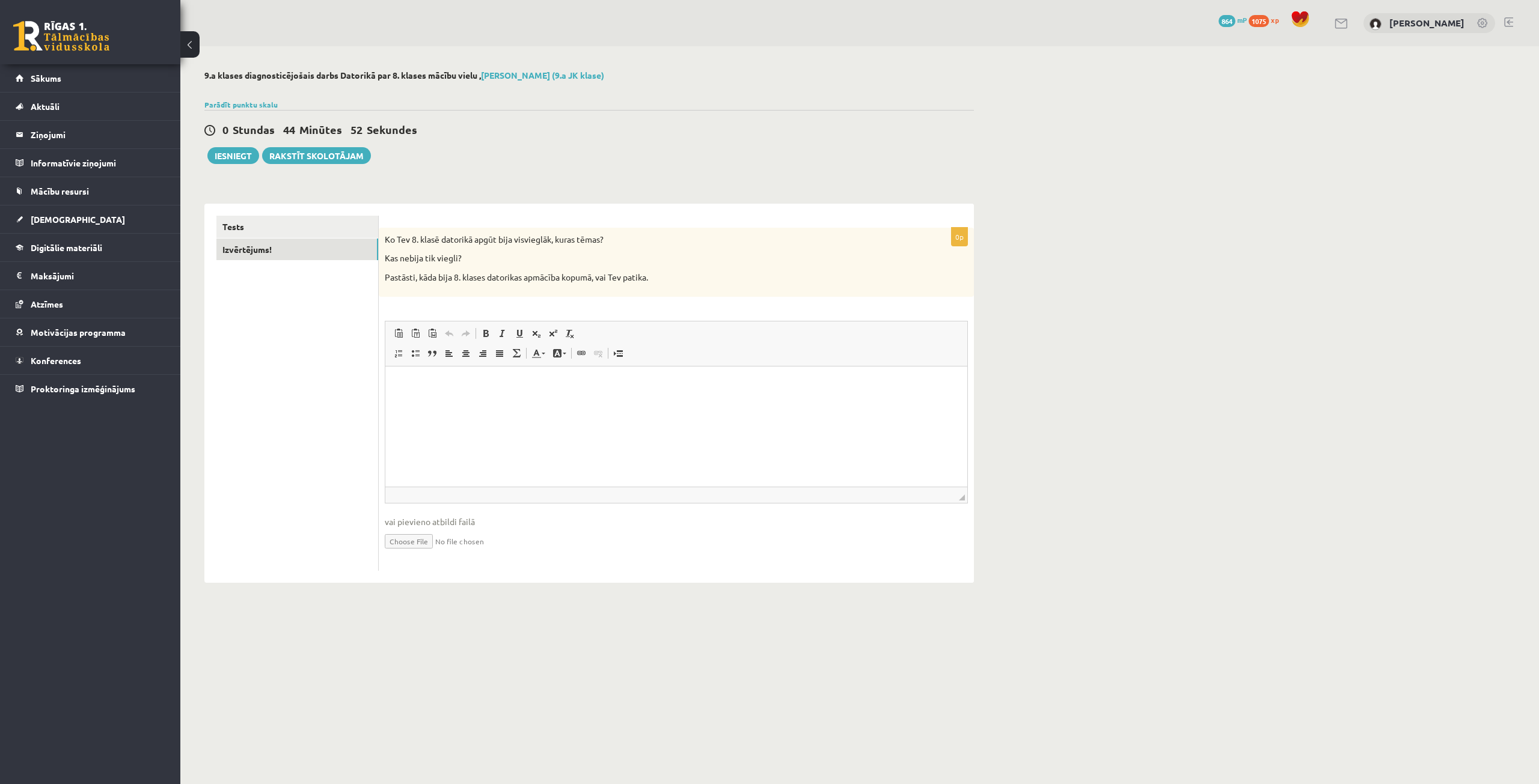
click at [1227, 174] on div "**********" at bounding box center [860, 327] width 1359 height 561
click at [230, 236] on link "Tests" at bounding box center [297, 227] width 161 height 22
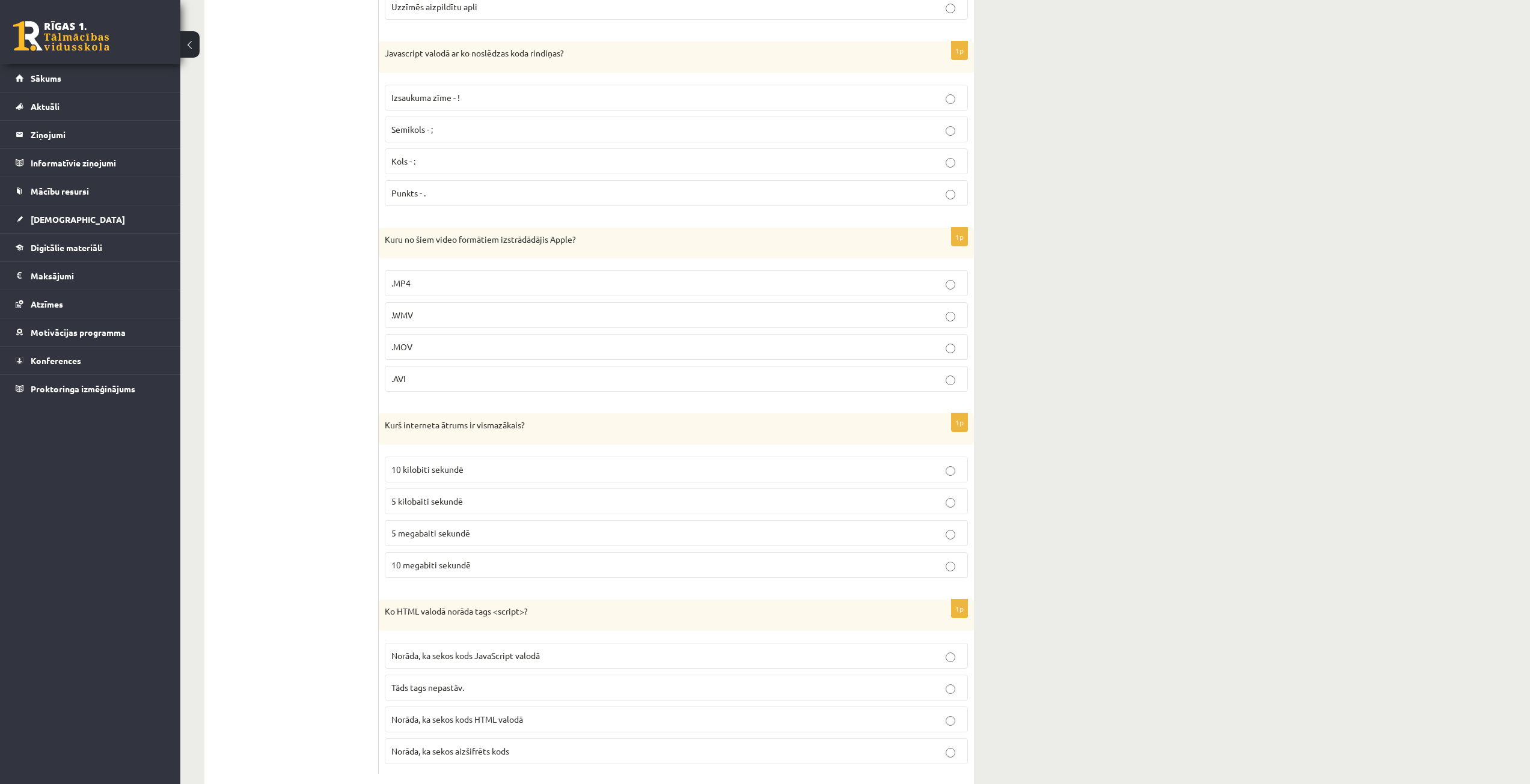
scroll to position [5204, 0]
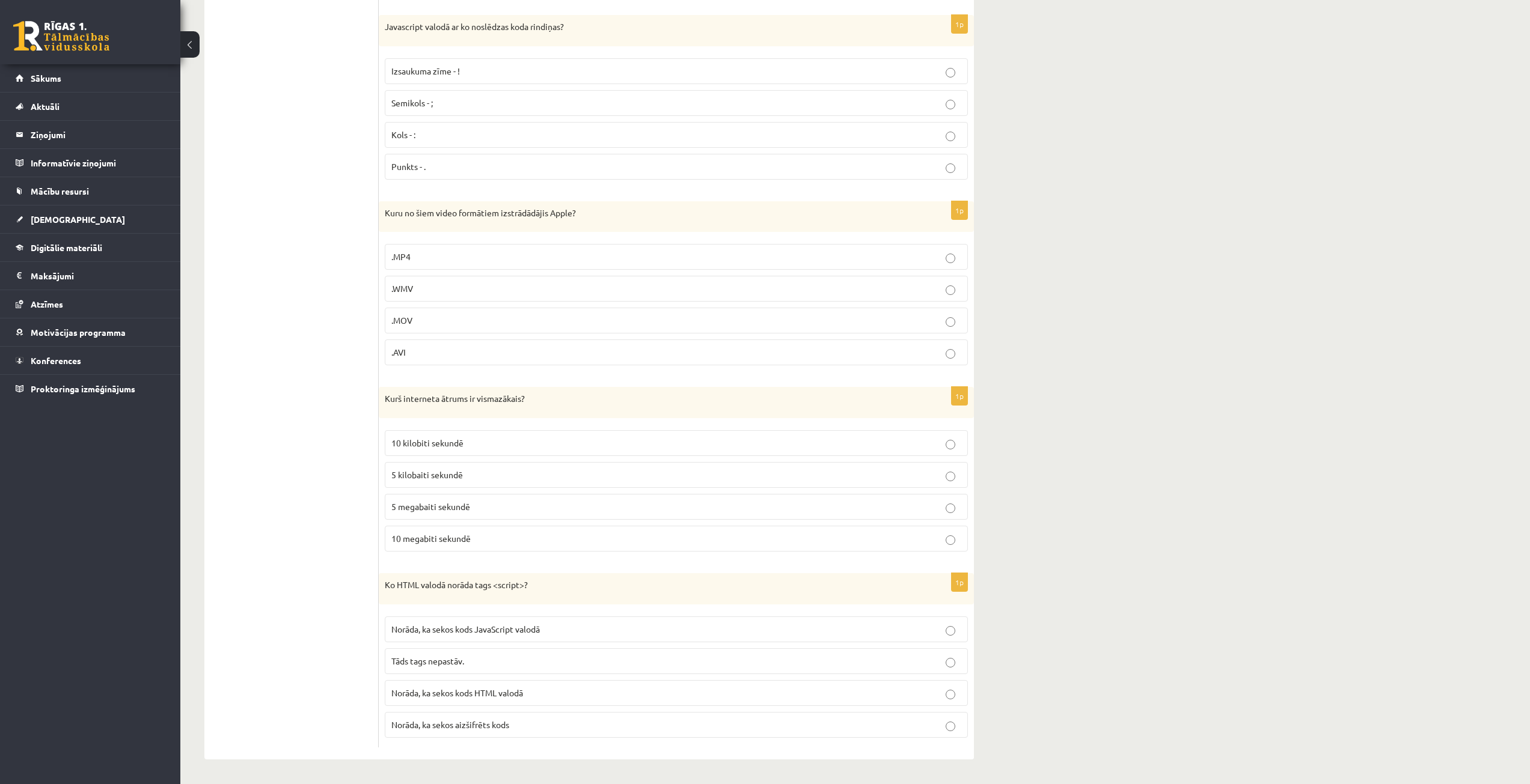
click at [878, 652] on label "Tāds tags nepastāv." at bounding box center [676, 661] width 583 height 26
click at [883, 621] on label "Norāda, ka sekos kods JavaScript valodā" at bounding box center [676, 629] width 583 height 26
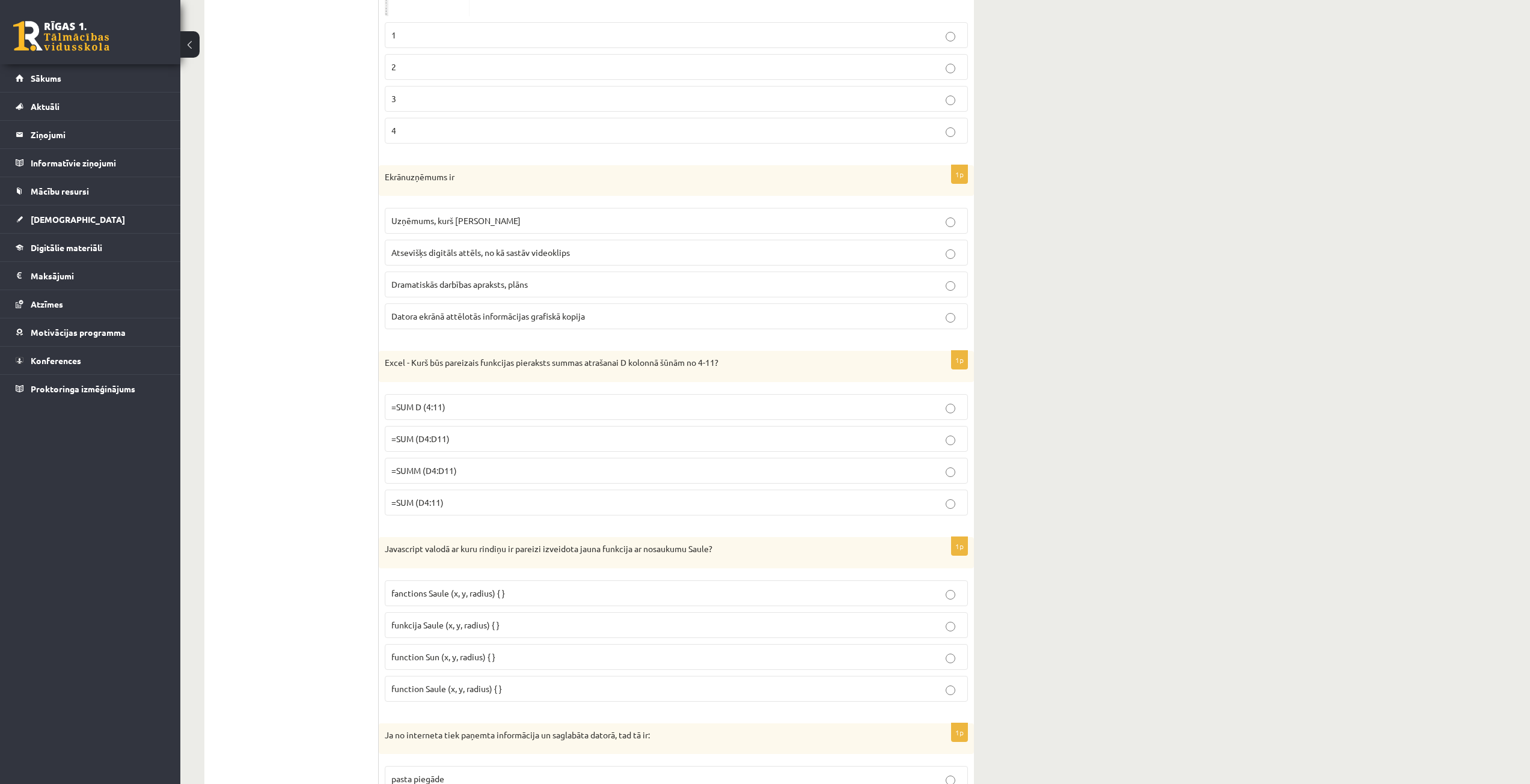
drag, startPoint x: 281, startPoint y: 537, endPoint x: 277, endPoint y: 487, distance: 50.2
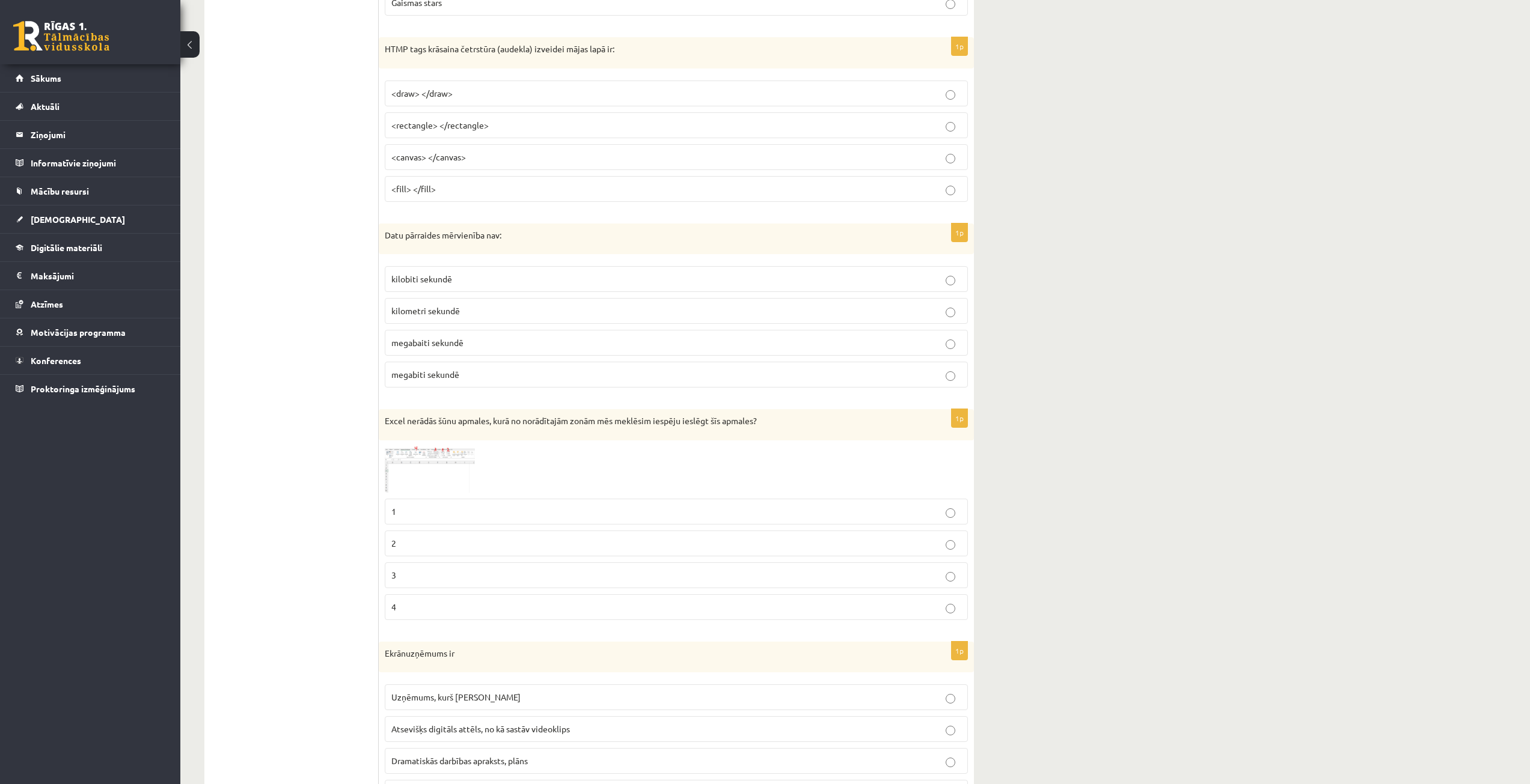
scroll to position [0, 0]
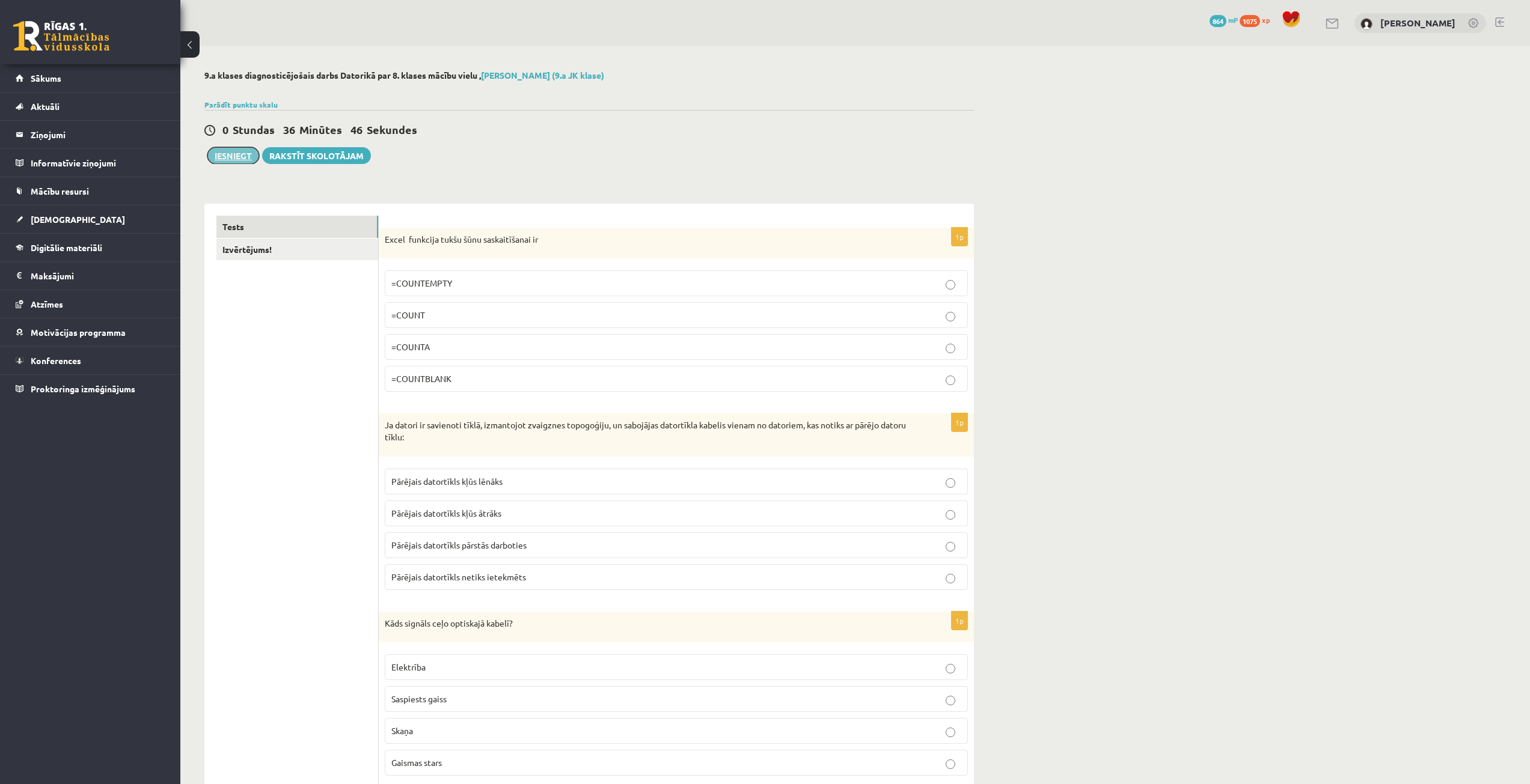
click at [235, 163] on button "Iesniegt" at bounding box center [233, 155] width 51 height 17
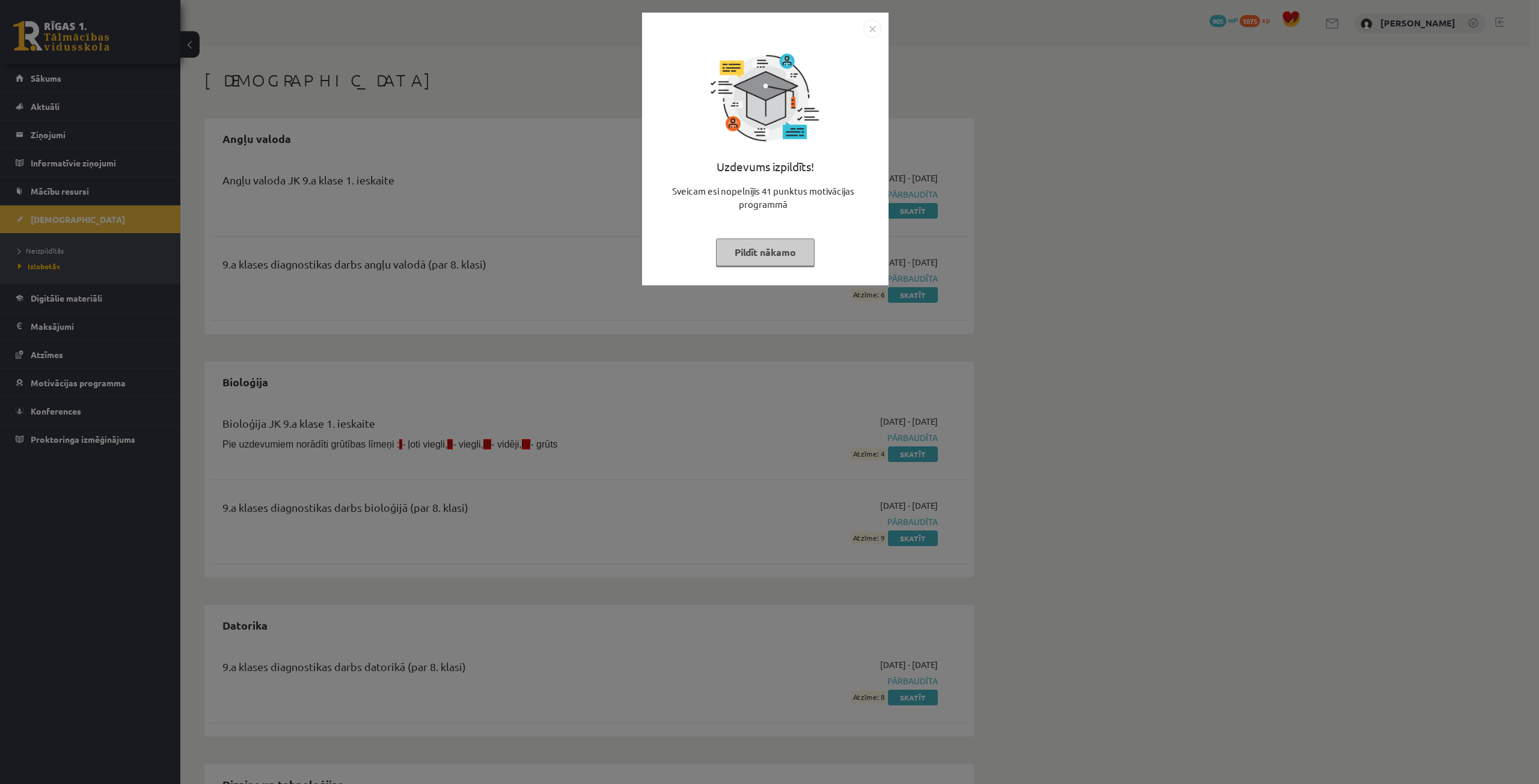
click at [778, 255] on button "Pildīt nākamo" at bounding box center [765, 252] width 99 height 28
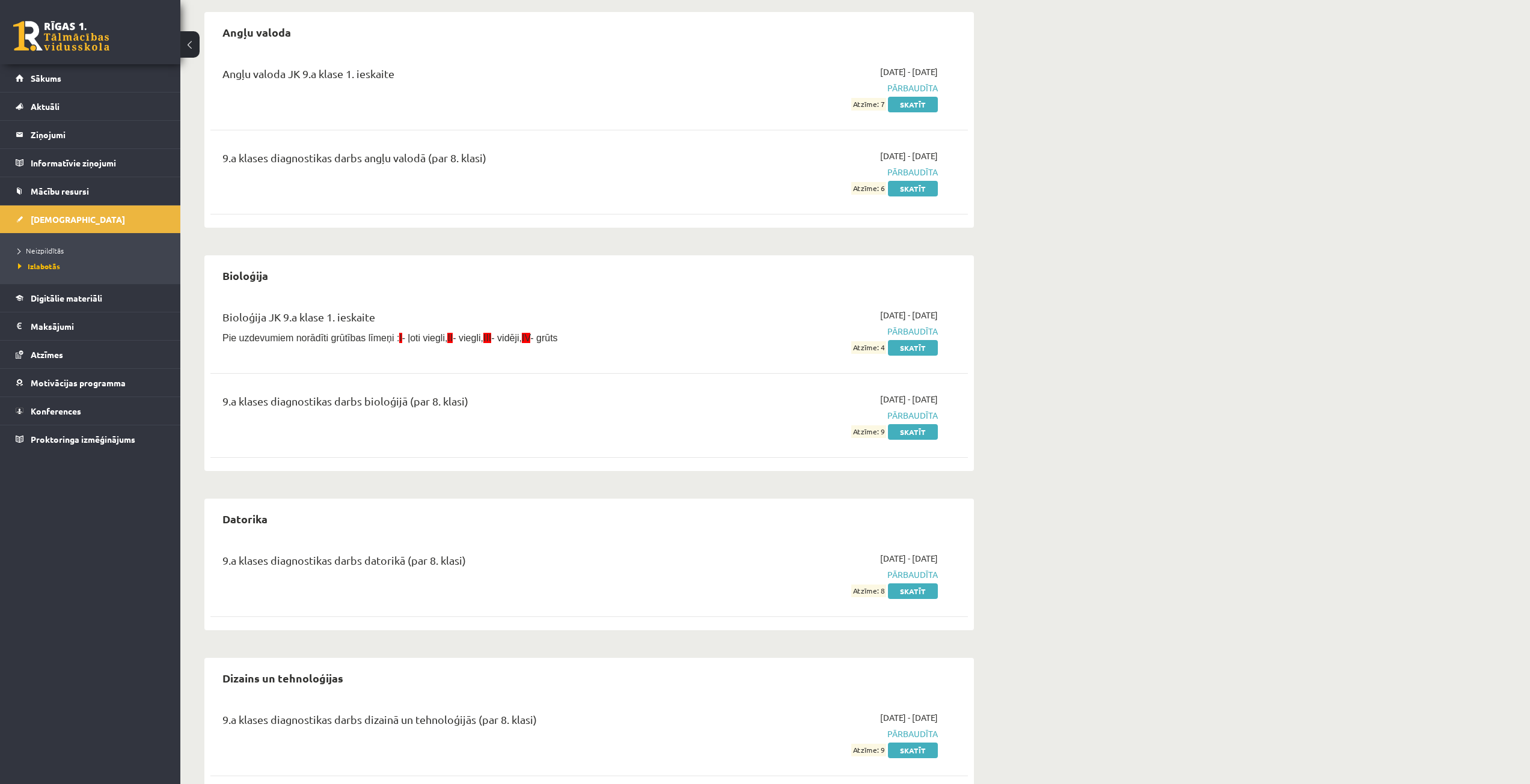
scroll to position [361, 0]
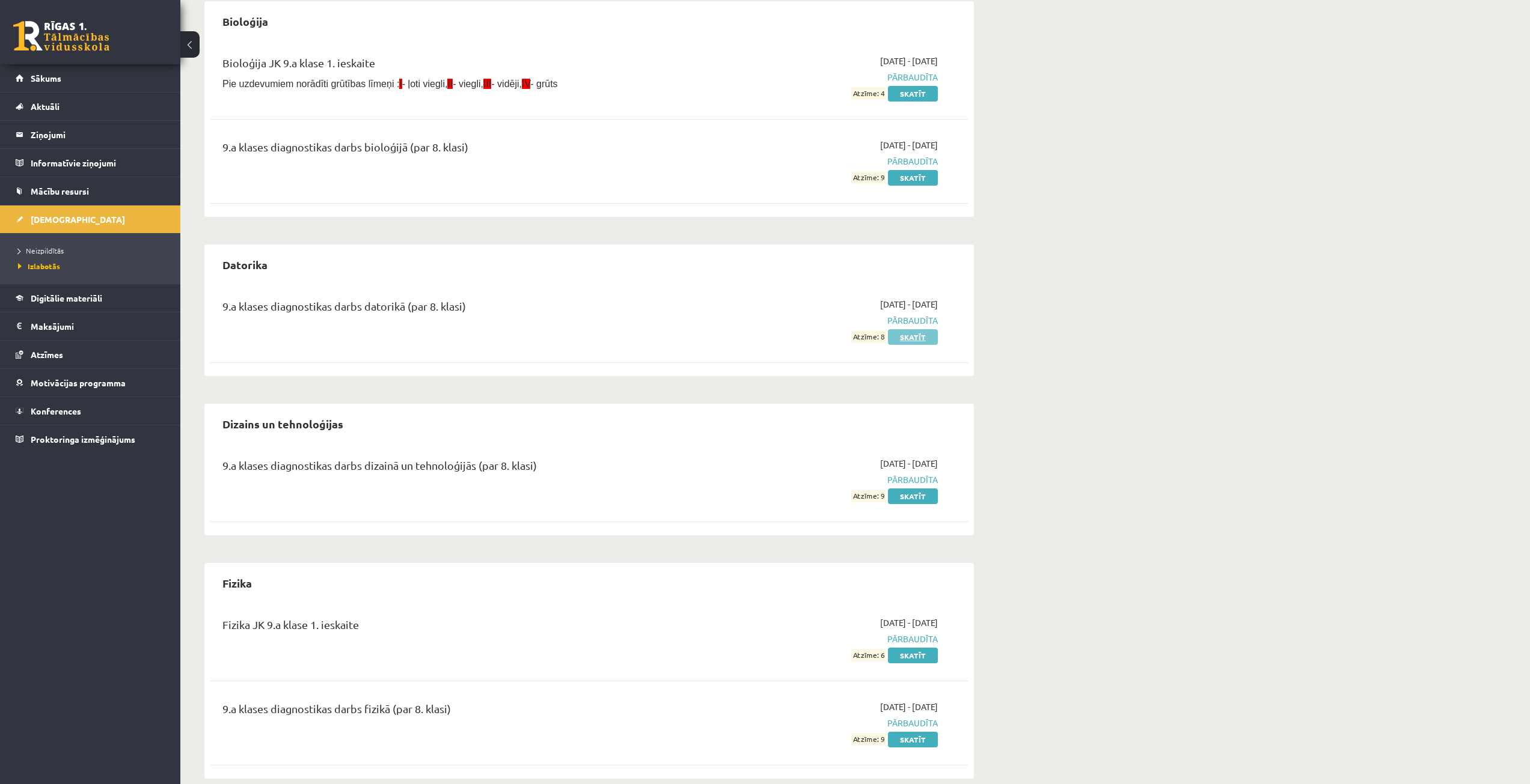
click at [916, 340] on link "Skatīt" at bounding box center [912, 337] width 50 height 16
